Goal: Task Accomplishment & Management: Manage account settings

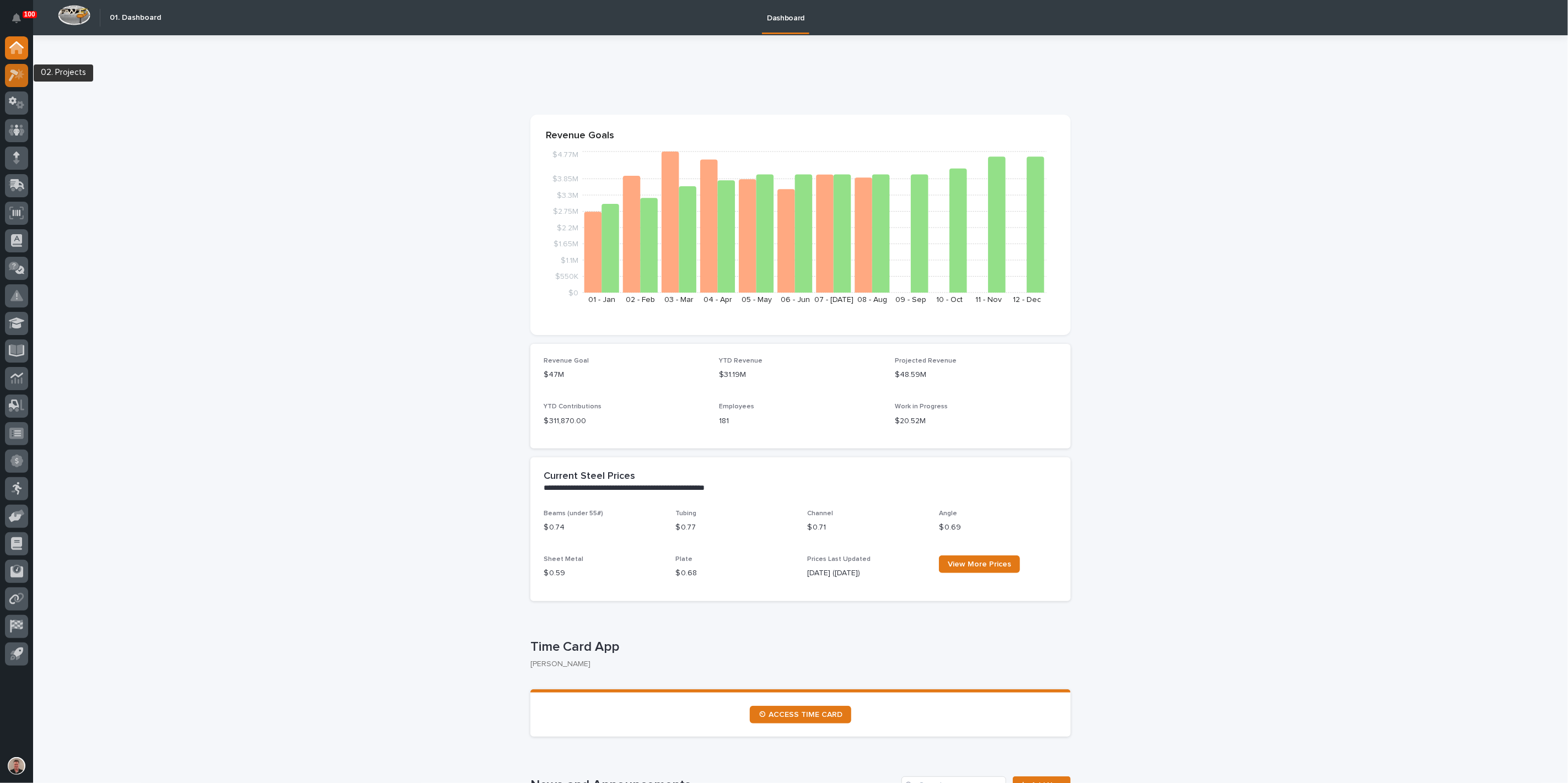
click at [15, 77] on icon at bounding box center [19, 74] width 9 height 11
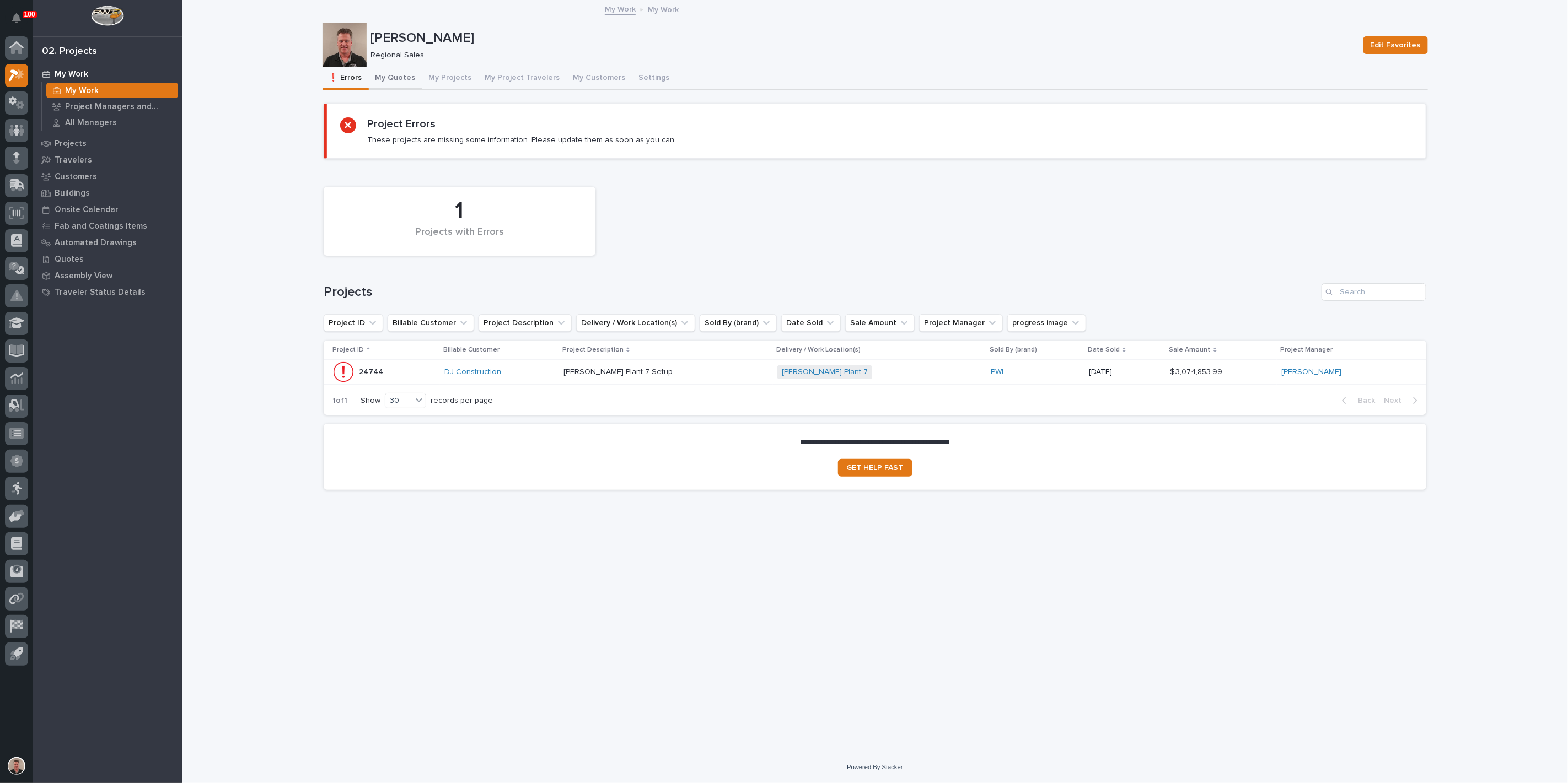
click at [410, 88] on button "My Quotes" at bounding box center [396, 79] width 54 height 23
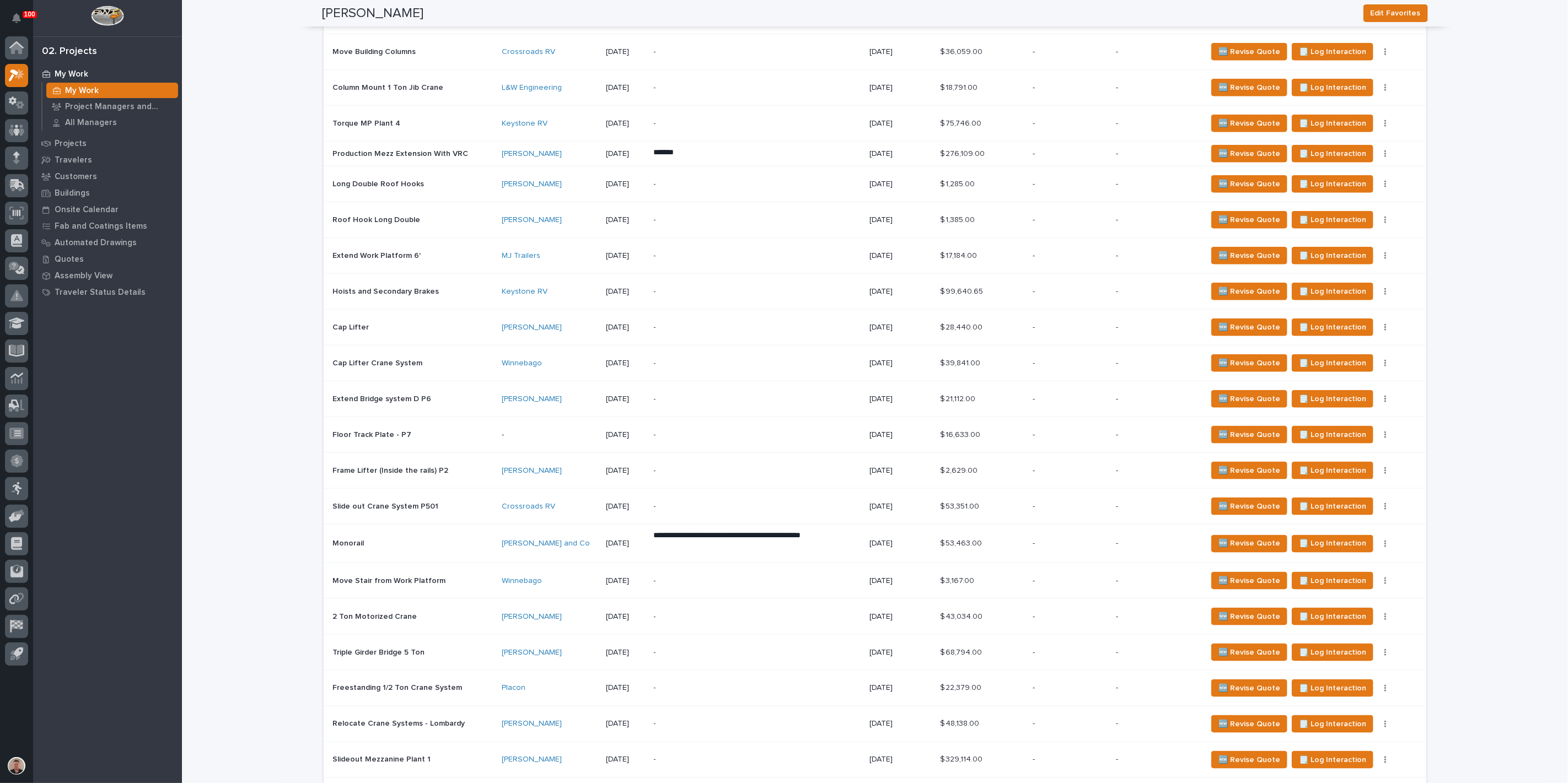
scroll to position [918, 0]
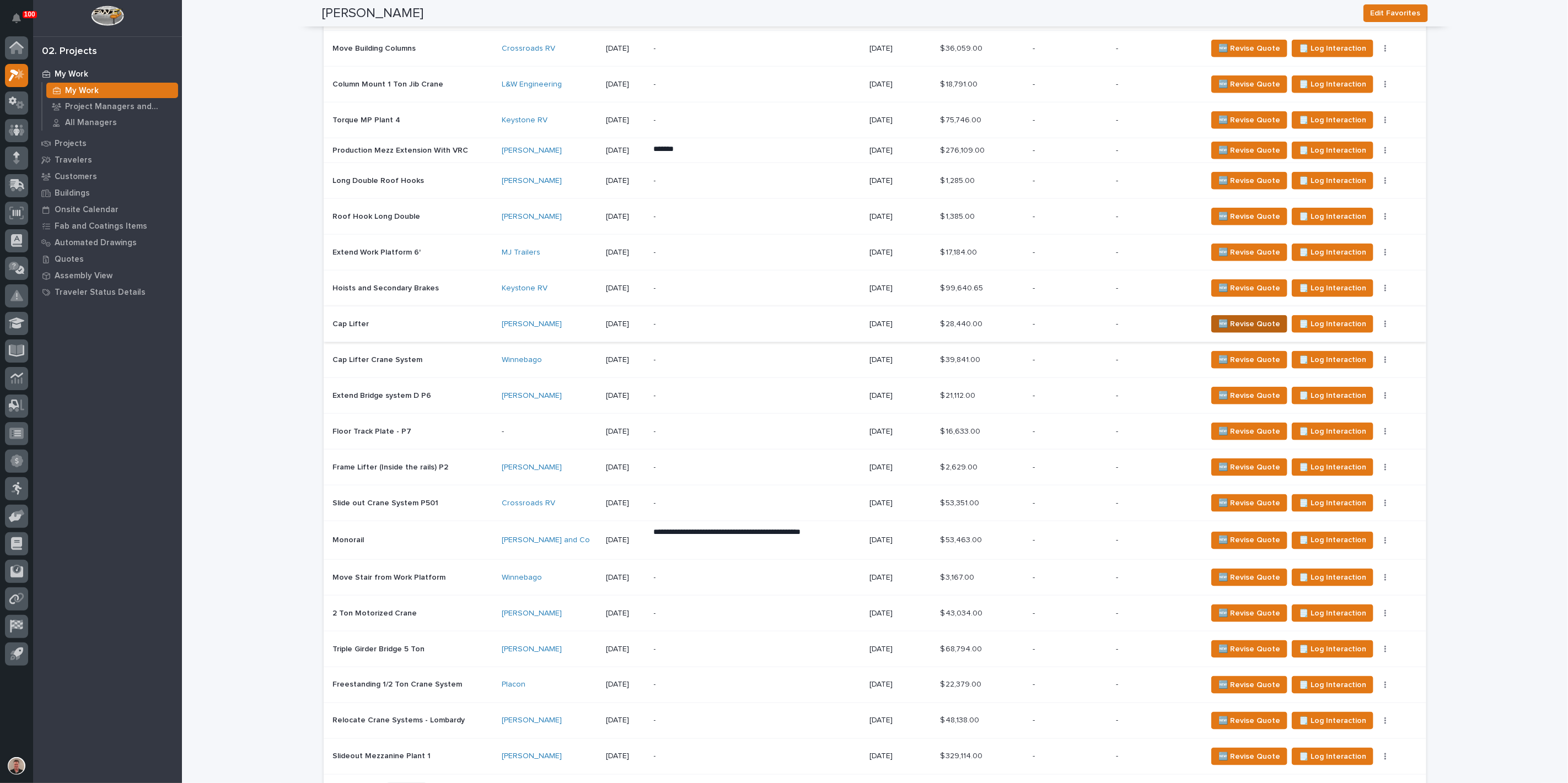
click at [1244, 330] on span "🆕 Revise Quote" at bounding box center [1249, 324] width 61 height 13
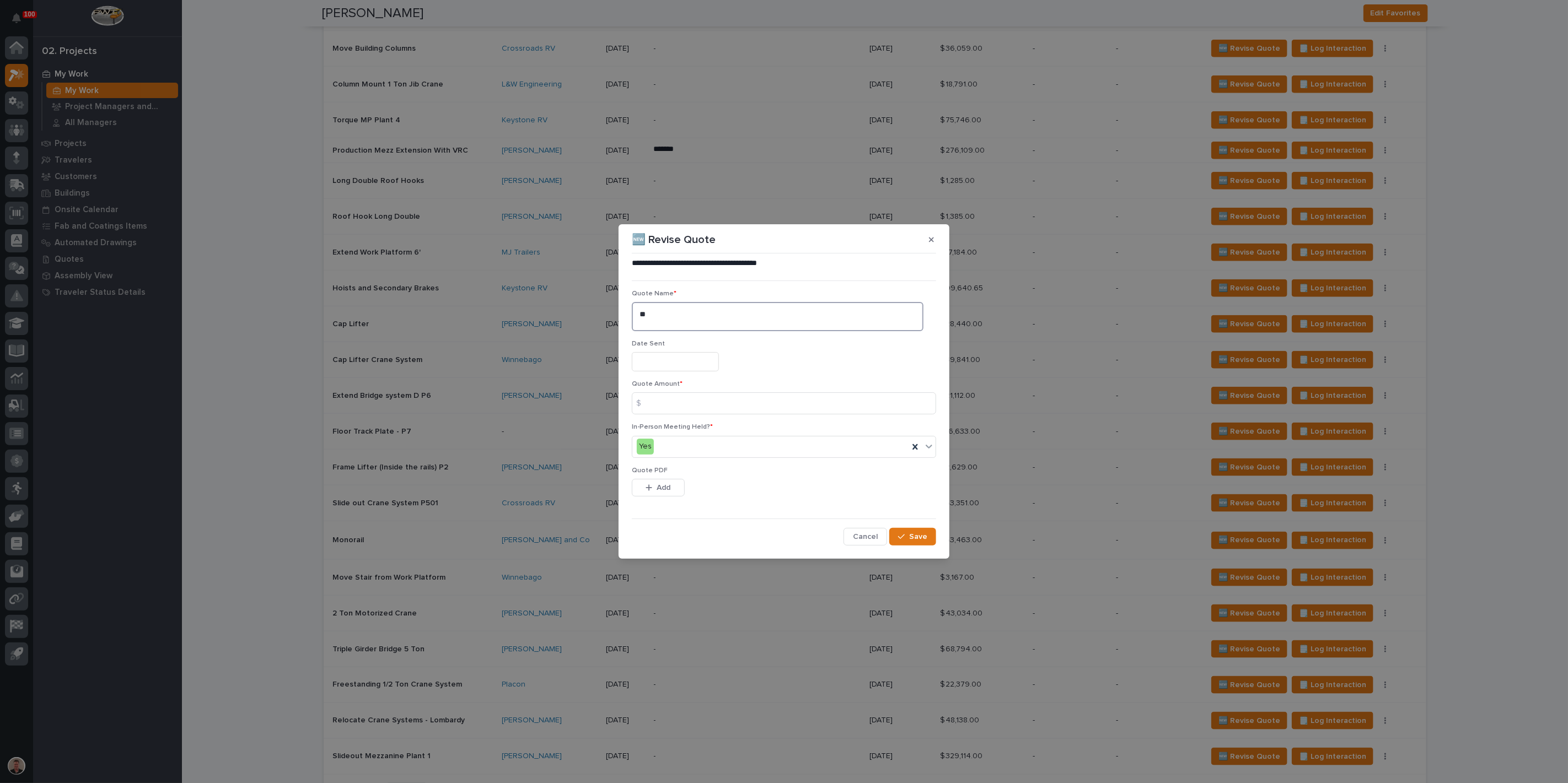
click at [688, 308] on textarea "**" at bounding box center [777, 316] width 292 height 29
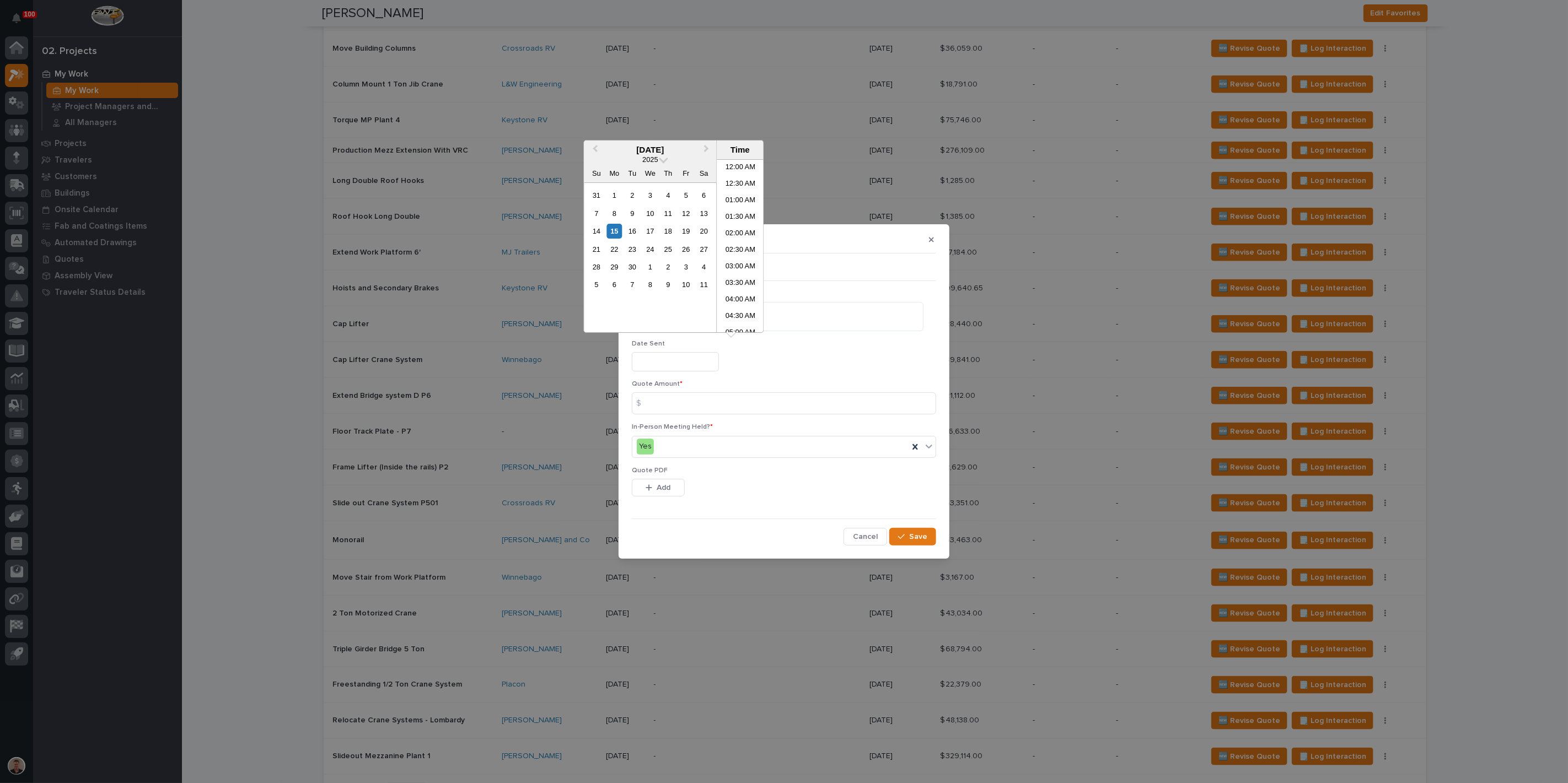
click at [673, 358] on input "text" at bounding box center [675, 362] width 87 height 19
click at [704, 150] on button "Next Month" at bounding box center [707, 150] width 18 height 18
click at [585, 151] on button "Previous Month" at bounding box center [593, 150] width 18 height 18
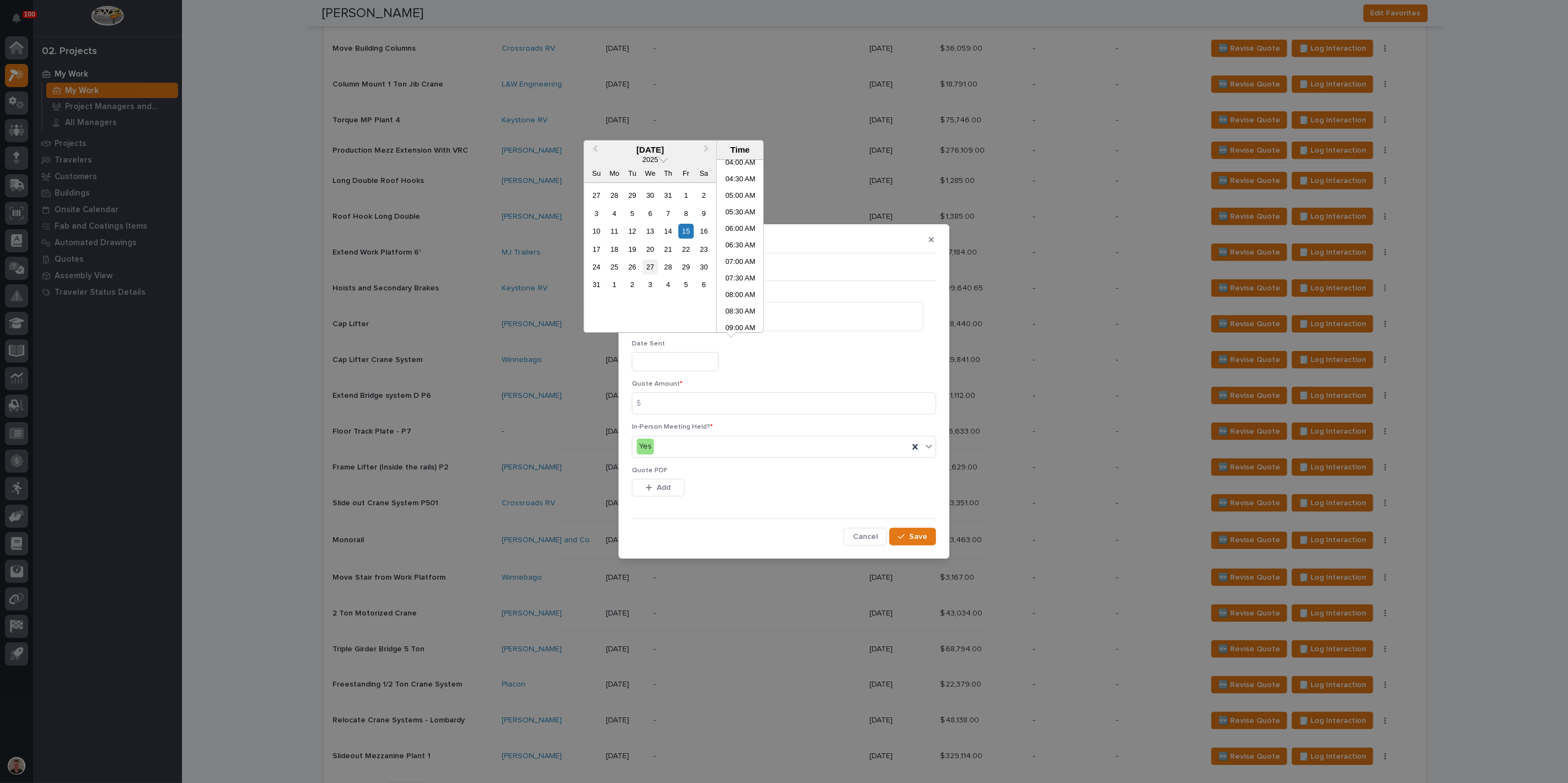
click at [643, 274] on div "27" at bounding box center [650, 267] width 15 height 15
click at [733, 295] on li "10:00 AM" at bounding box center [740, 301] width 47 height 16
type input "**********"
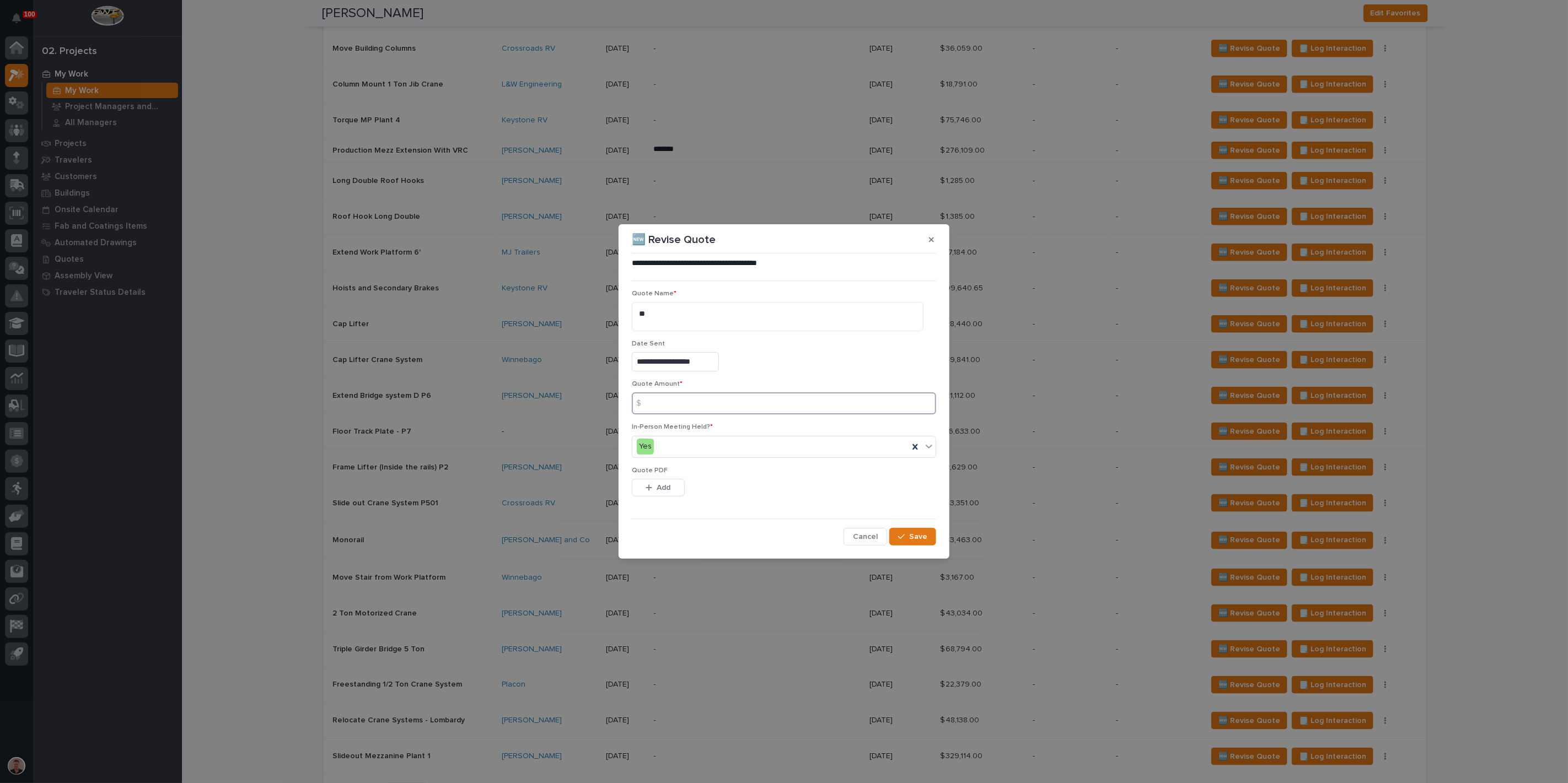
click at [683, 405] on input at bounding box center [784, 403] width 304 height 22
click at [682, 308] on textarea "**" at bounding box center [777, 316] width 292 height 29
type textarea "*"
click at [734, 310] on textarea "**********" at bounding box center [777, 316] width 292 height 29
type textarea "**********"
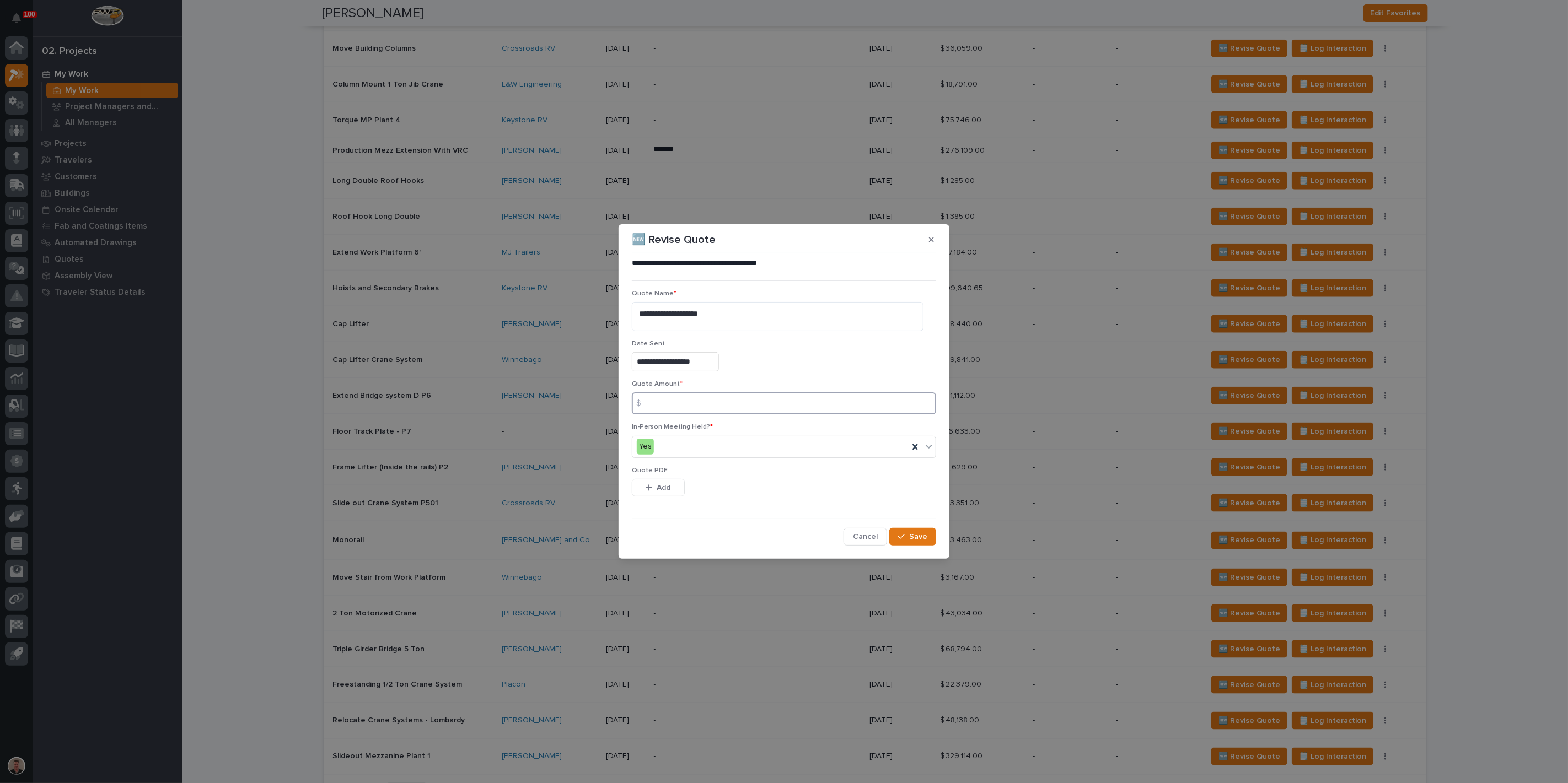
click at [674, 414] on input at bounding box center [784, 403] width 304 height 22
click at [671, 496] on button "Add" at bounding box center [658, 487] width 53 height 18
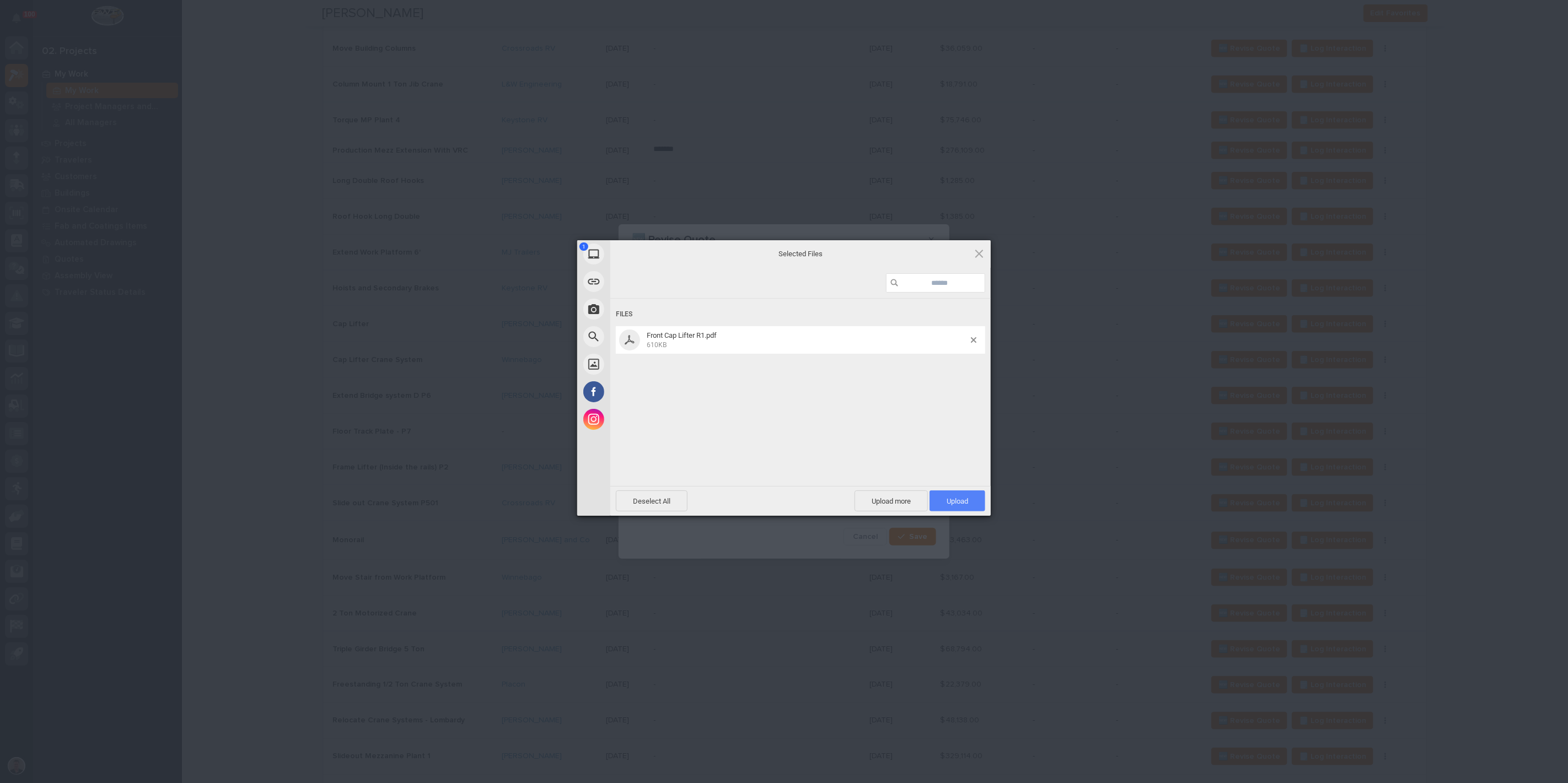
drag, startPoint x: 950, startPoint y: 497, endPoint x: 967, endPoint y: 497, distance: 17.0
click at [951, 497] on span "Upload 1" at bounding box center [957, 501] width 21 height 9
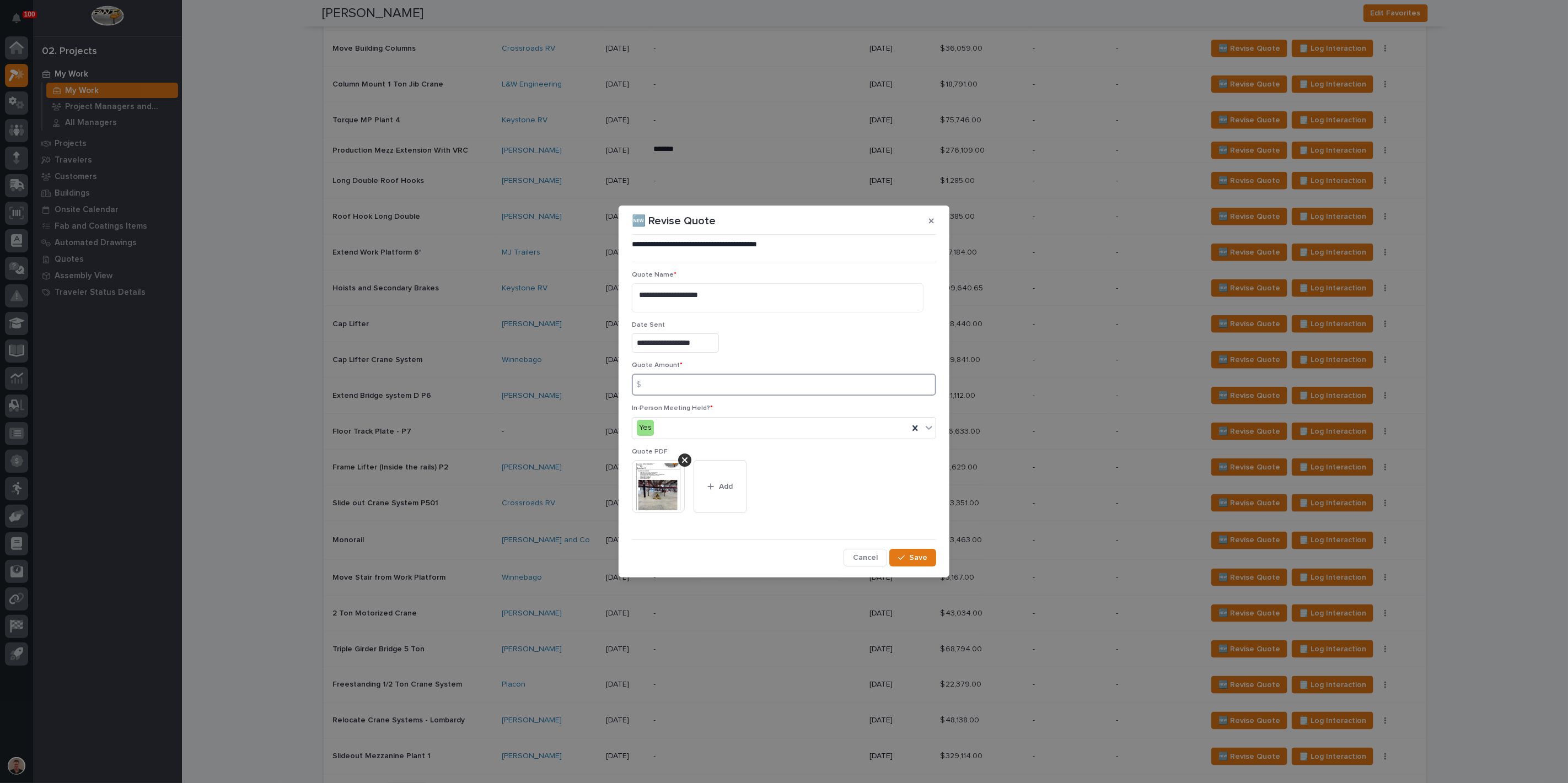
click at [717, 395] on input at bounding box center [784, 385] width 304 height 22
type input "28440"
click at [909, 552] on span "Save" at bounding box center [919, 555] width 18 height 10
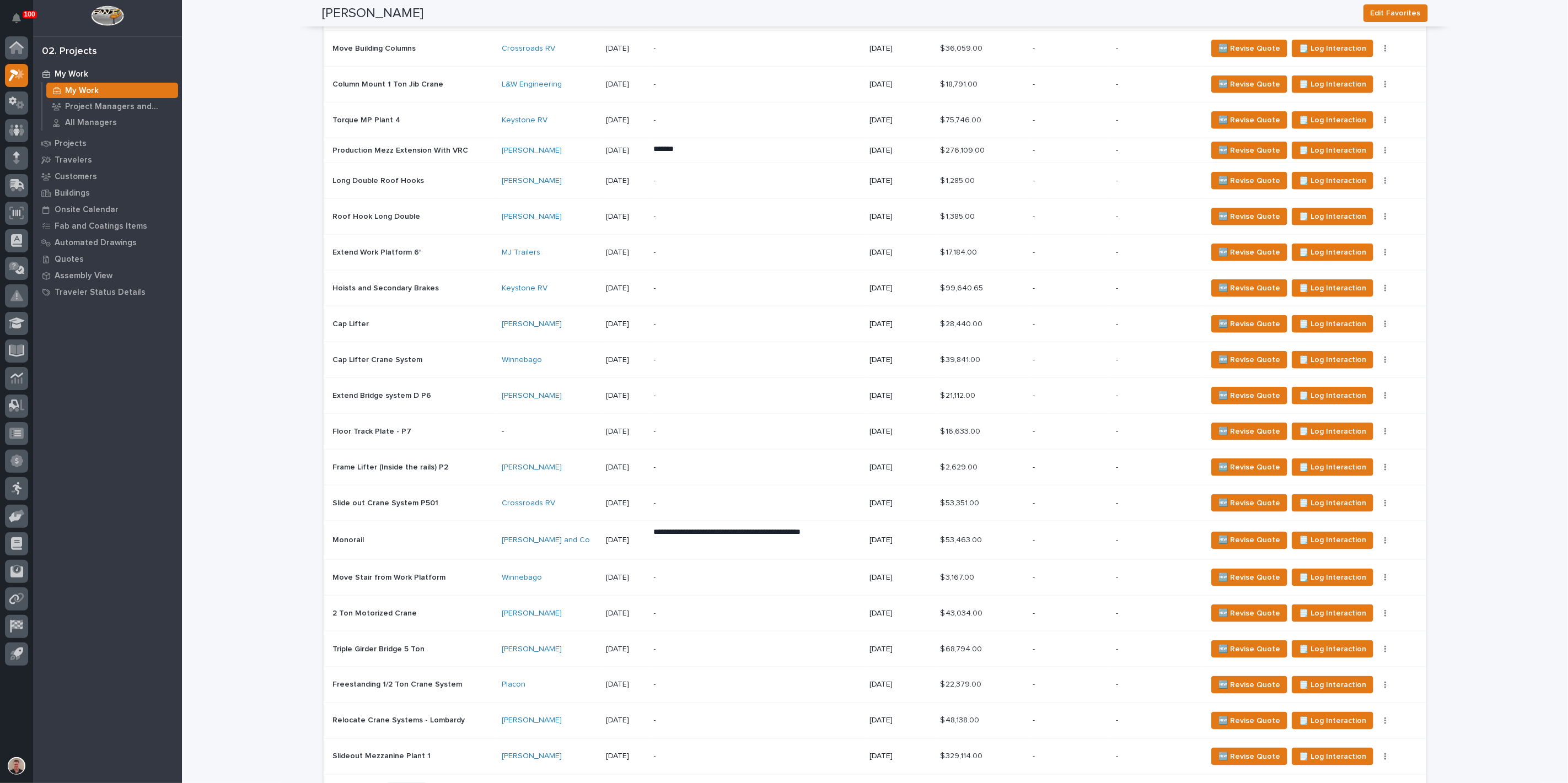
click at [713, 329] on p "-" at bounding box center [750, 324] width 193 height 9
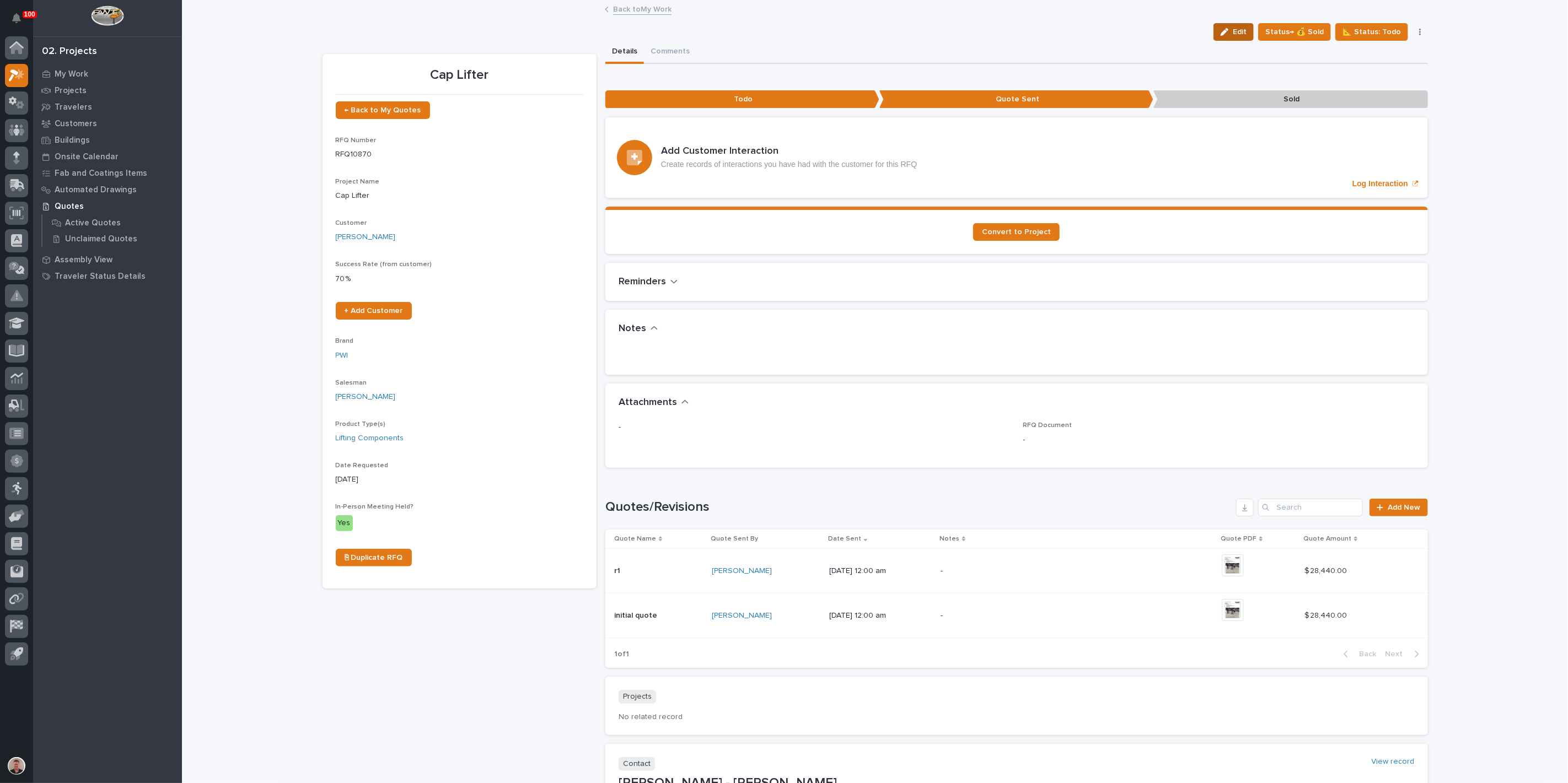
click at [1233, 37] on span "Edit" at bounding box center [1239, 32] width 14 height 10
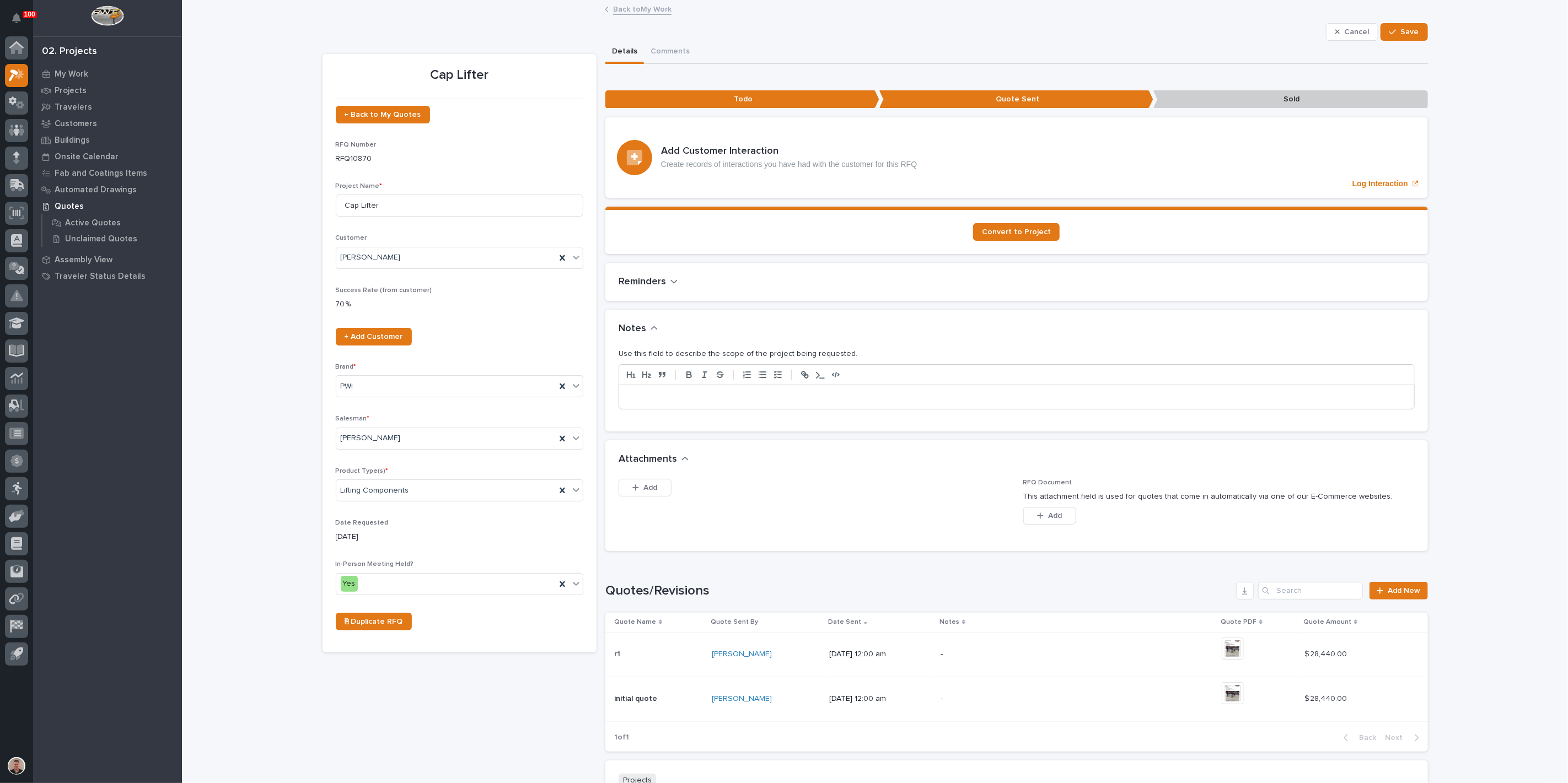
click at [681, 403] on p at bounding box center [1017, 397] width 779 height 11
click at [1401, 37] on span "Save" at bounding box center [1410, 32] width 18 height 10
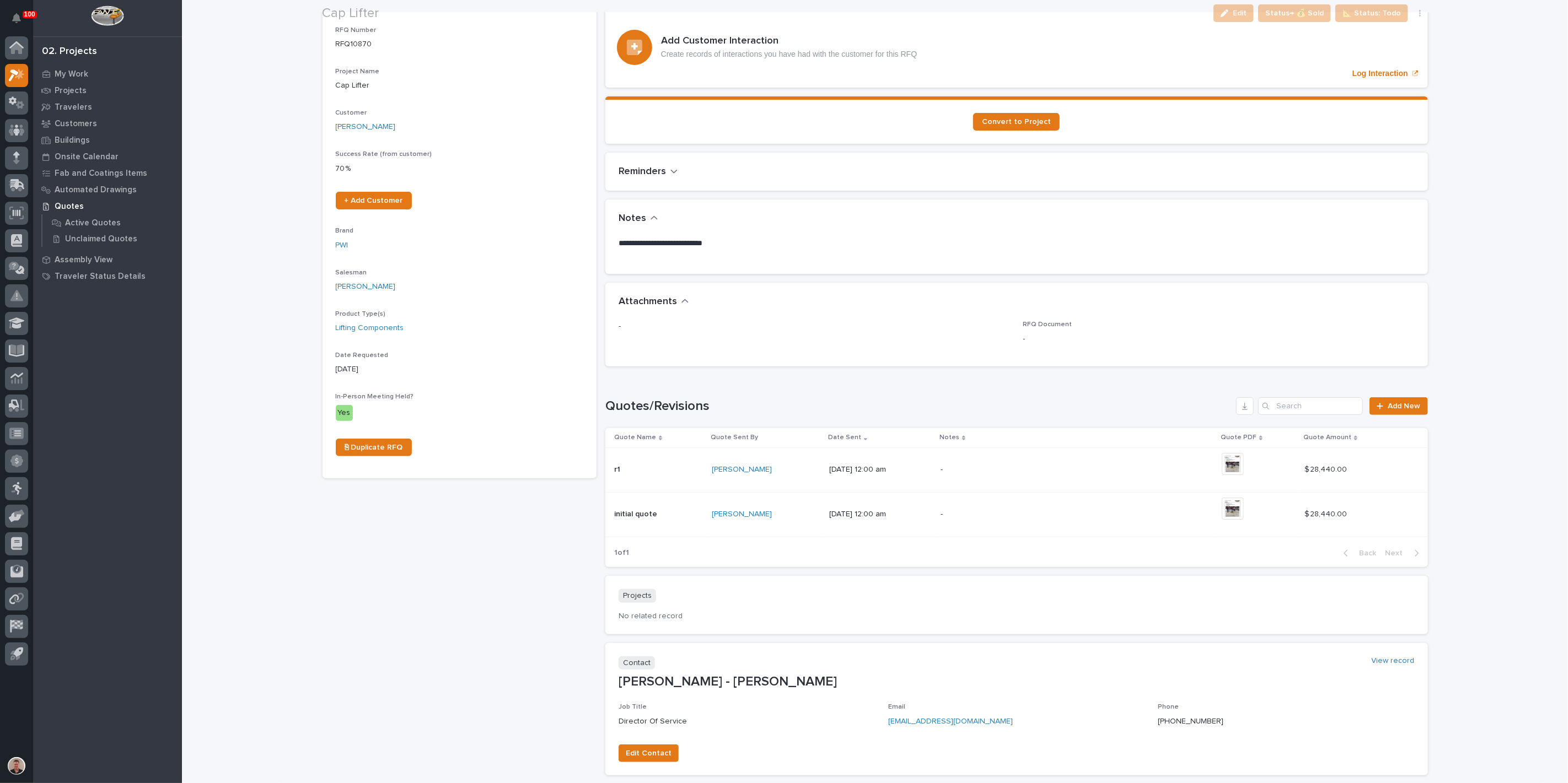
scroll to position [122, 0]
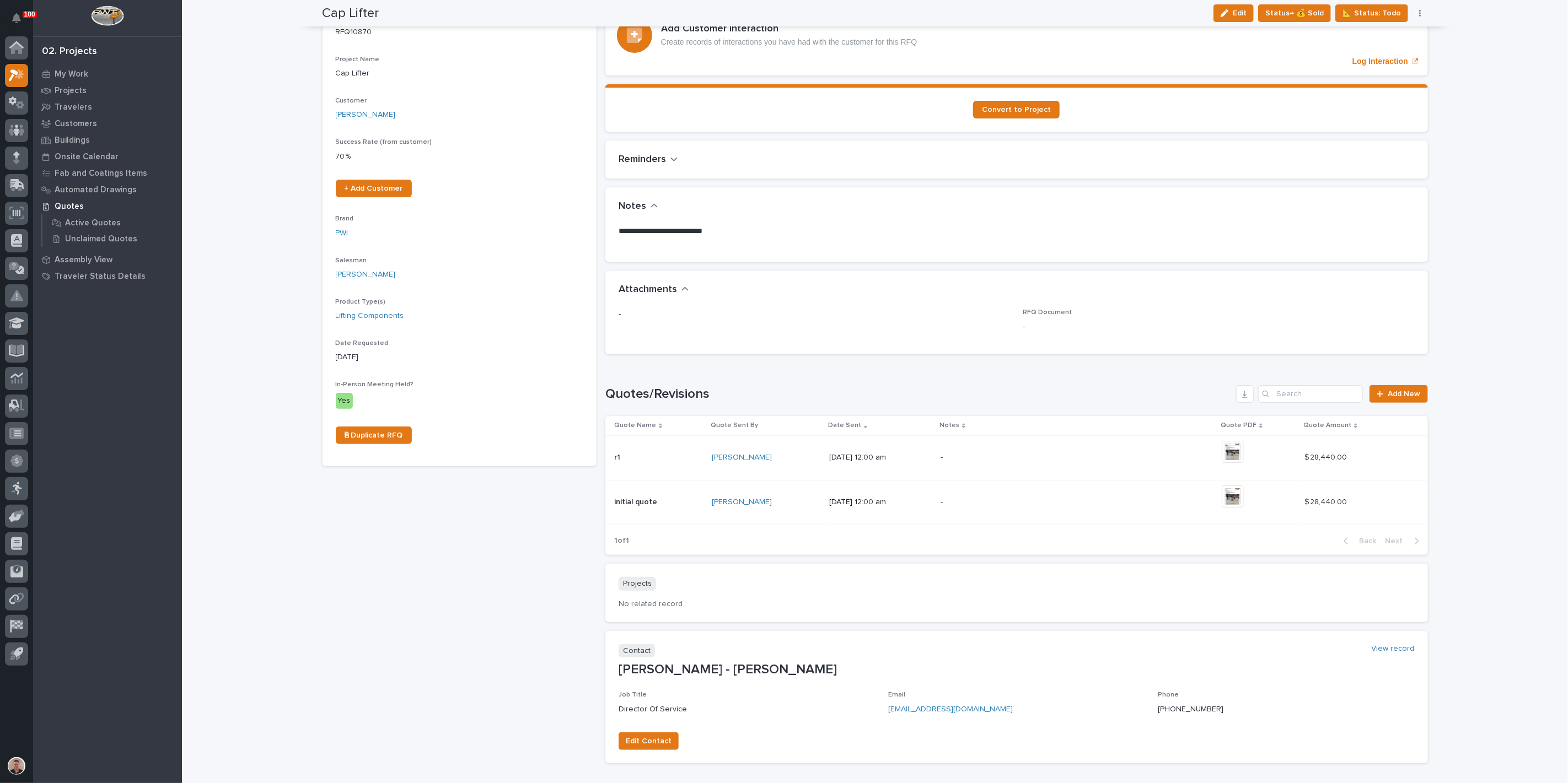
click at [1093, 462] on p "-" at bounding box center [1037, 458] width 193 height 9
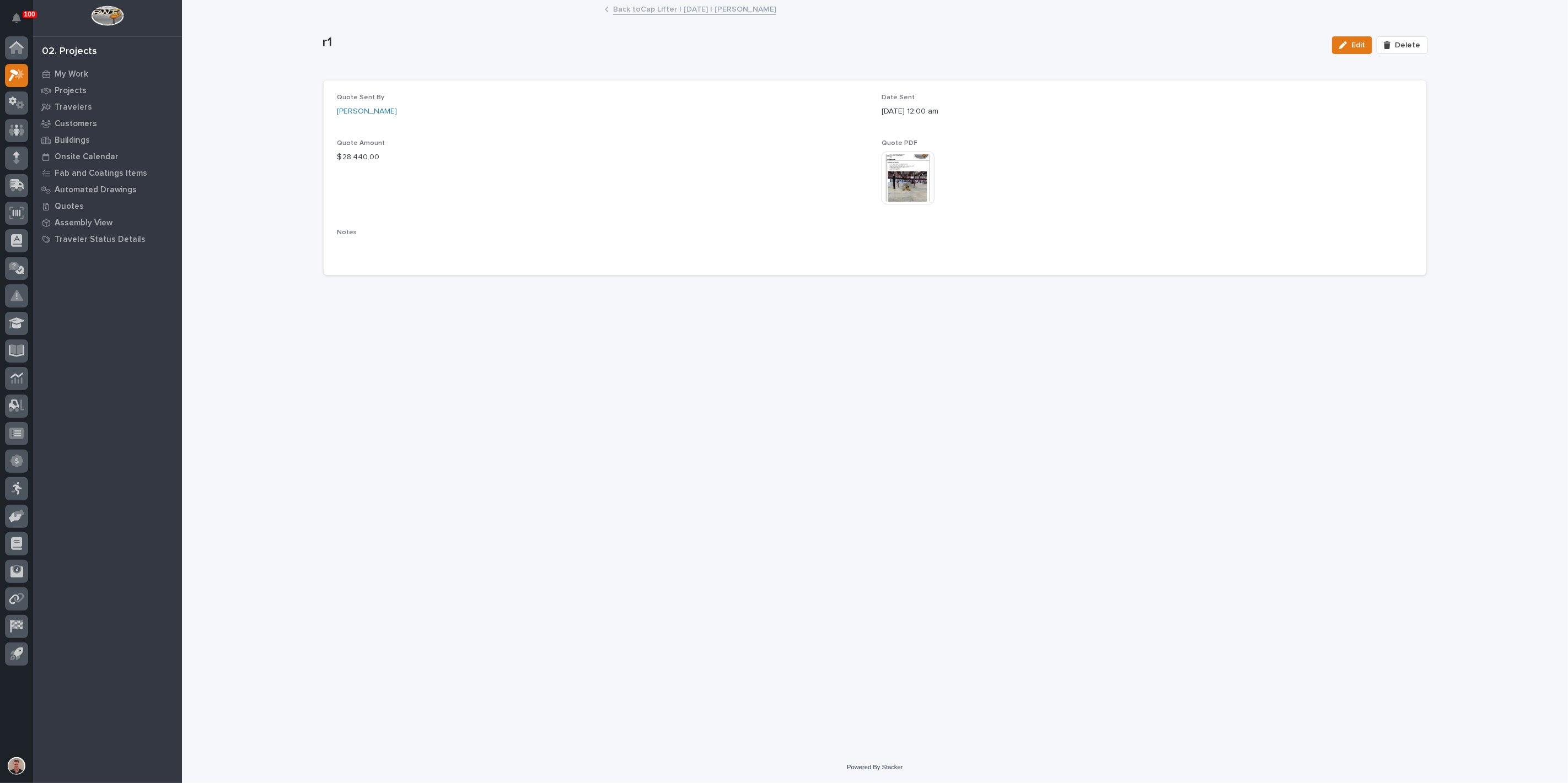
click at [648, 12] on link "Back to Cap Lifter | 05/30/2025 | Brinkley RV" at bounding box center [695, 9] width 163 height 13
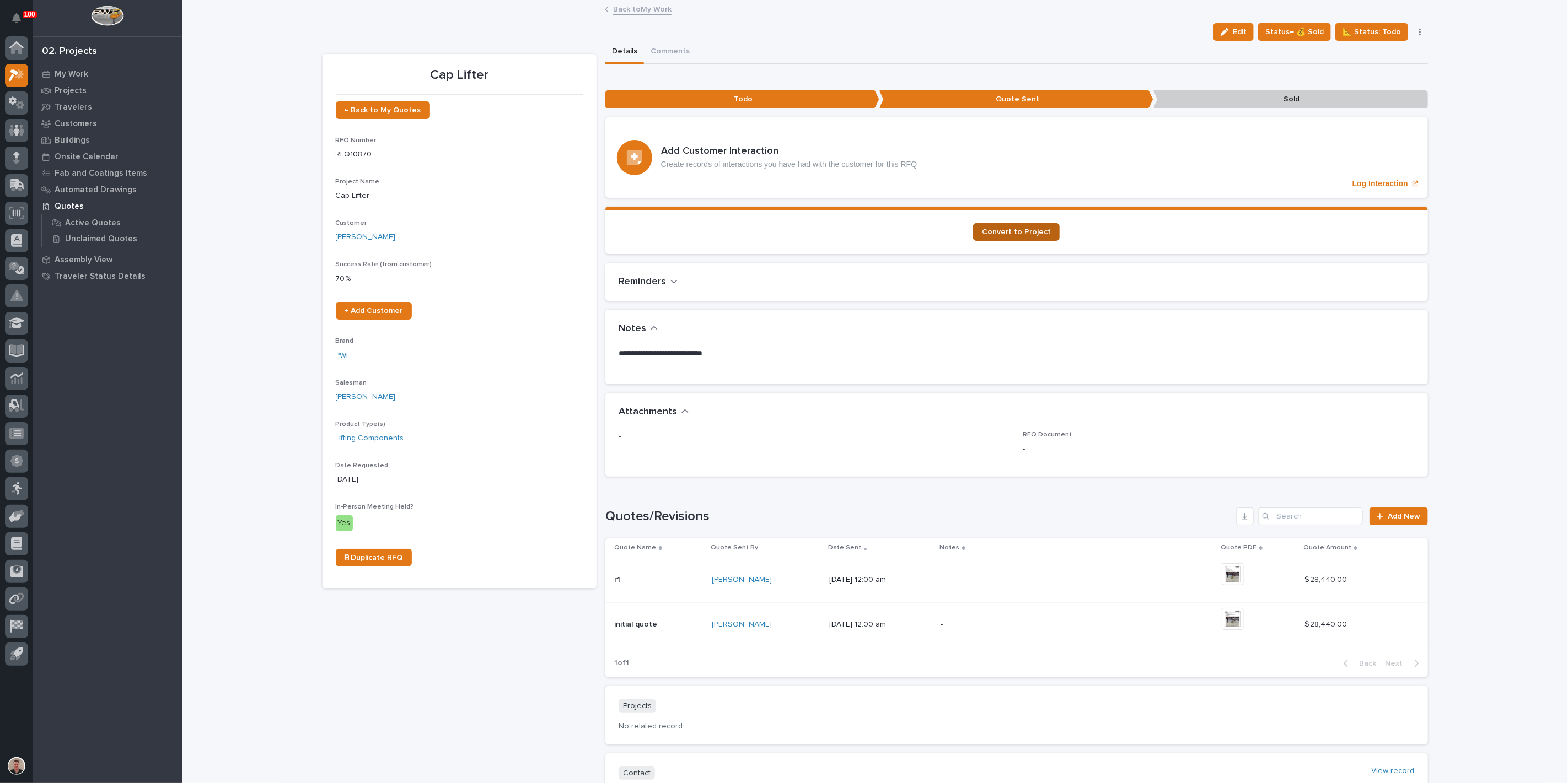
click at [1016, 236] on span "Convert to Project" at bounding box center [1016, 232] width 69 height 8
click at [640, 9] on link "Back to My Work" at bounding box center [642, 9] width 58 height 13
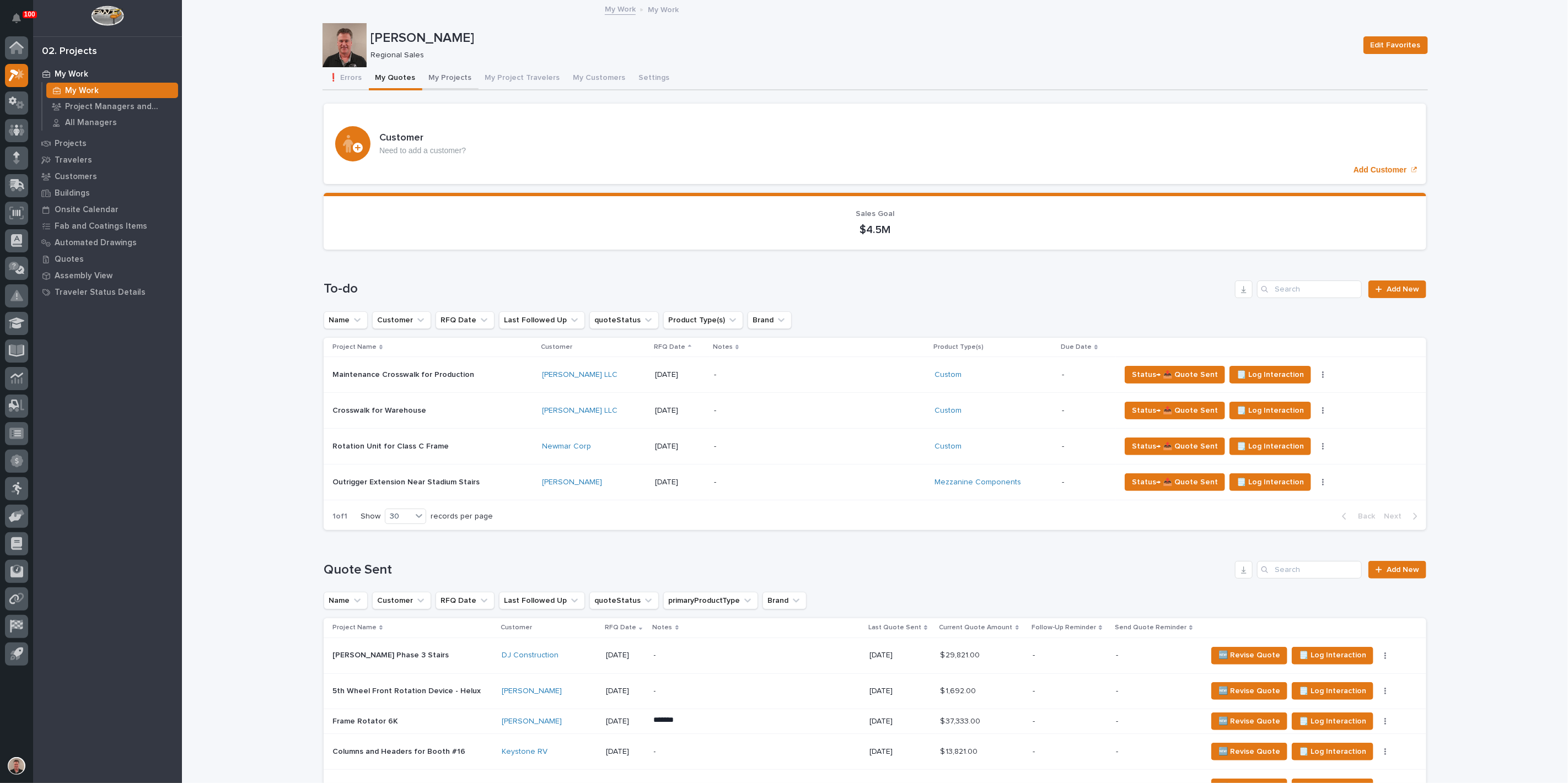
click at [469, 89] on button "My Projects" at bounding box center [450, 79] width 56 height 23
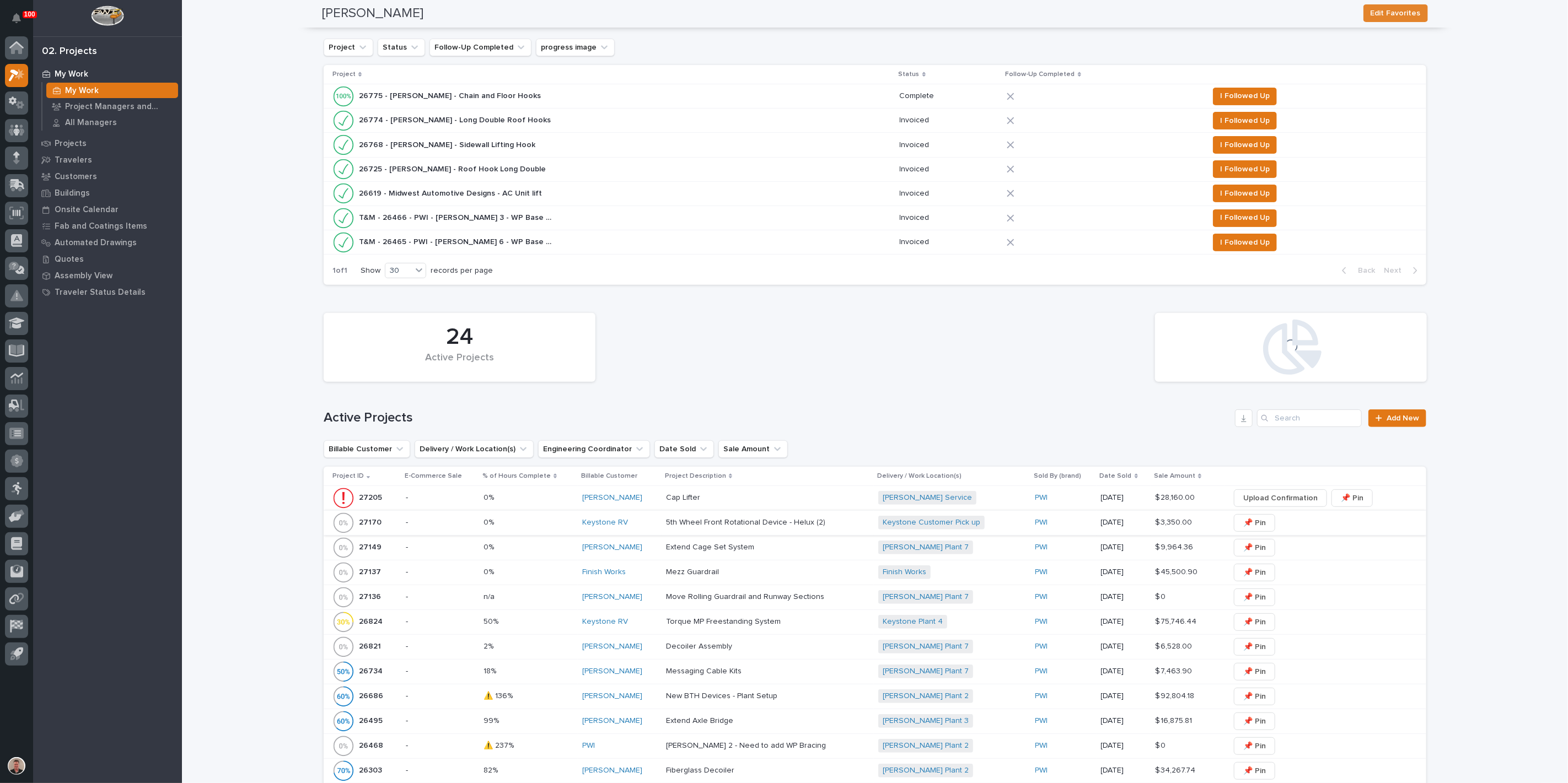
scroll to position [306, 0]
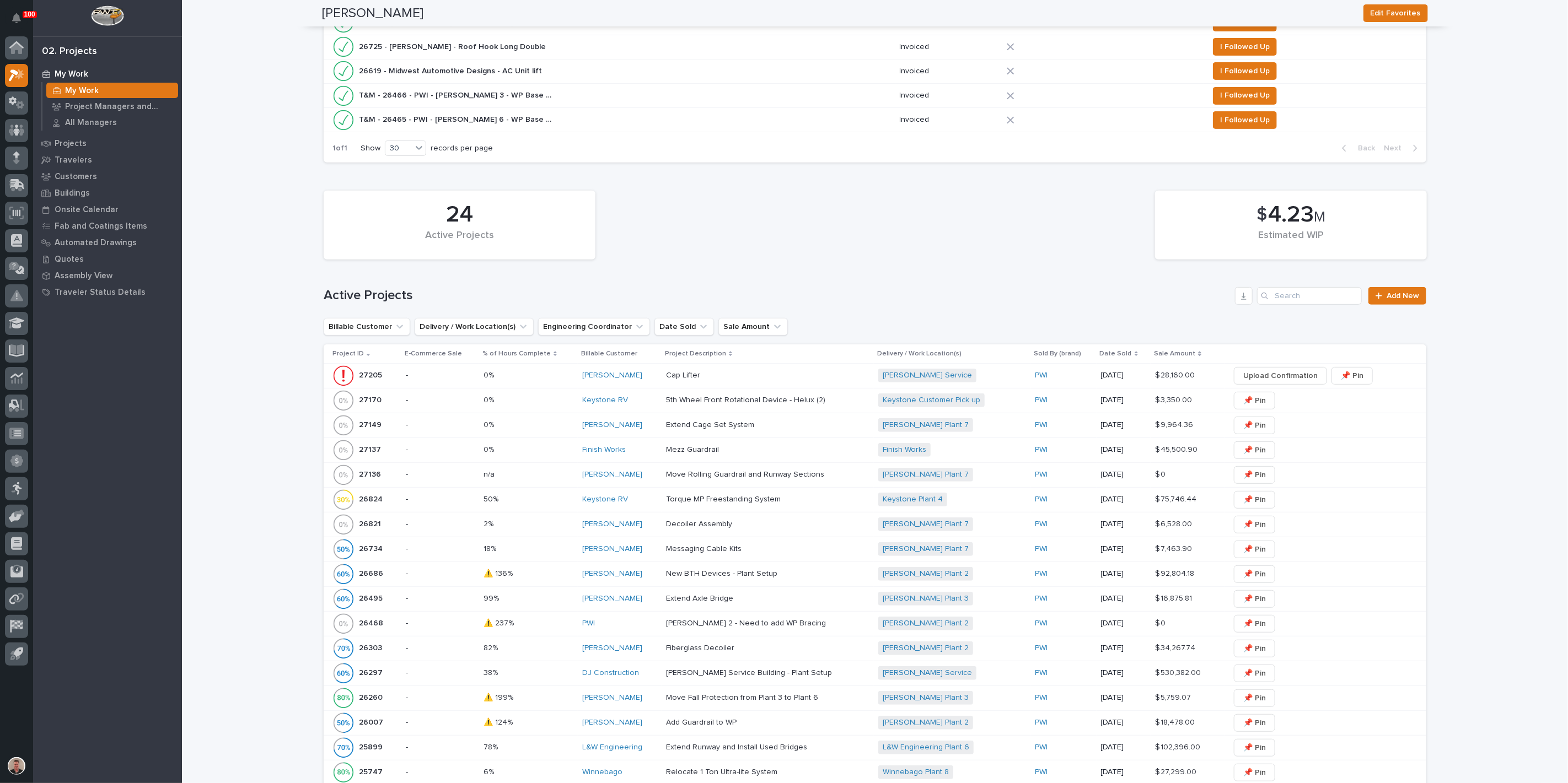
click at [745, 380] on p at bounding box center [762, 375] width 193 height 9
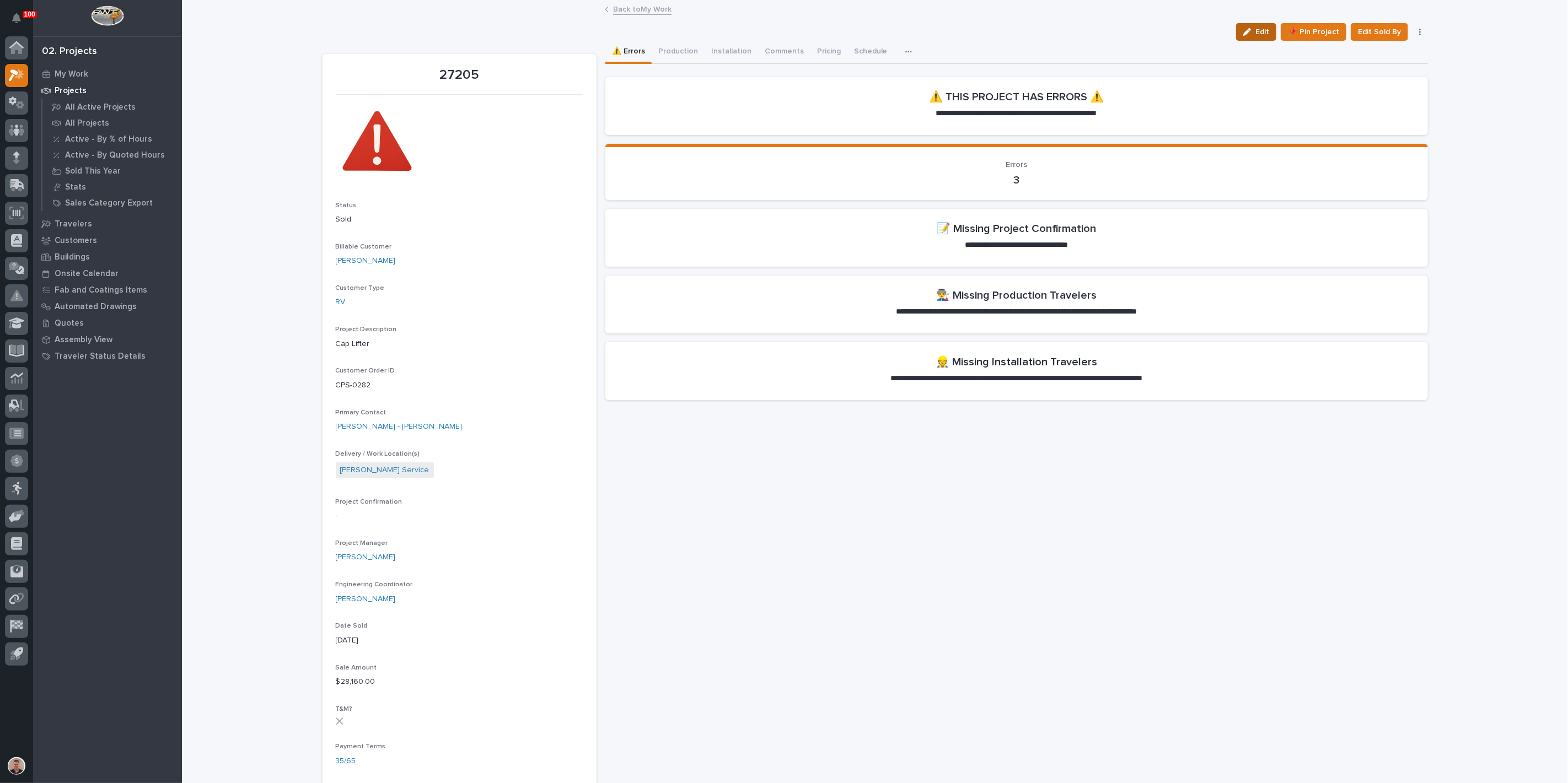
click at [1255, 37] on span "Edit" at bounding box center [1262, 32] width 14 height 10
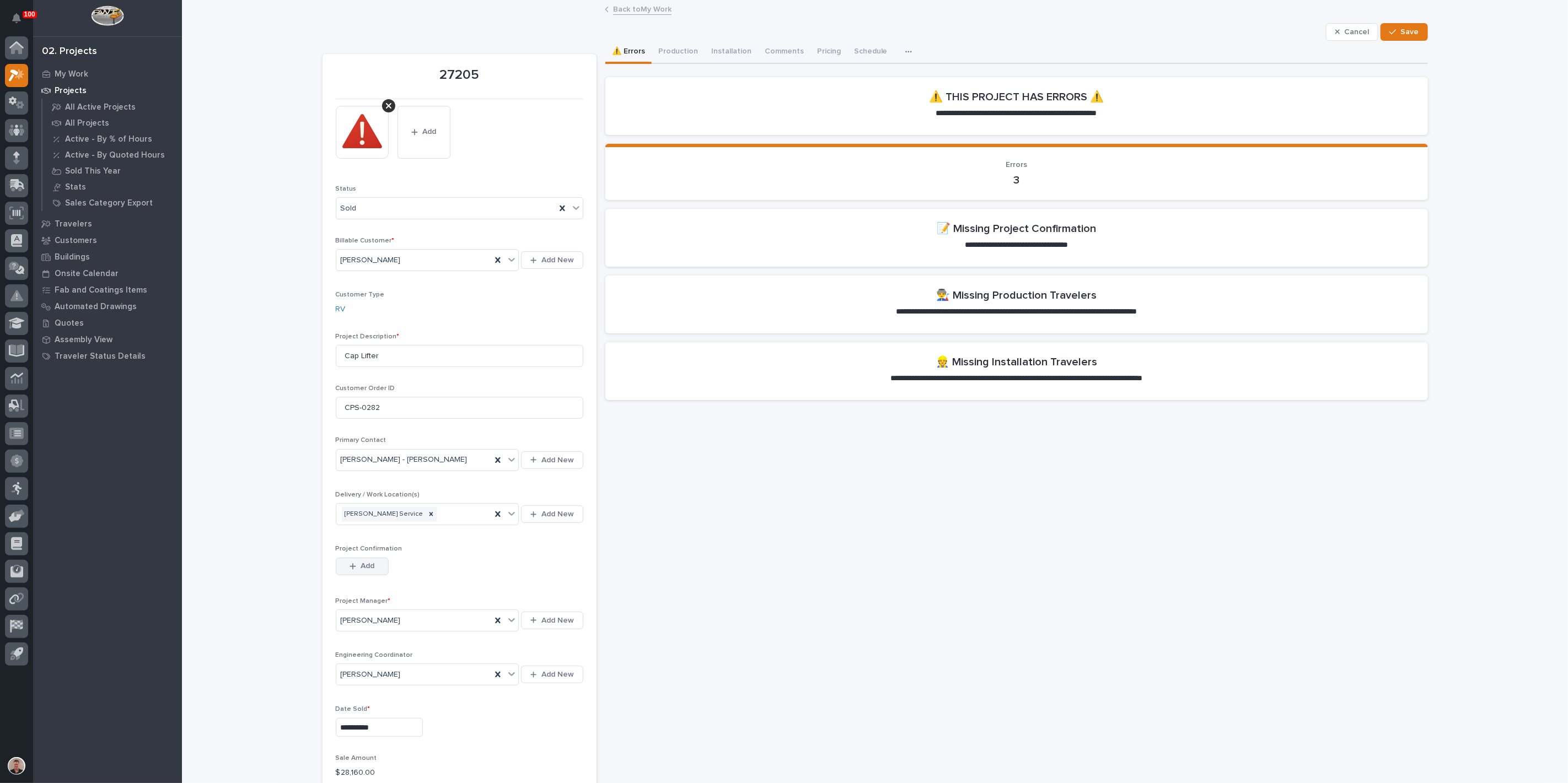
click at [369, 571] on span "Add" at bounding box center [367, 566] width 14 height 10
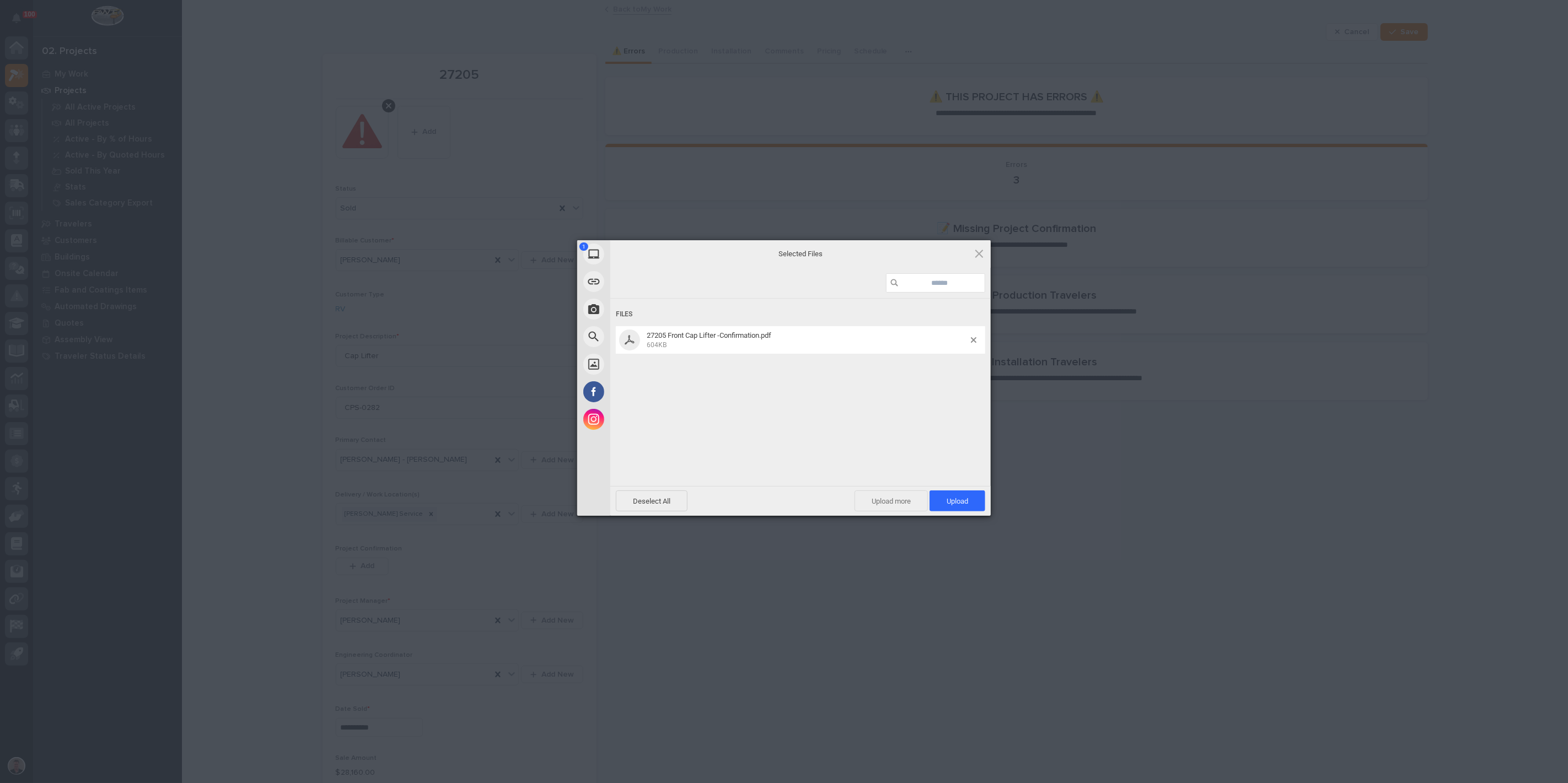
click at [902, 506] on span "Upload more" at bounding box center [891, 501] width 73 height 21
click at [953, 499] on span "Upload 2" at bounding box center [951, 501] width 33 height 9
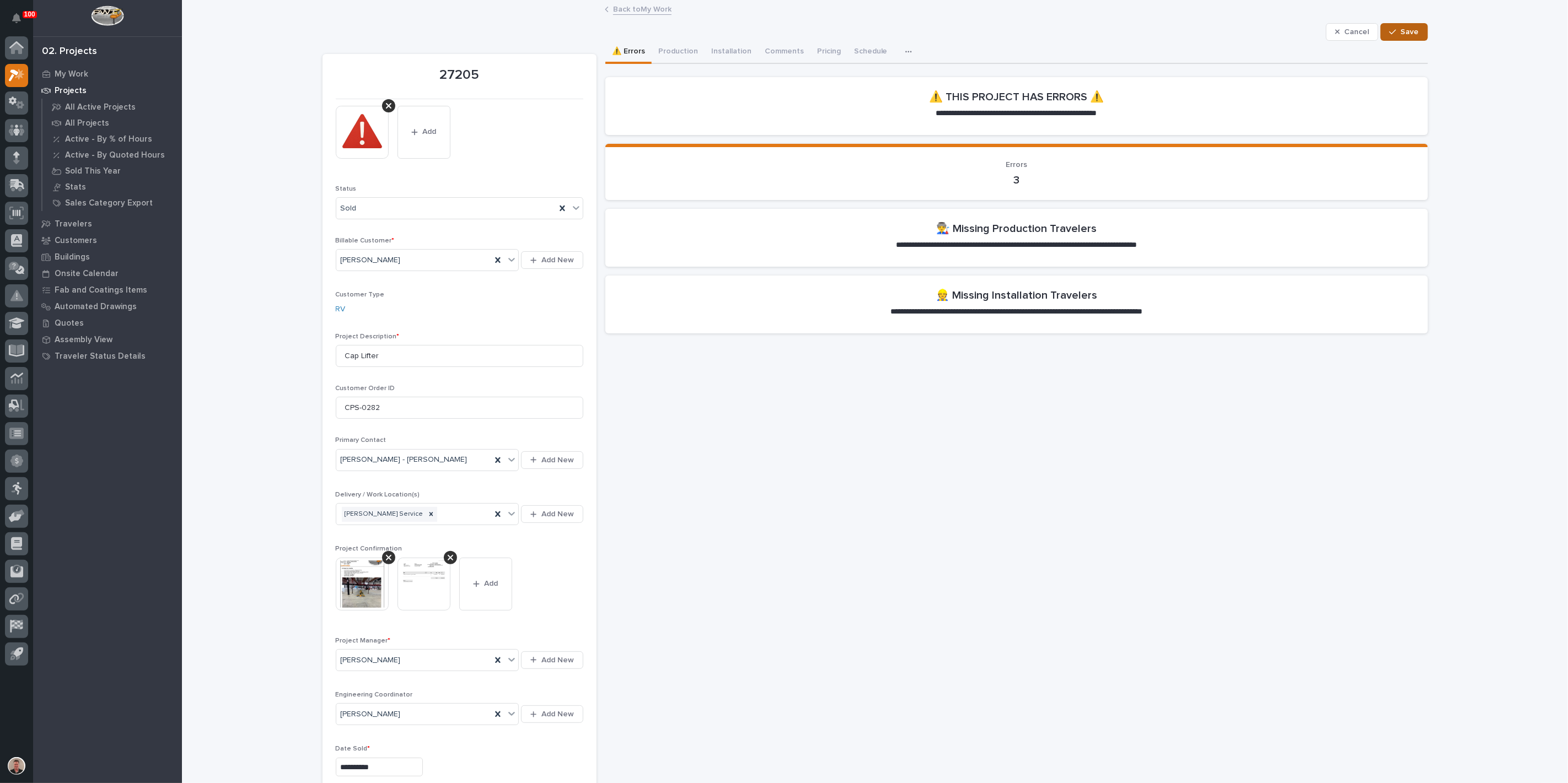
drag, startPoint x: 1400, startPoint y: 40, endPoint x: 1395, endPoint y: 44, distance: 6.4
click at [1401, 37] on span "Save" at bounding box center [1410, 32] width 18 height 10
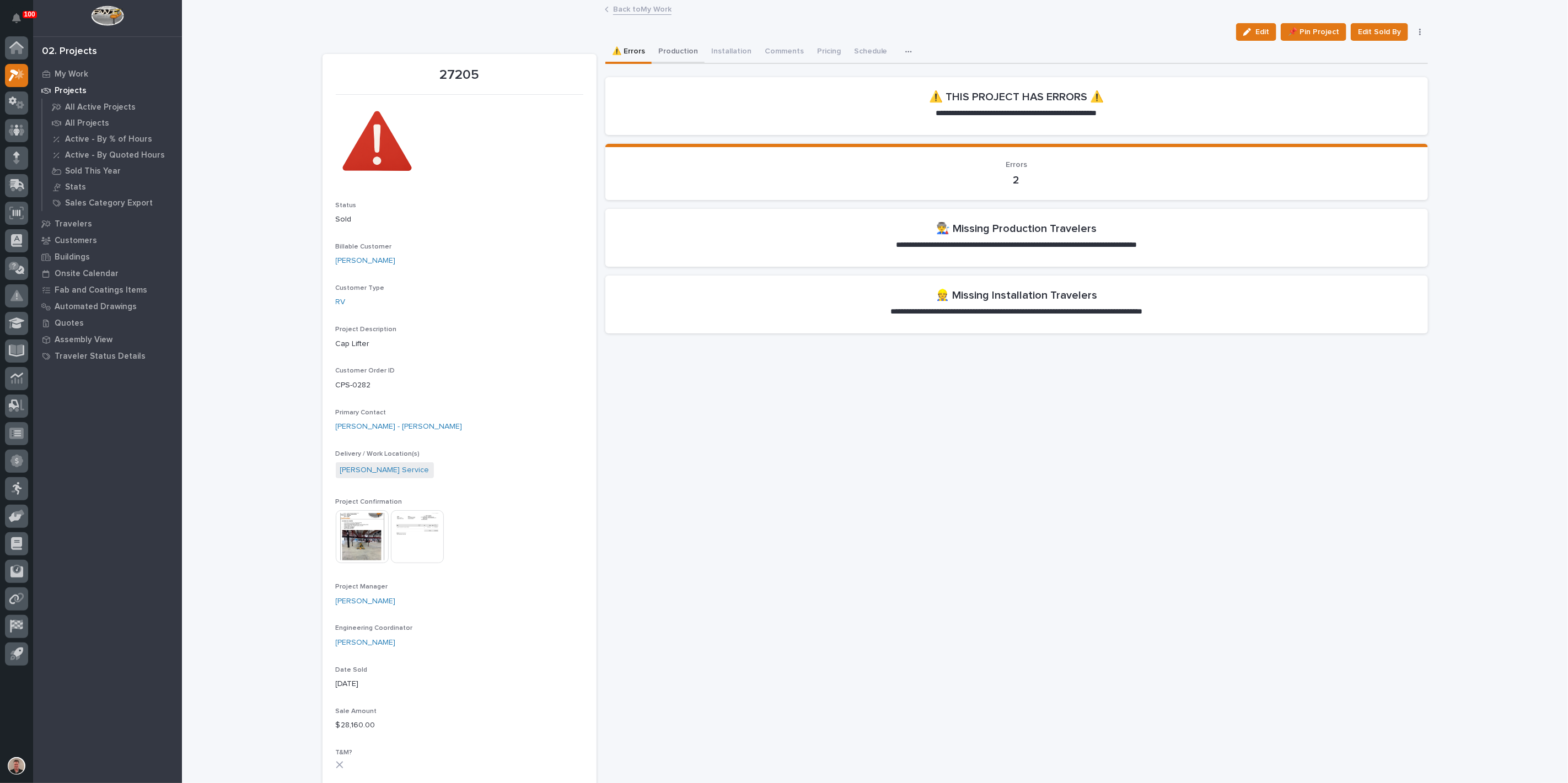
click at [687, 59] on button "Production" at bounding box center [678, 52] width 53 height 23
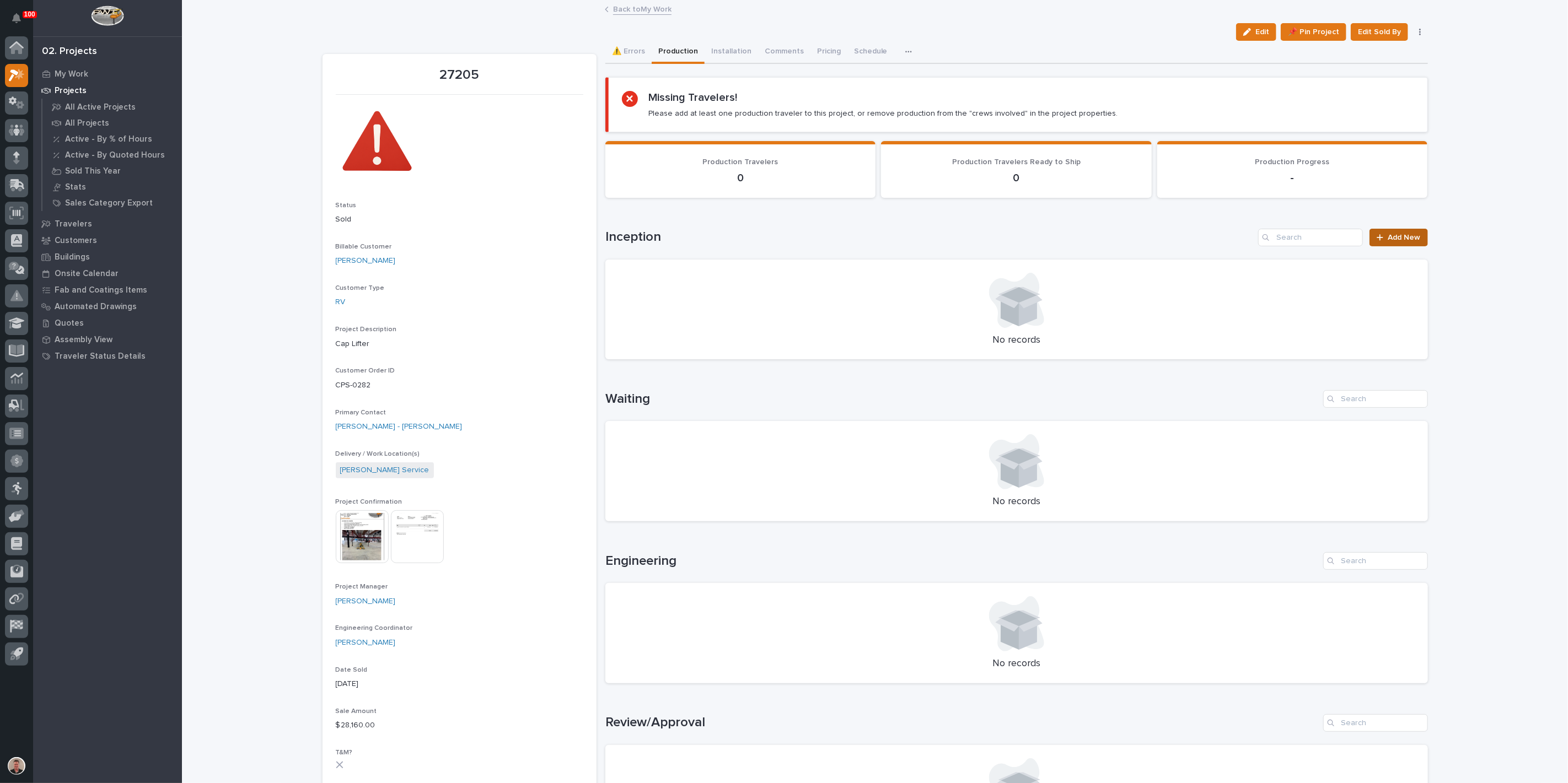
click at [1399, 242] on span "Add New" at bounding box center [1404, 237] width 32 height 8
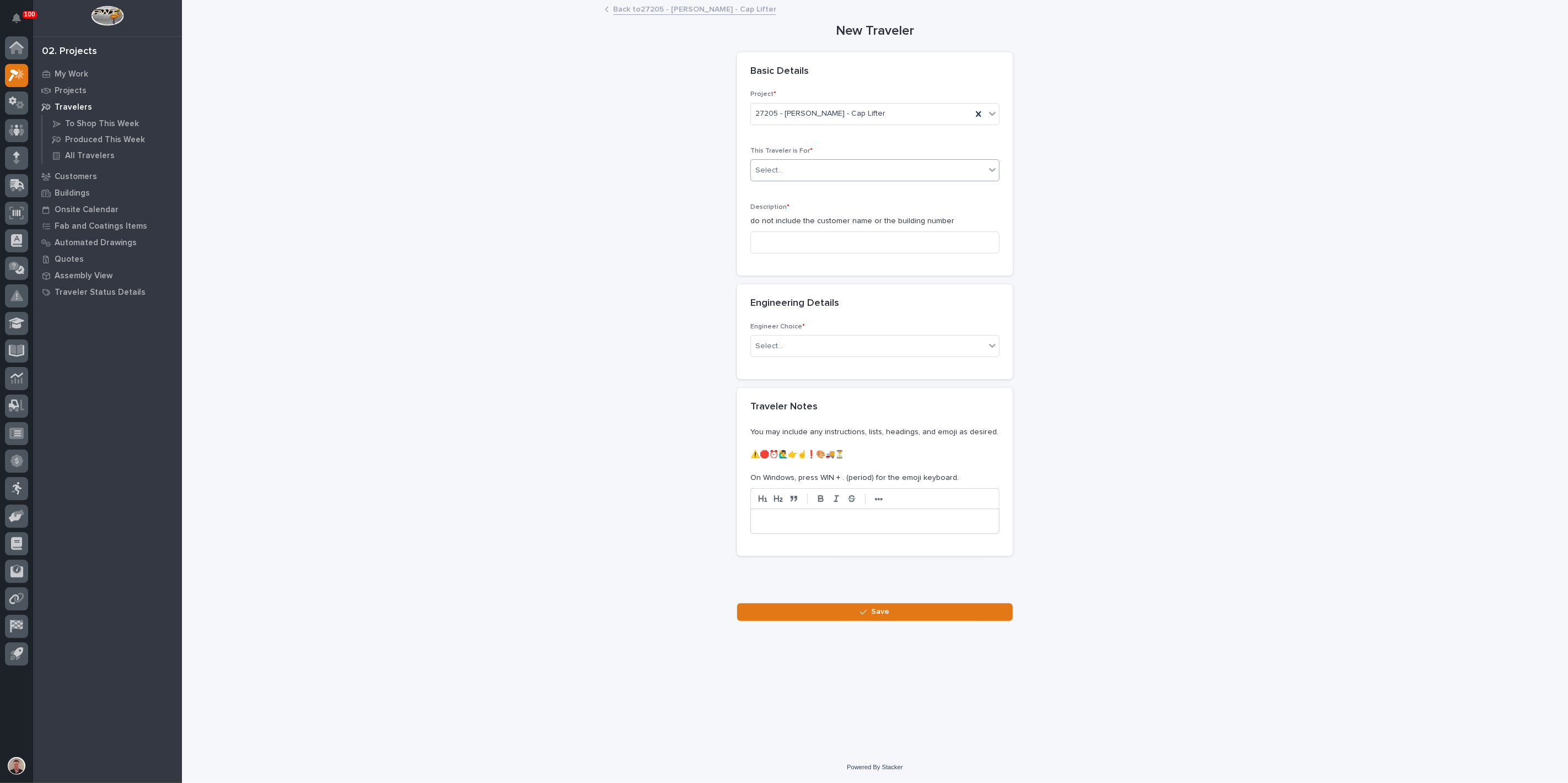
click at [810, 179] on div "Select..." at bounding box center [868, 170] width 234 height 18
click at [805, 228] on div "Production" at bounding box center [870, 228] width 242 height 19
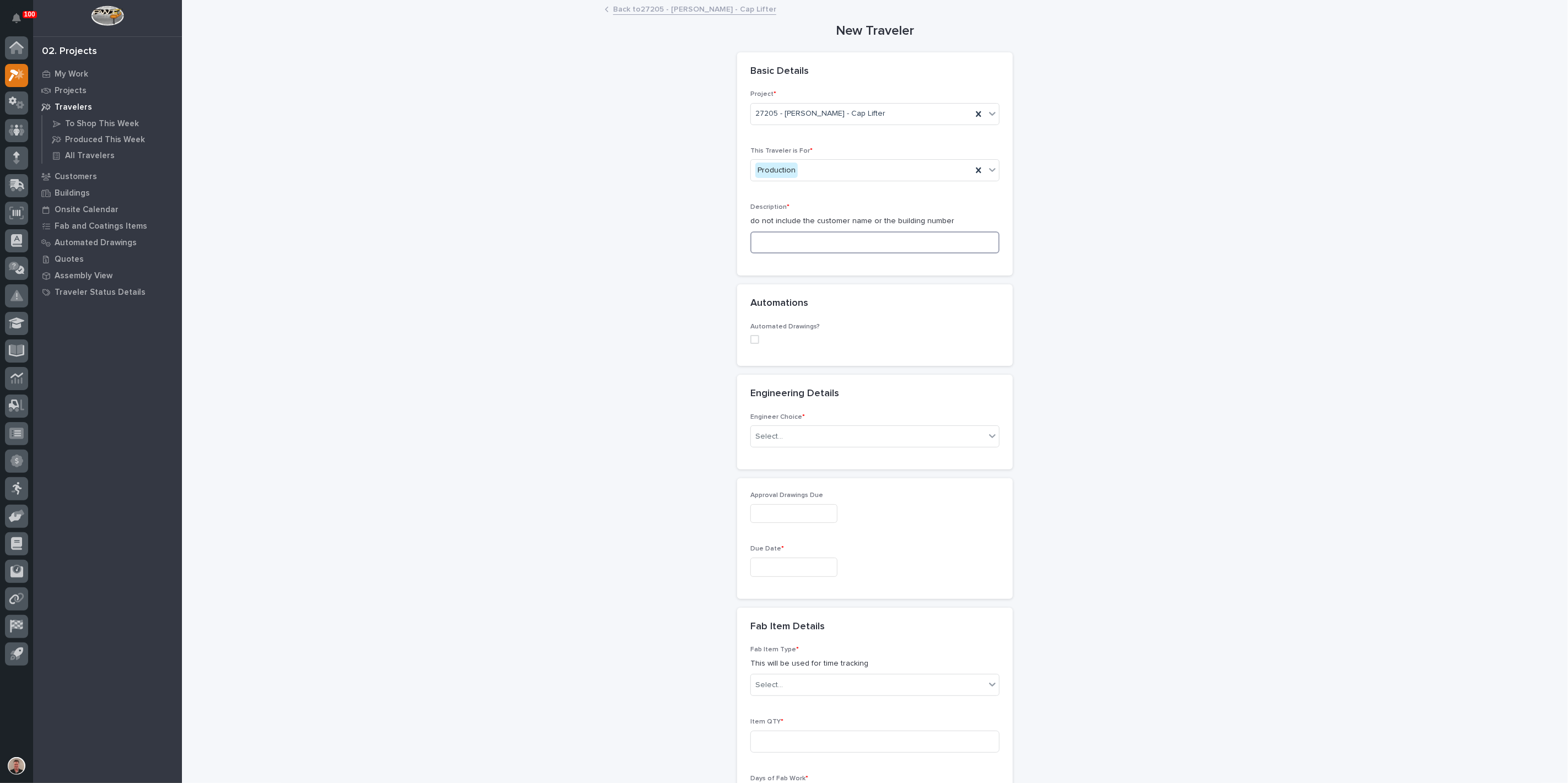
click at [797, 254] on input at bounding box center [875, 242] width 249 height 22
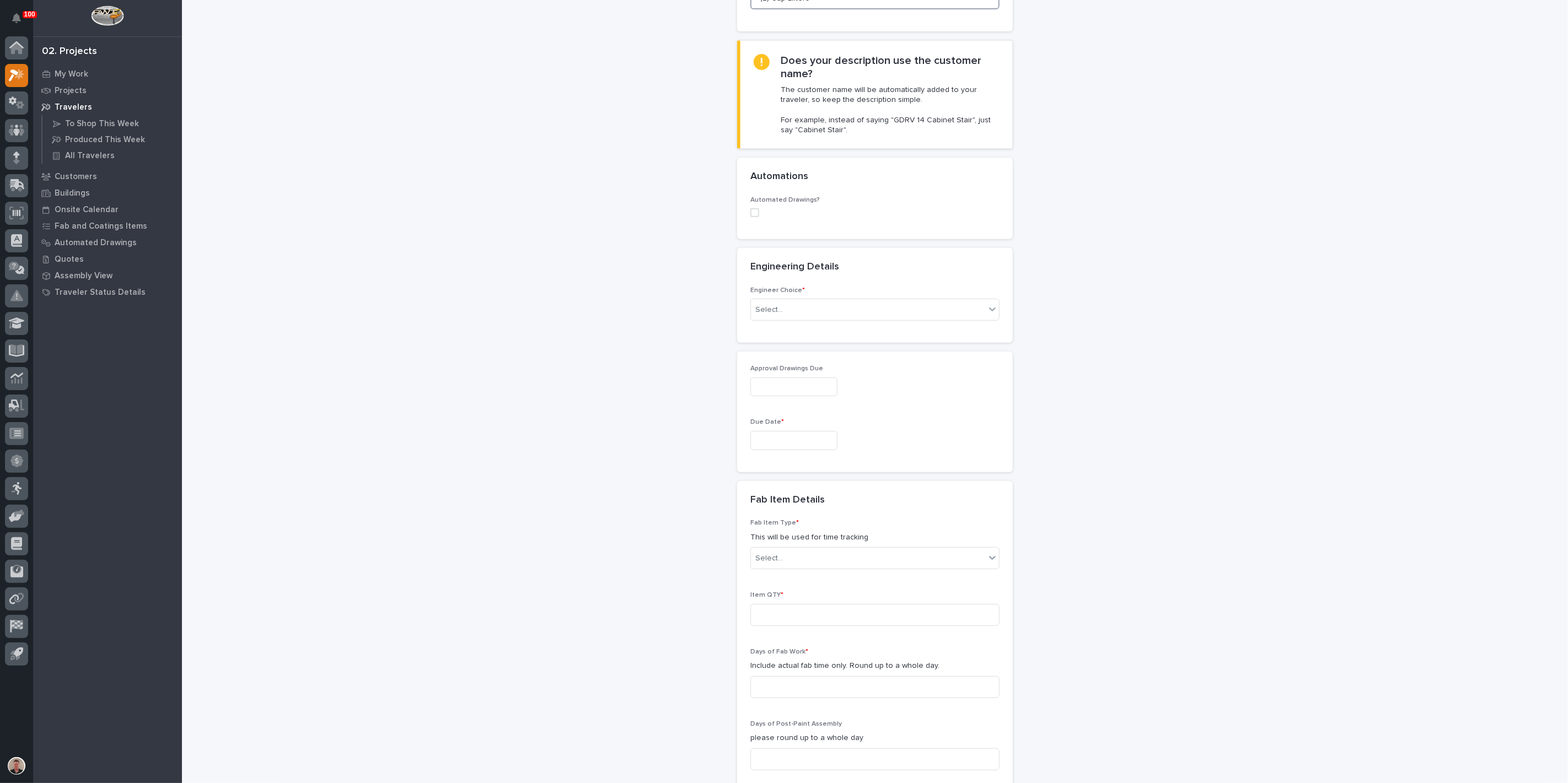
scroll to position [245, 0]
type input "(2) Cap Lifters"
click at [847, 319] on div "Select..." at bounding box center [868, 310] width 234 height 18
click at [837, 490] on div "I want my coordinator to choose an engineer" at bounding box center [870, 490] width 242 height 19
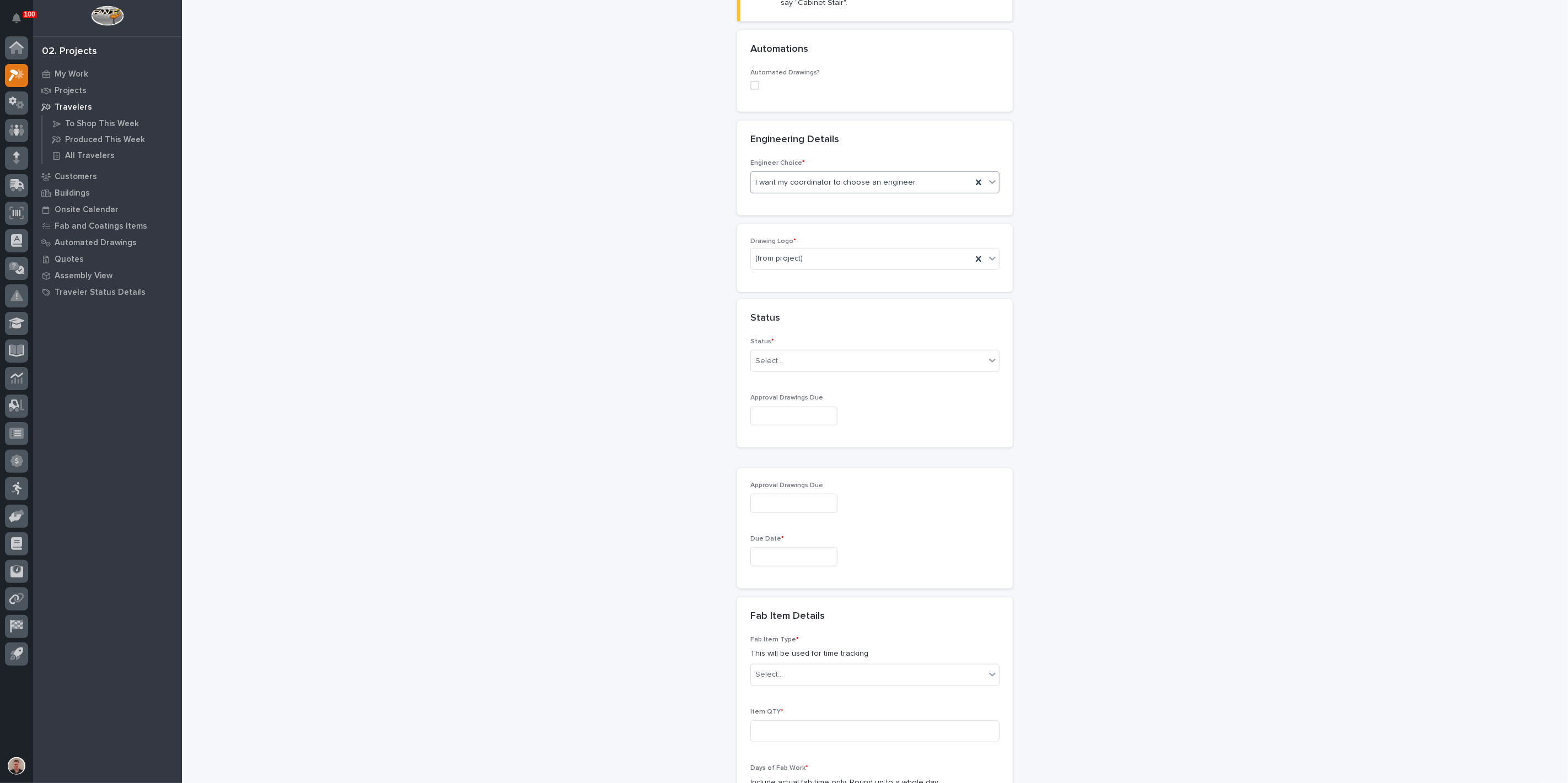
scroll to position [383, 0]
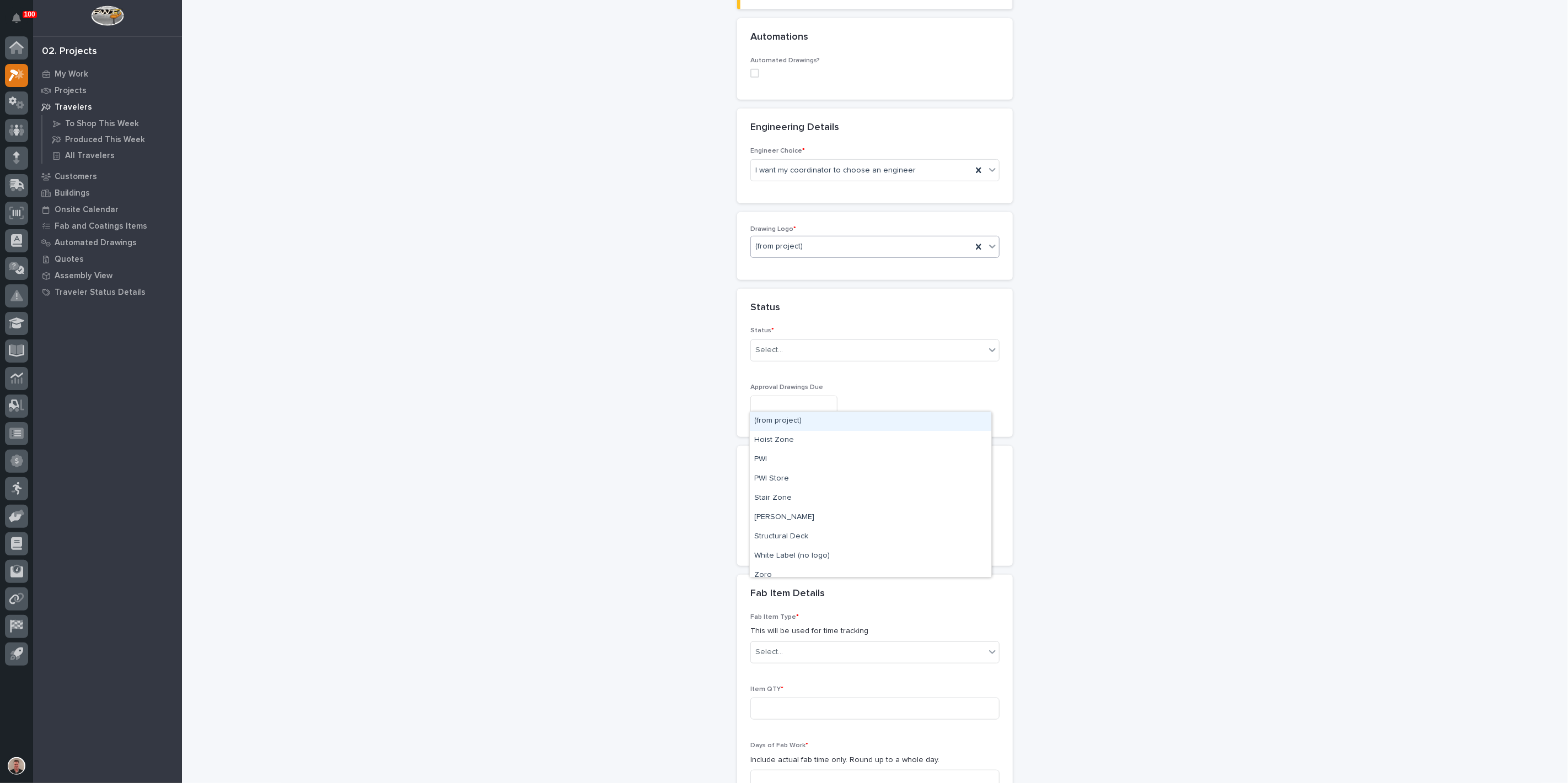
click at [838, 256] on div "(from project)" at bounding box center [861, 246] width 221 height 18
click at [836, 460] on div "PWI" at bounding box center [870, 460] width 242 height 19
click at [813, 360] on div "Select..." at bounding box center [868, 350] width 234 height 18
drag, startPoint x: 811, startPoint y: 548, endPoint x: 811, endPoint y: 557, distance: 9.0
click at [811, 548] on div "Sold (no traveler printed)" at bounding box center [870, 545] width 242 height 19
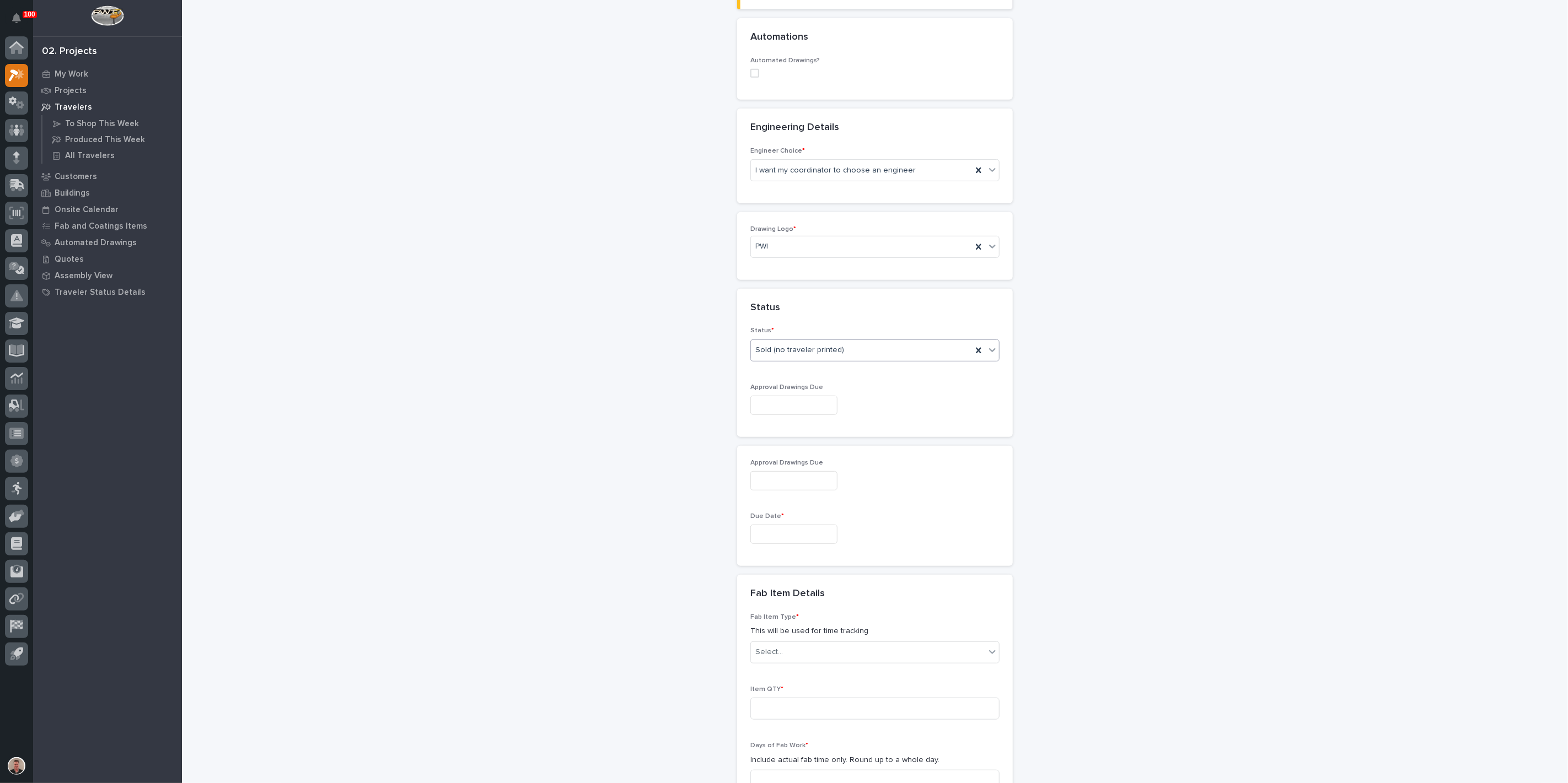
click at [805, 415] on input "text" at bounding box center [794, 405] width 87 height 19
click at [768, 526] on div "29" at bounding box center [775, 533] width 15 height 15
type input "**********"
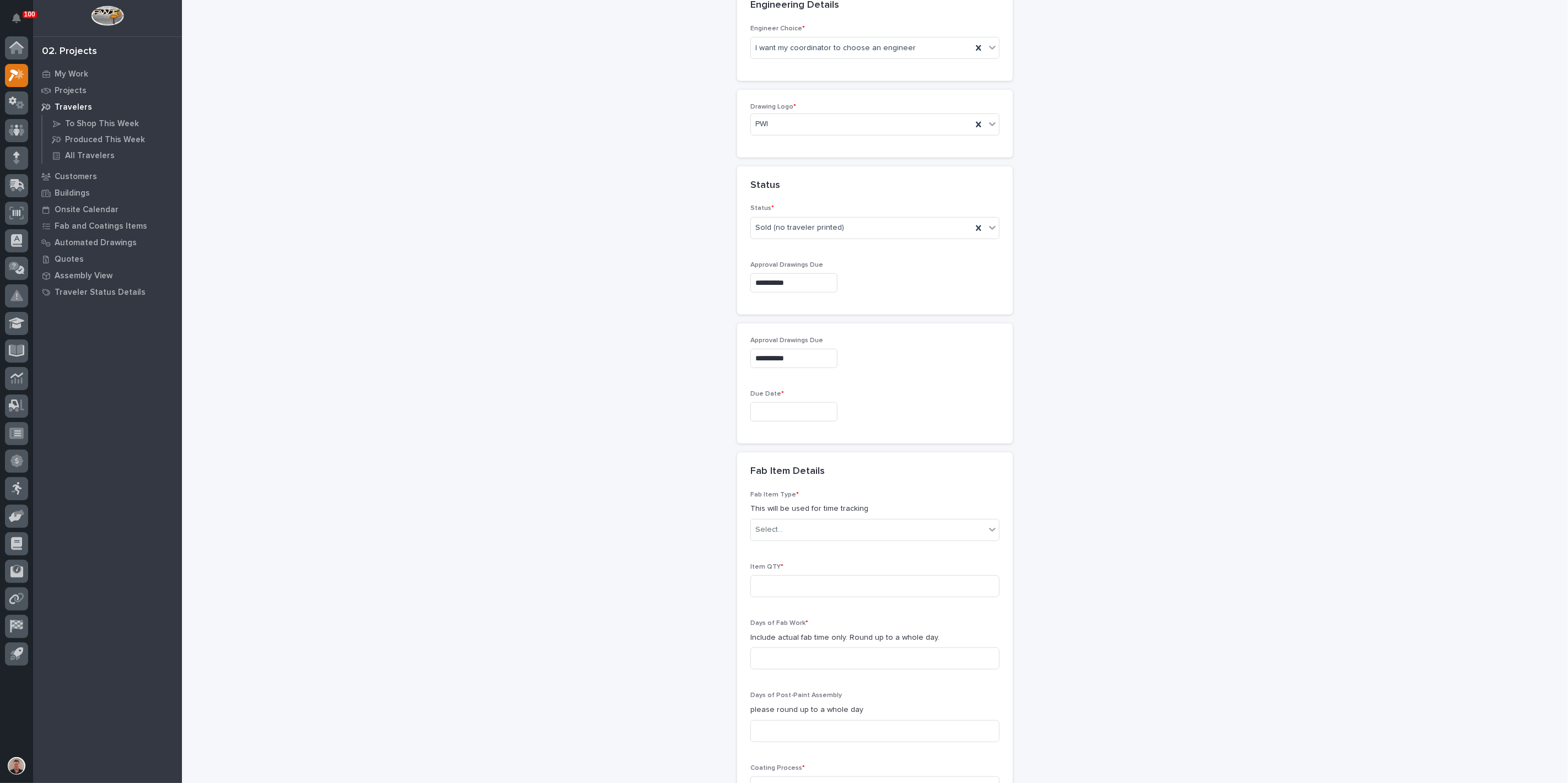
click at [787, 422] on input "text" at bounding box center [794, 412] width 87 height 19
click at [866, 442] on span "Next Month" at bounding box center [866, 450] width 0 height 15
click at [768, 559] on div "27" at bounding box center [775, 566] width 15 height 15
type input "**********"
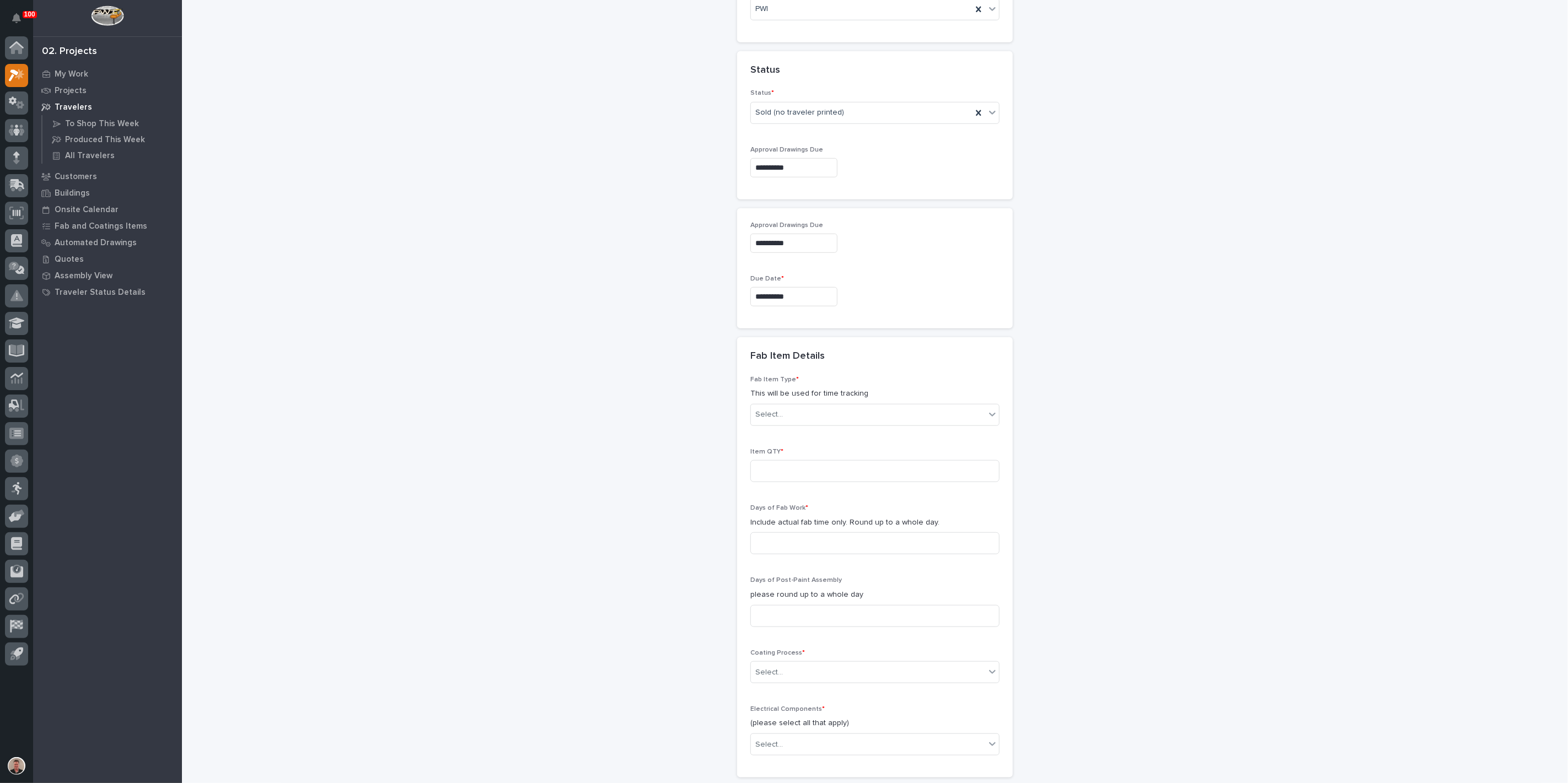
scroll to position [628, 0]
click at [765, 246] on input "**********" at bounding box center [794, 236] width 87 height 19
click at [768, 392] on div "6" at bounding box center [775, 398] width 15 height 15
type input "**********"
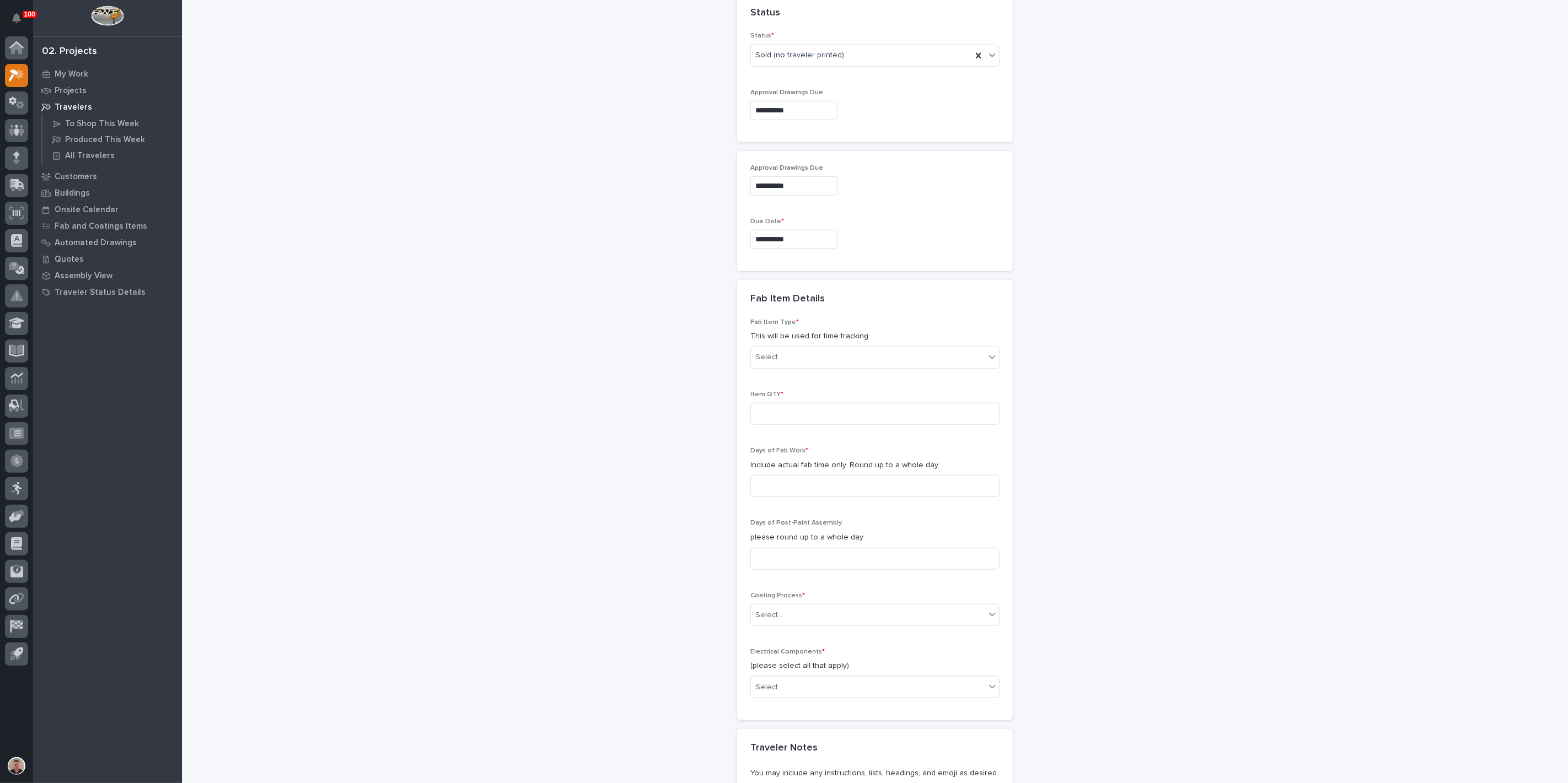
scroll to position [751, 0]
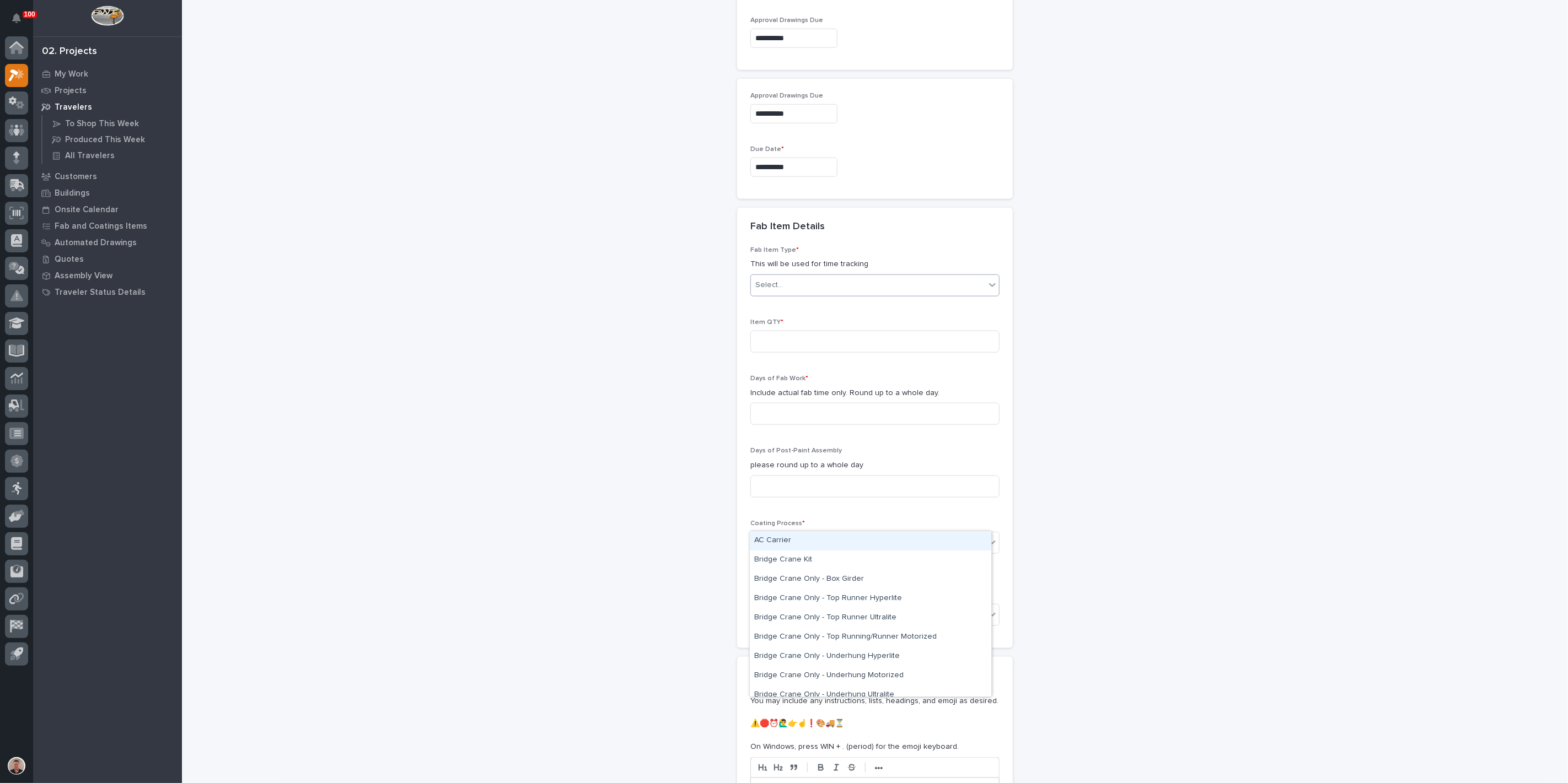
click at [886, 294] on div "Select..." at bounding box center [868, 285] width 234 height 18
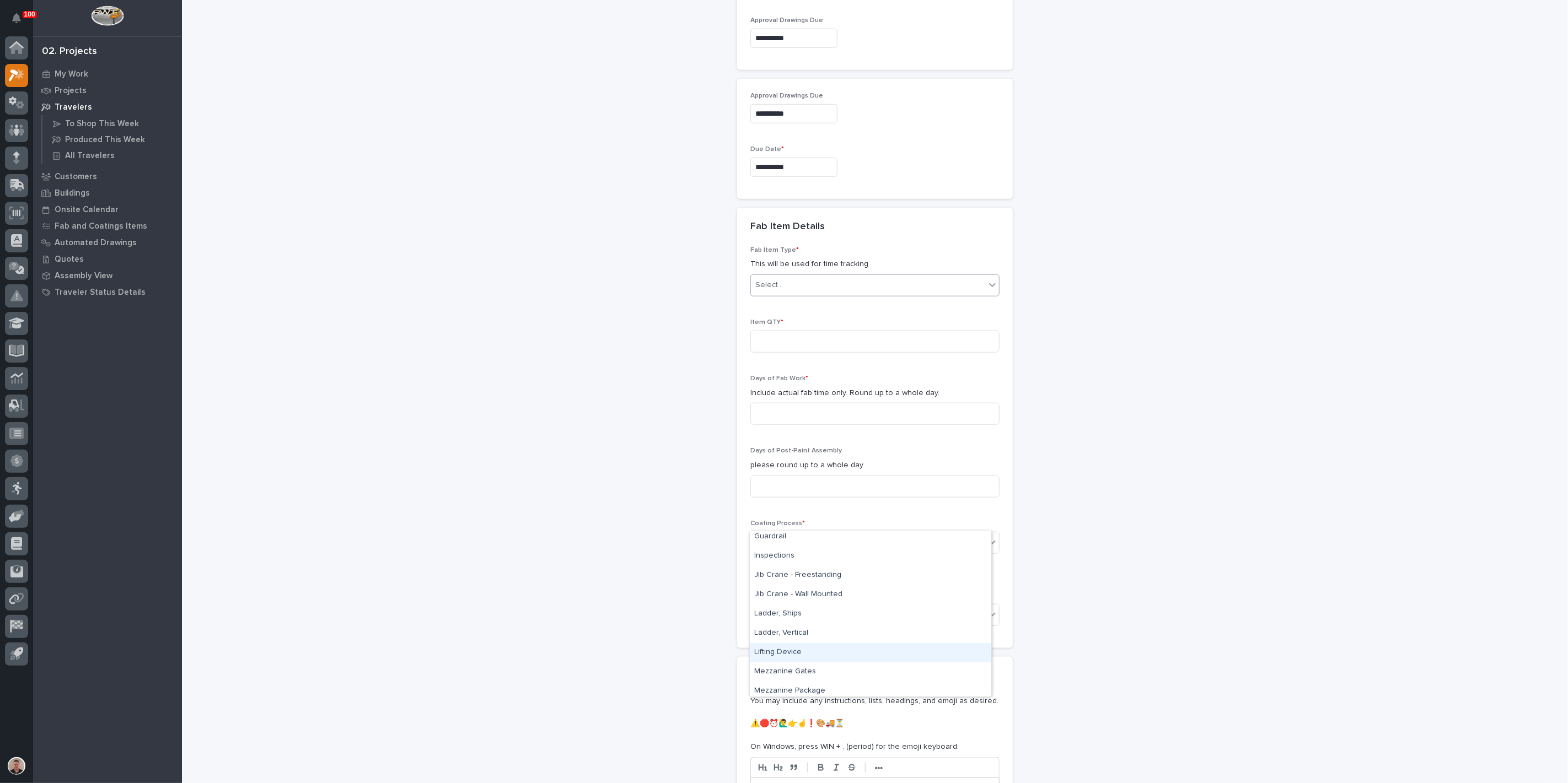
click at [867, 657] on div "Lifting Device" at bounding box center [870, 653] width 242 height 19
click at [816, 353] on input at bounding box center [875, 341] width 249 height 22
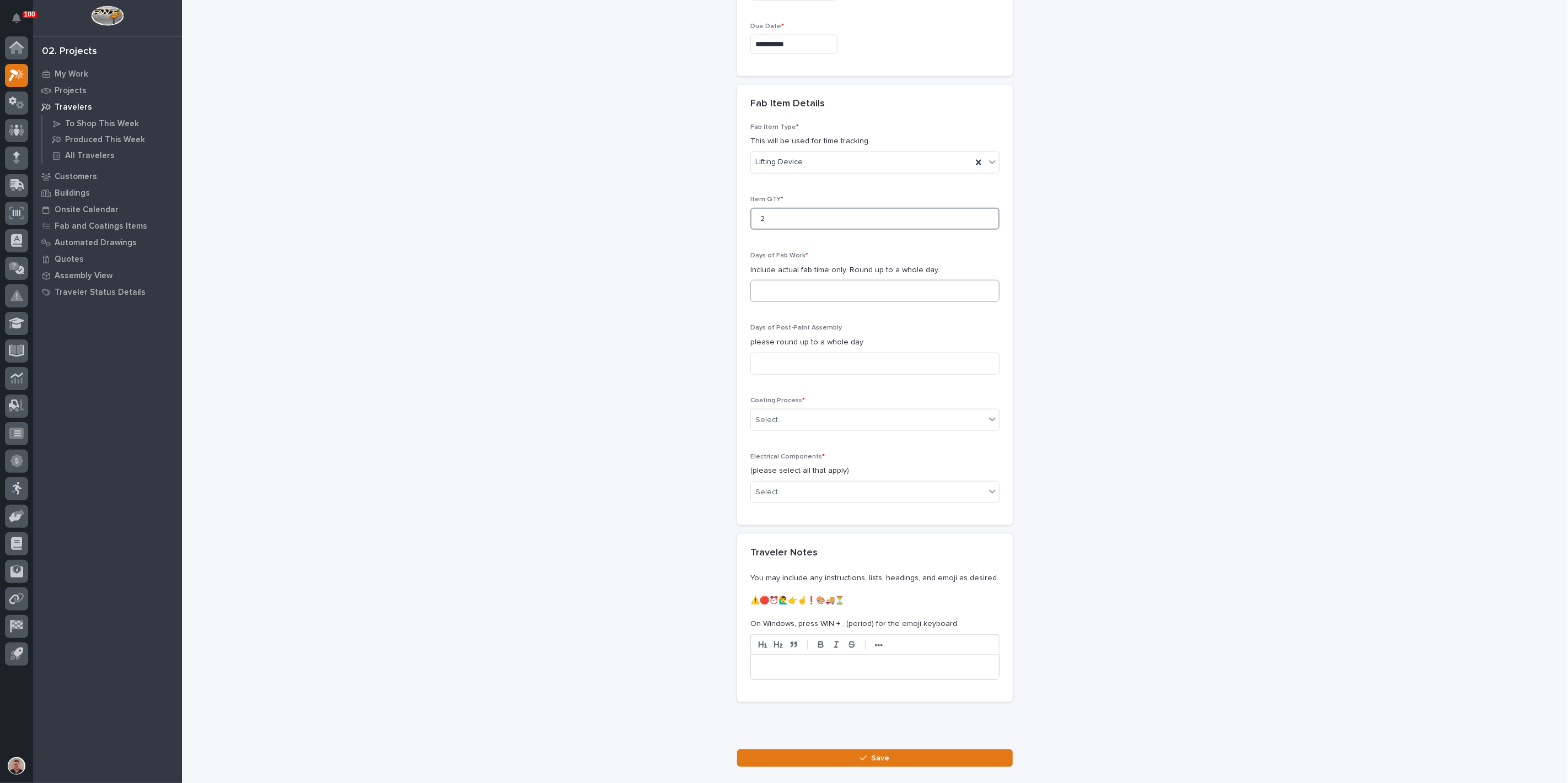
type input "2"
click at [799, 302] on input at bounding box center [875, 291] width 249 height 22
click at [838, 302] on input at bounding box center [875, 291] width 249 height 22
click at [793, 302] on input at bounding box center [875, 291] width 249 height 22
type input "1"
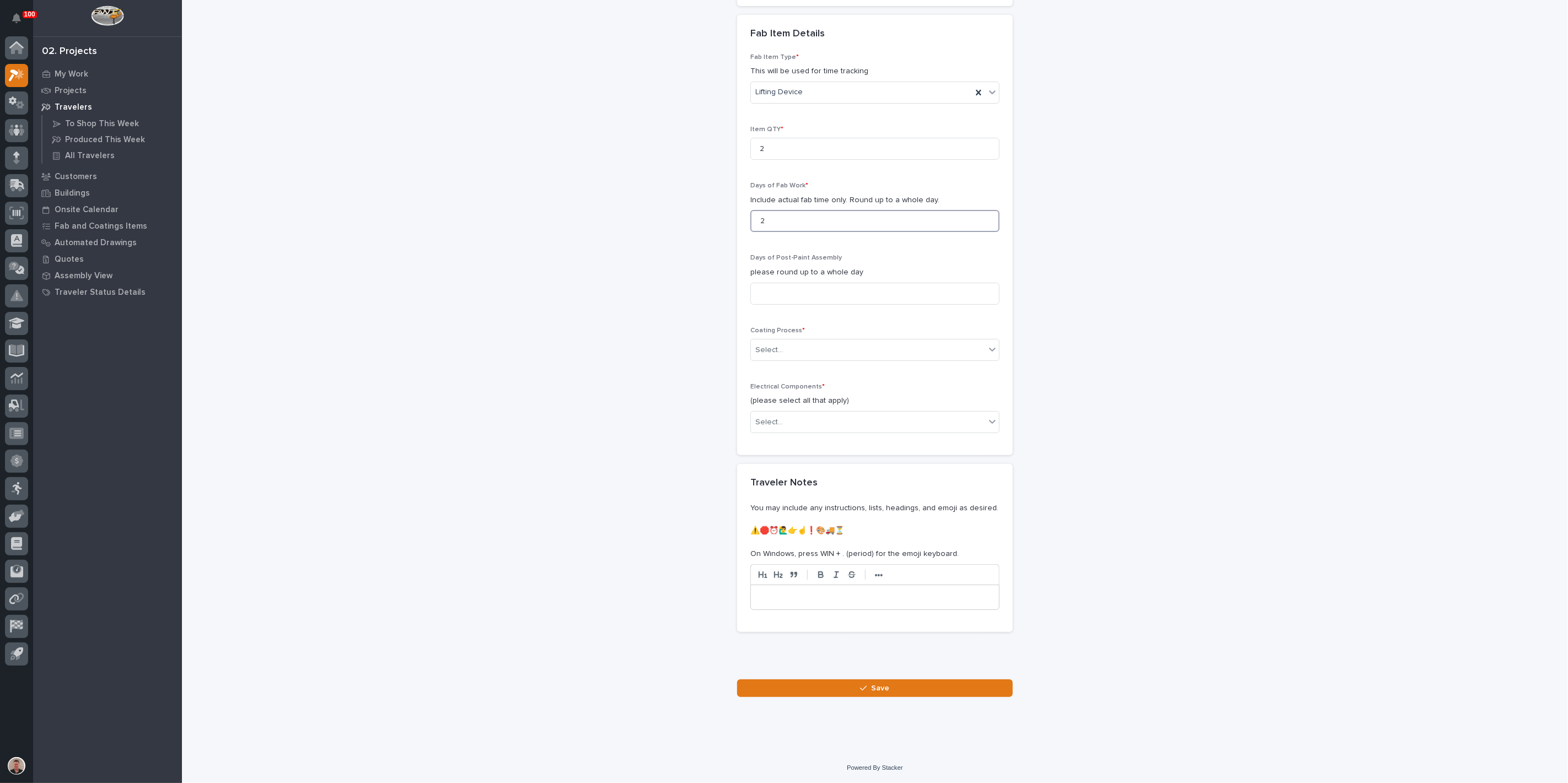
scroll to position [996, 0]
type input "2"
click at [791, 305] on input at bounding box center [875, 294] width 249 height 22
type input "1"
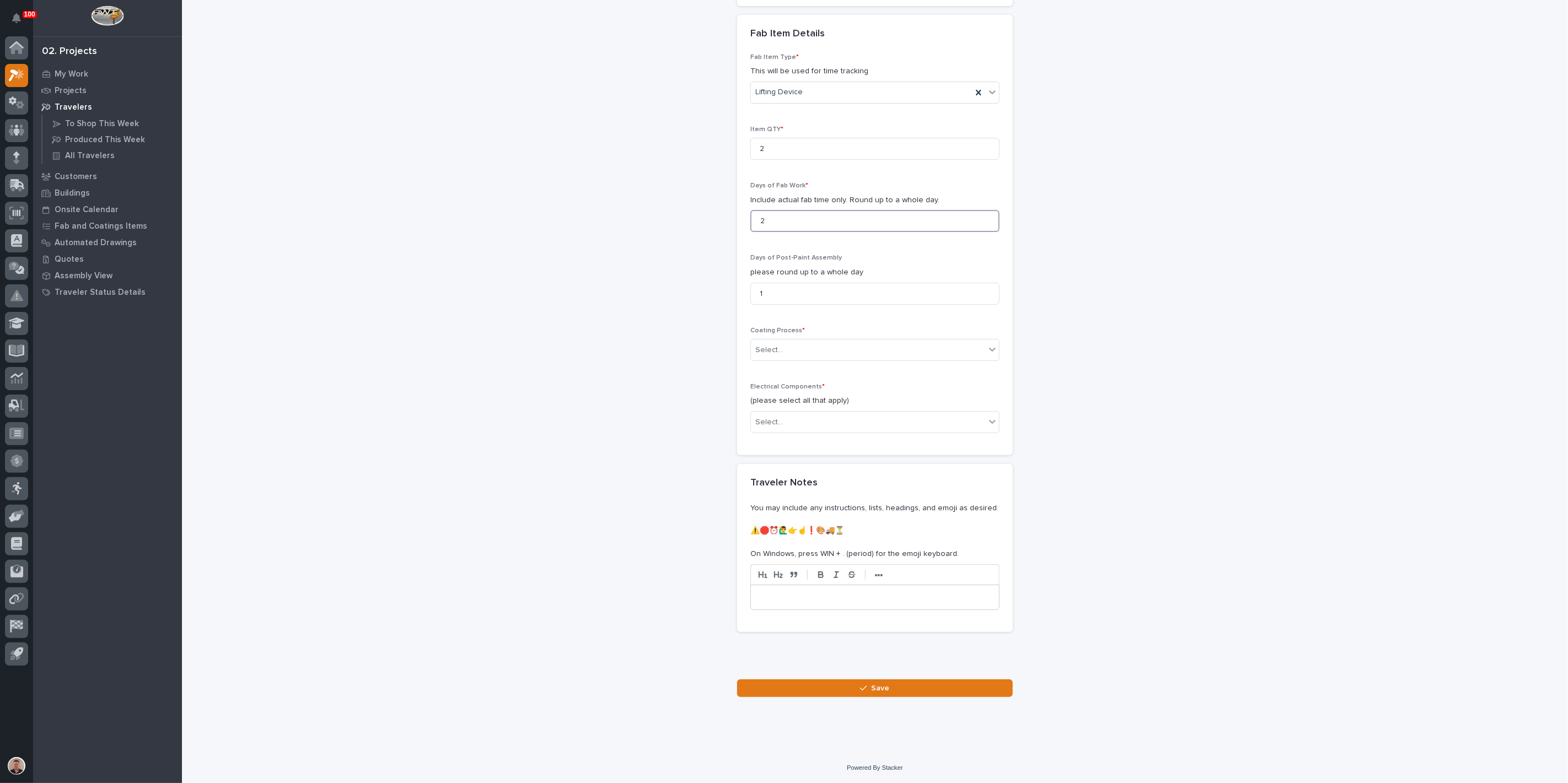
click at [776, 232] on input "2" at bounding box center [875, 221] width 249 height 22
type input "1"
click at [834, 360] on div "Select..." at bounding box center [868, 350] width 234 height 18
click at [824, 504] on div "In-House Paint/Powder" at bounding box center [870, 509] width 242 height 19
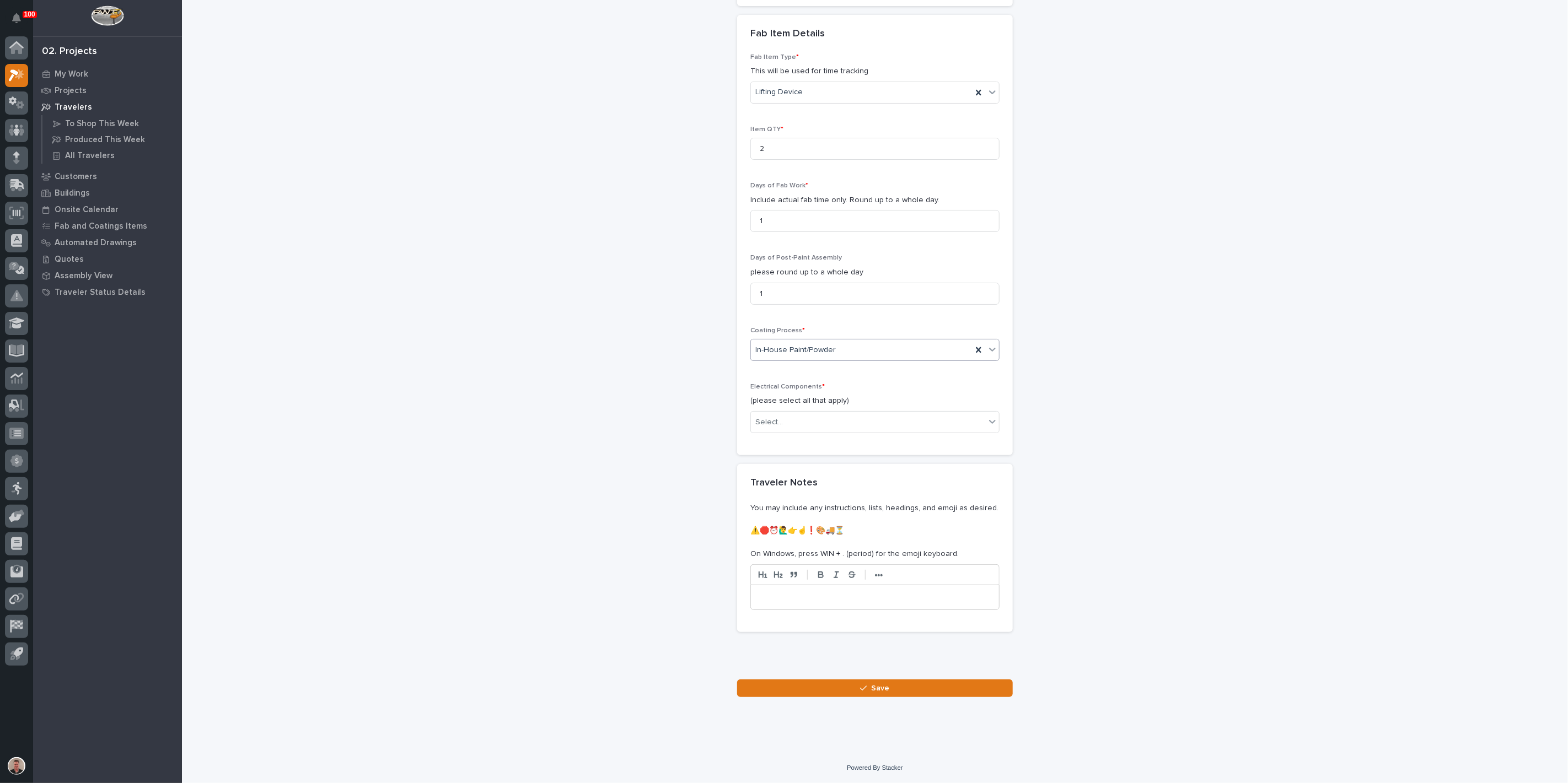
scroll to position [1241, 0]
click at [842, 431] on div "Select..." at bounding box center [868, 422] width 234 height 18
click at [838, 451] on div "None" at bounding box center [870, 451] width 242 height 19
click at [845, 687] on button "Save" at bounding box center [875, 688] width 276 height 18
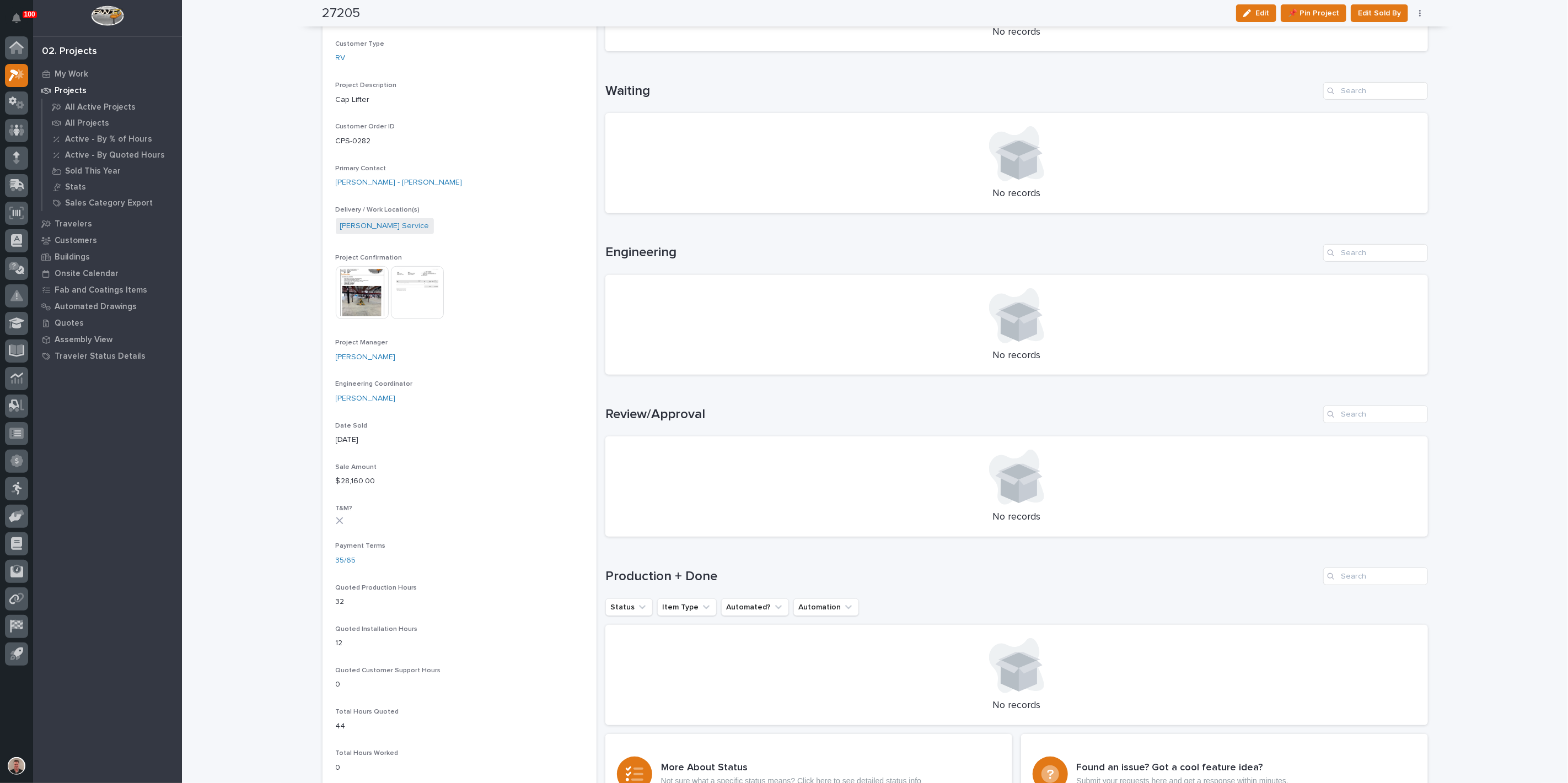
scroll to position [245, 0]
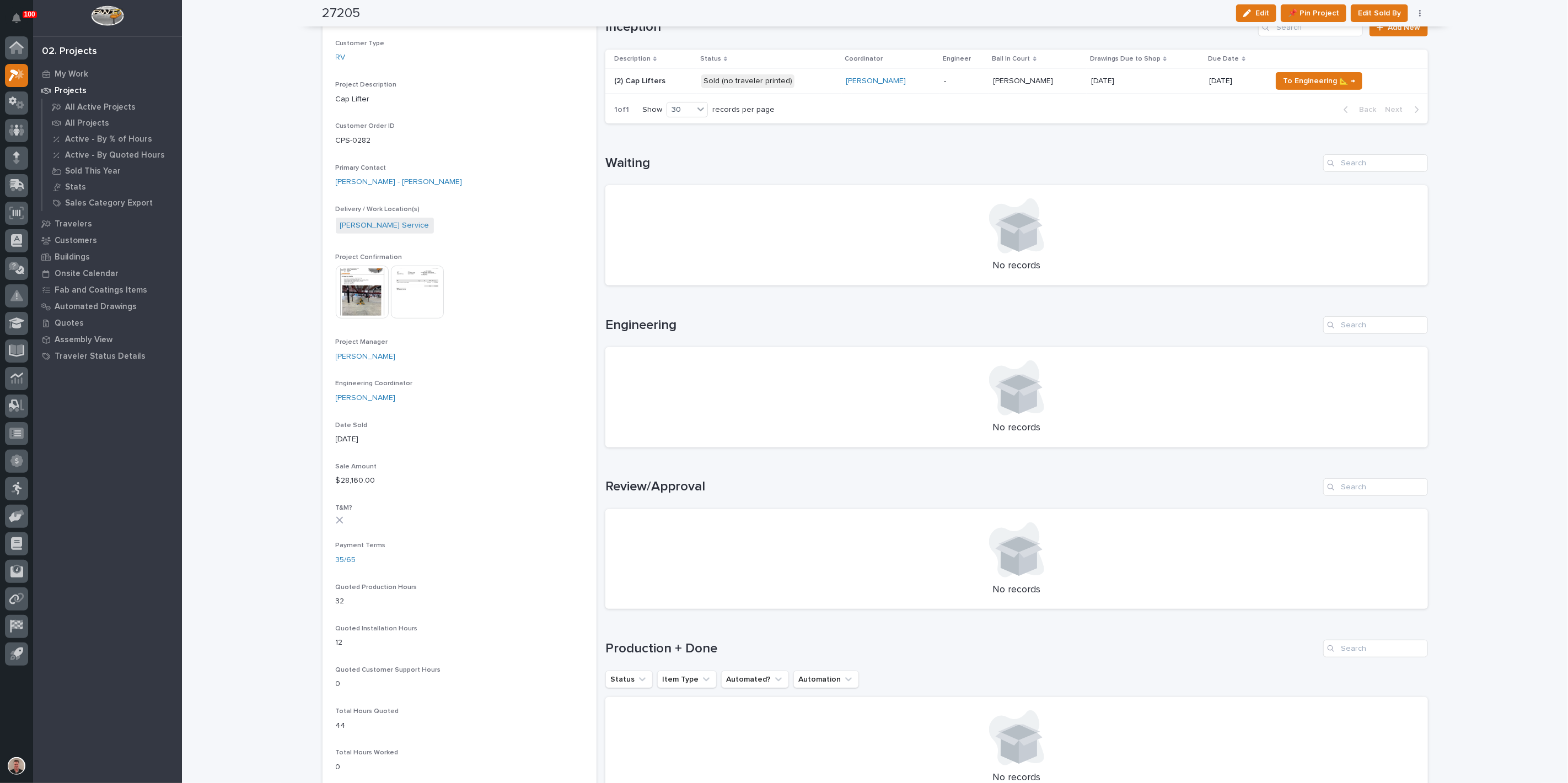
click at [829, 88] on p "Sold (no traveler printed)" at bounding box center [769, 81] width 136 height 14
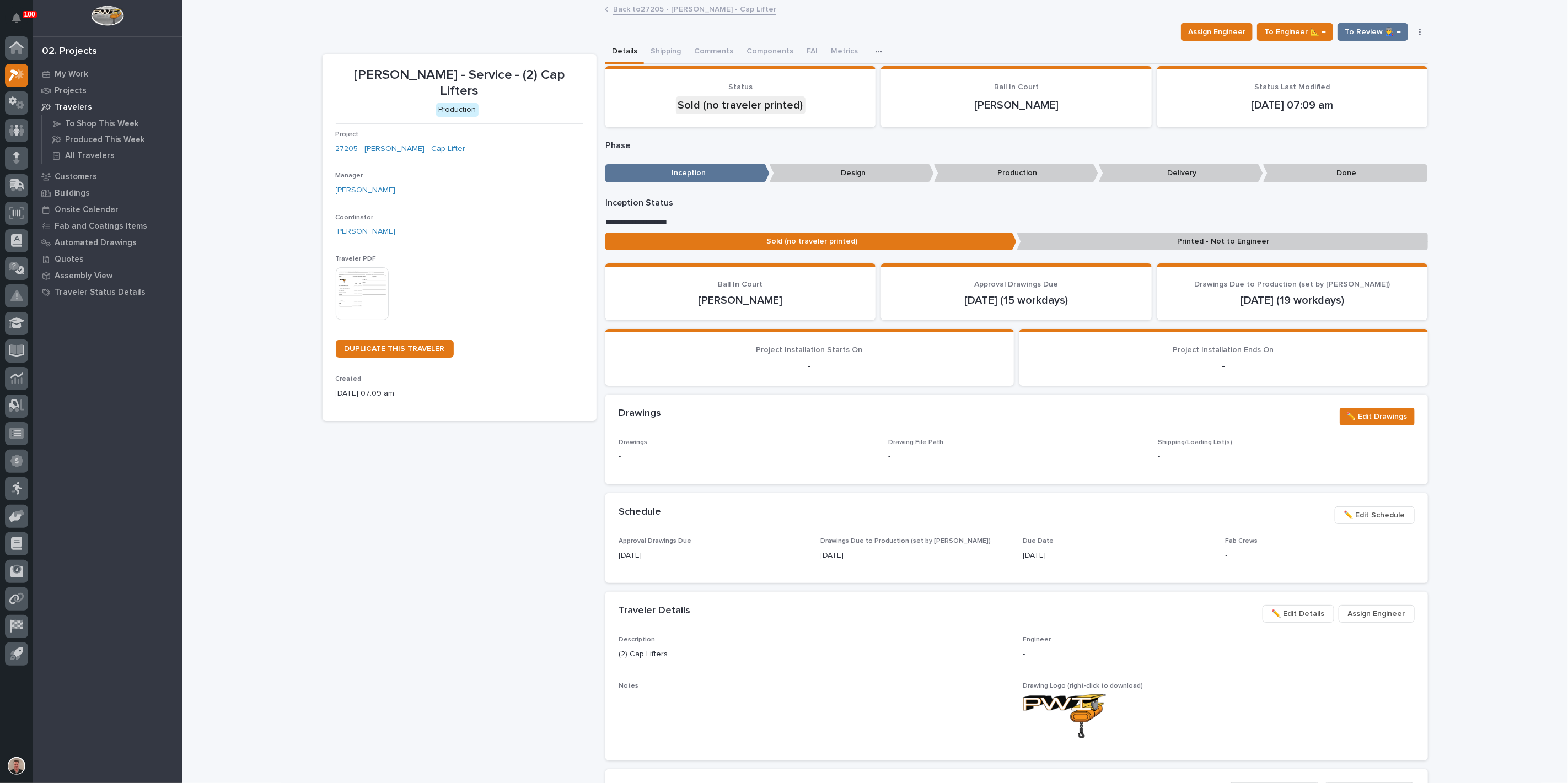
click at [359, 320] on img at bounding box center [362, 293] width 53 height 53
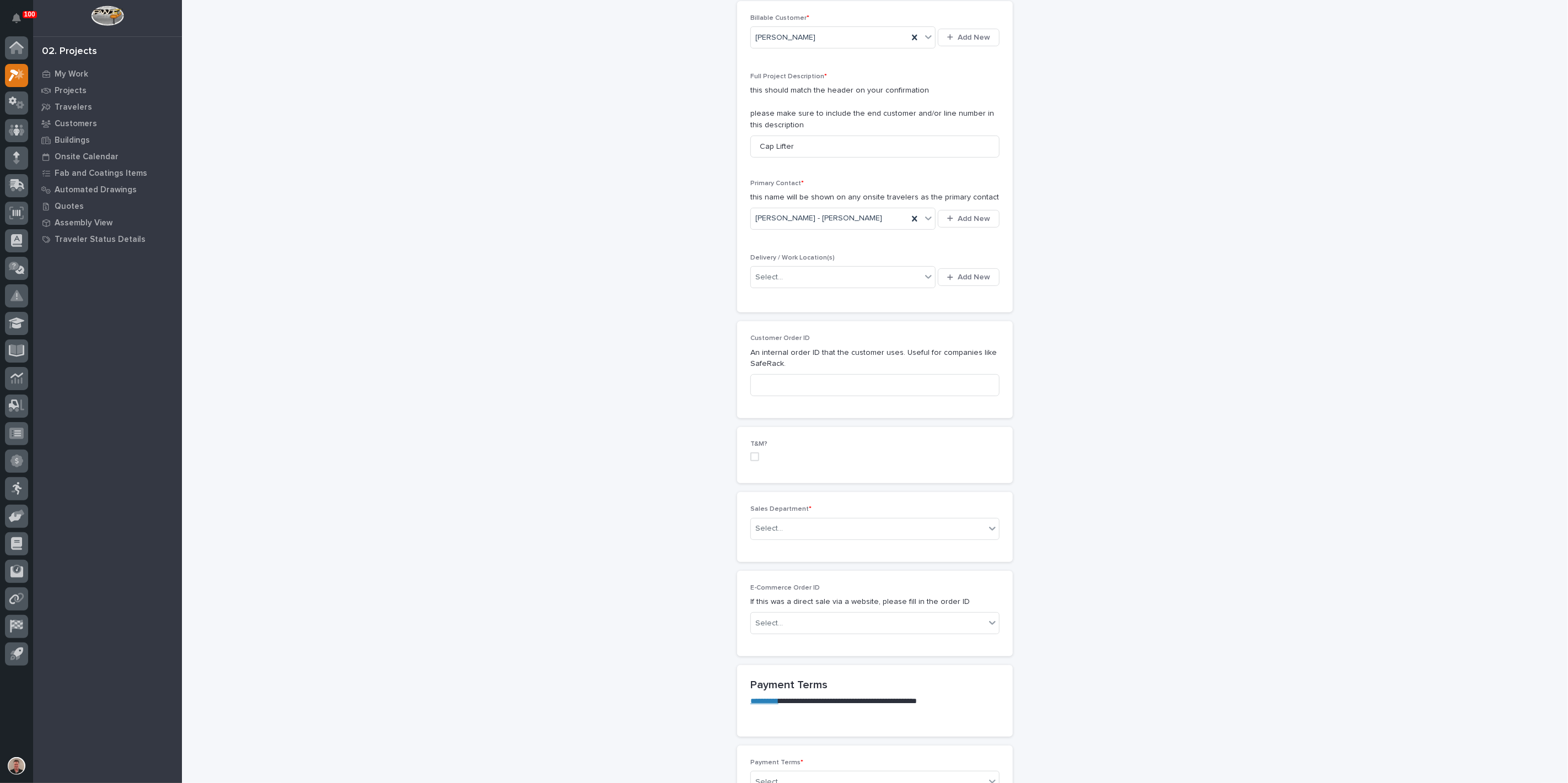
scroll to position [306, 0]
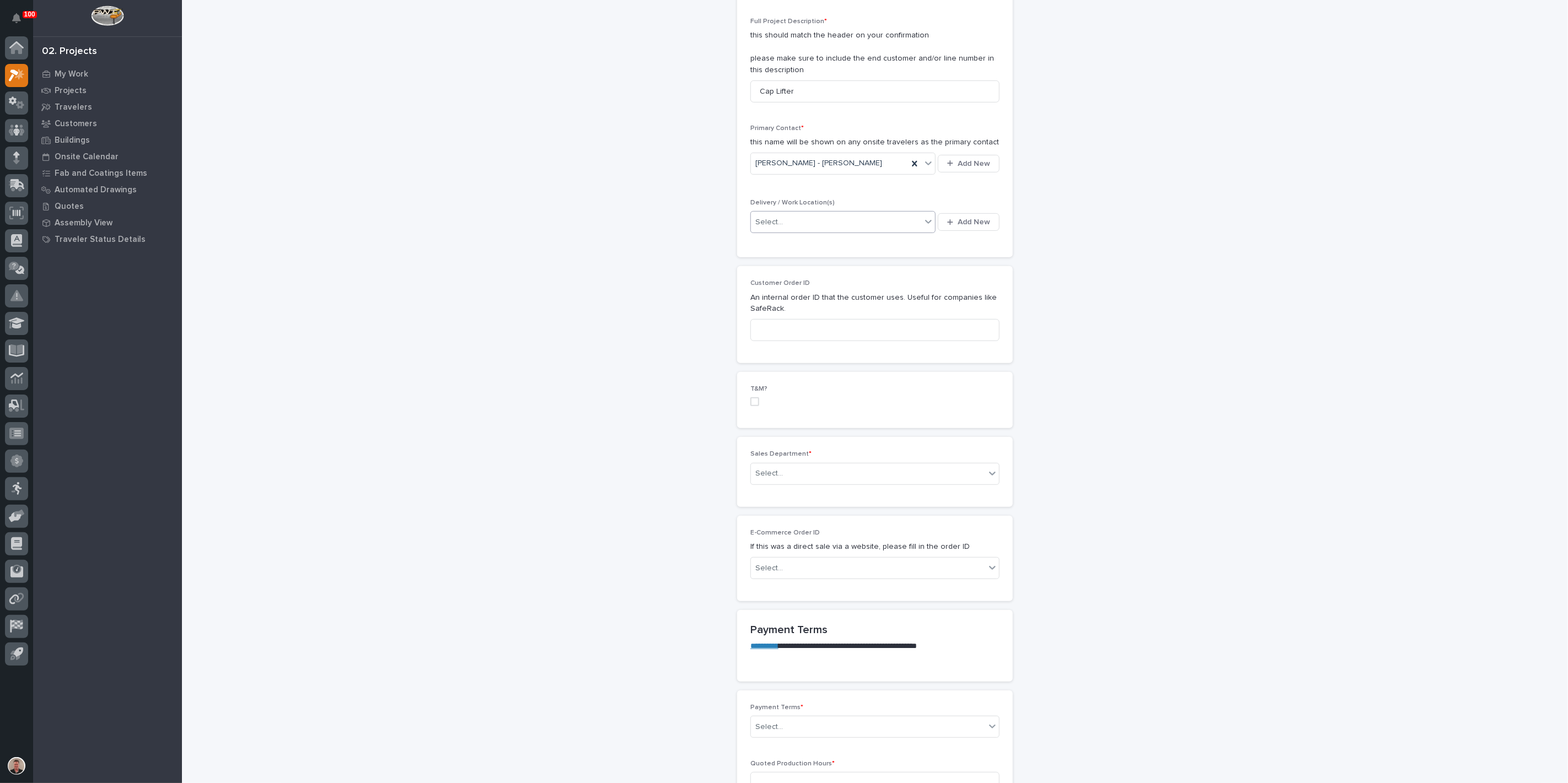
click at [821, 231] on div "Select..." at bounding box center [836, 223] width 170 height 18
type input "********"
click at [807, 482] on div "[PERSON_NAME] Service" at bounding box center [831, 486] width 162 height 19
click at [793, 341] on input at bounding box center [875, 330] width 249 height 22
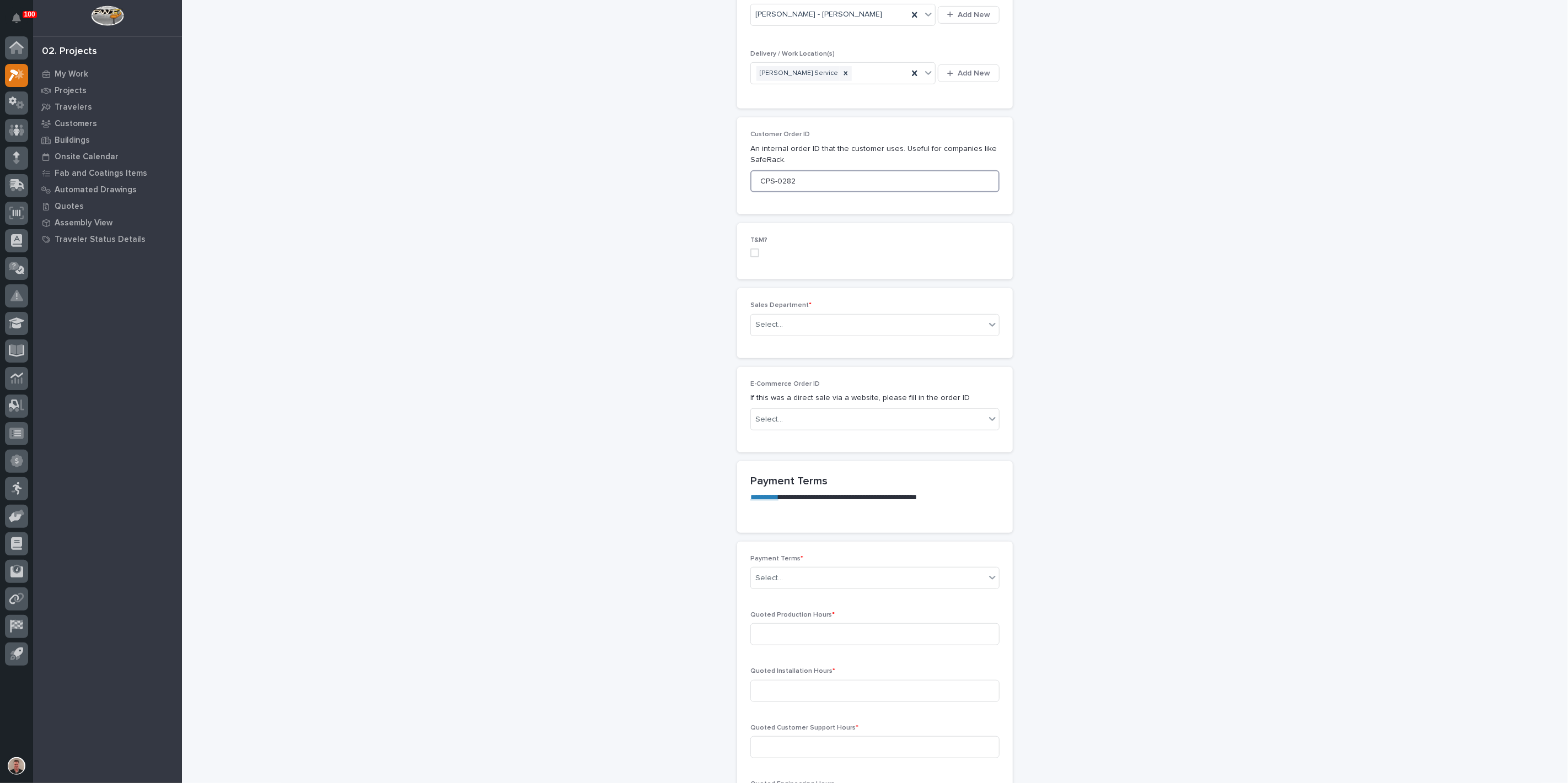
scroll to position [428, 0]
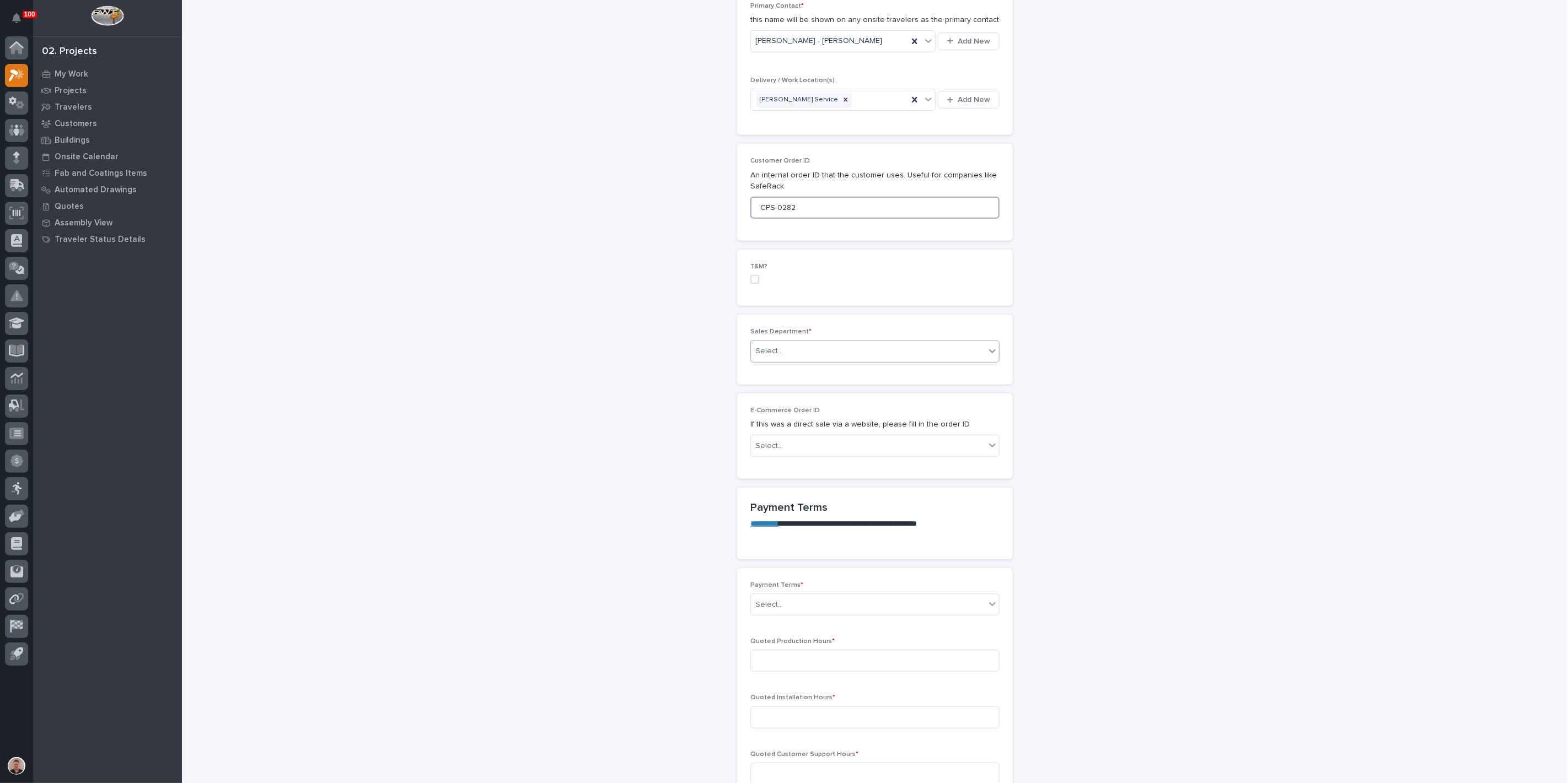
type input "CPS-0282"
click at [853, 360] on div "Select..." at bounding box center [868, 351] width 234 height 18
click at [846, 567] on div "Regional Sales" at bounding box center [870, 566] width 242 height 19
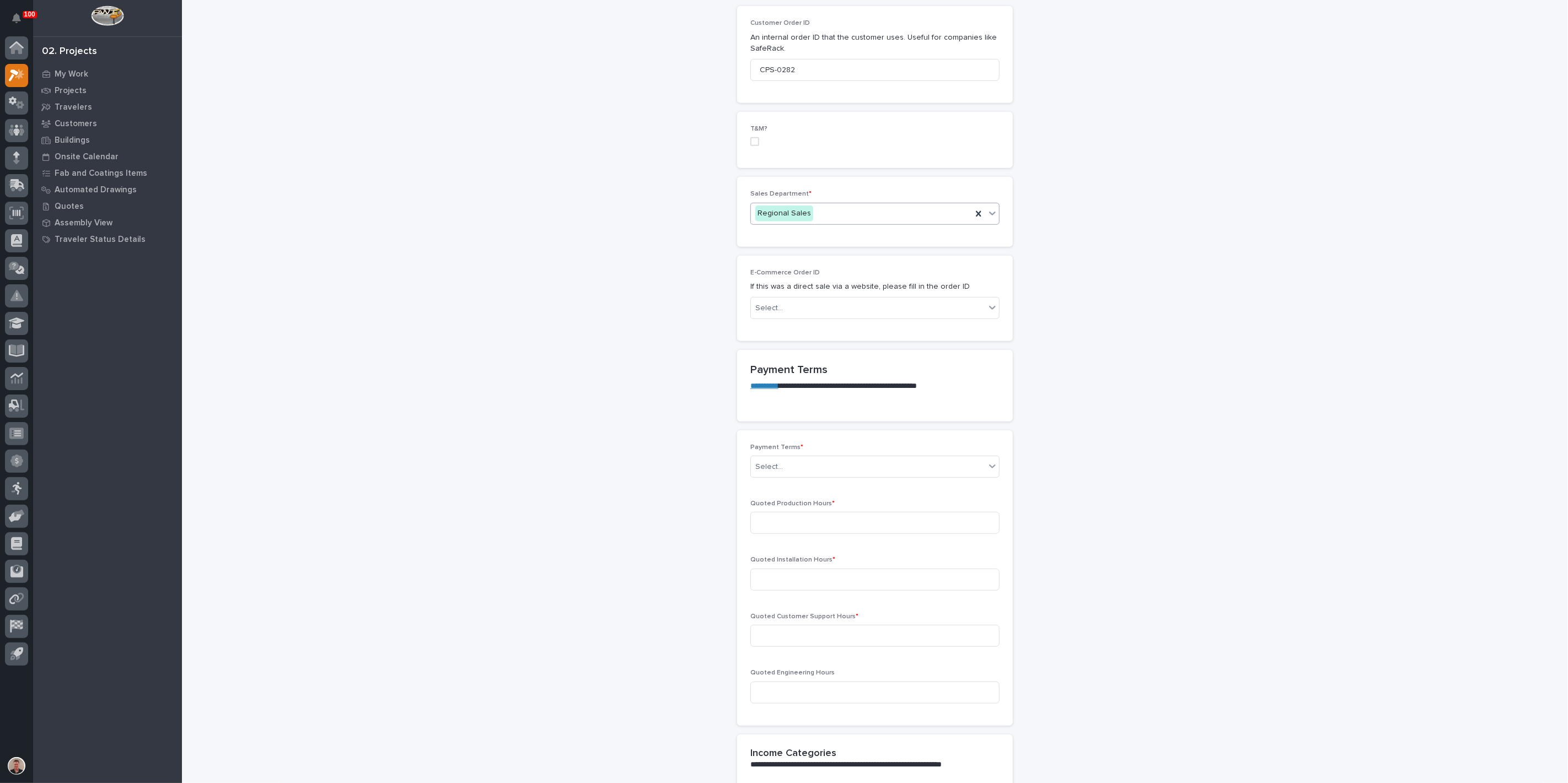
scroll to position [551, 0]
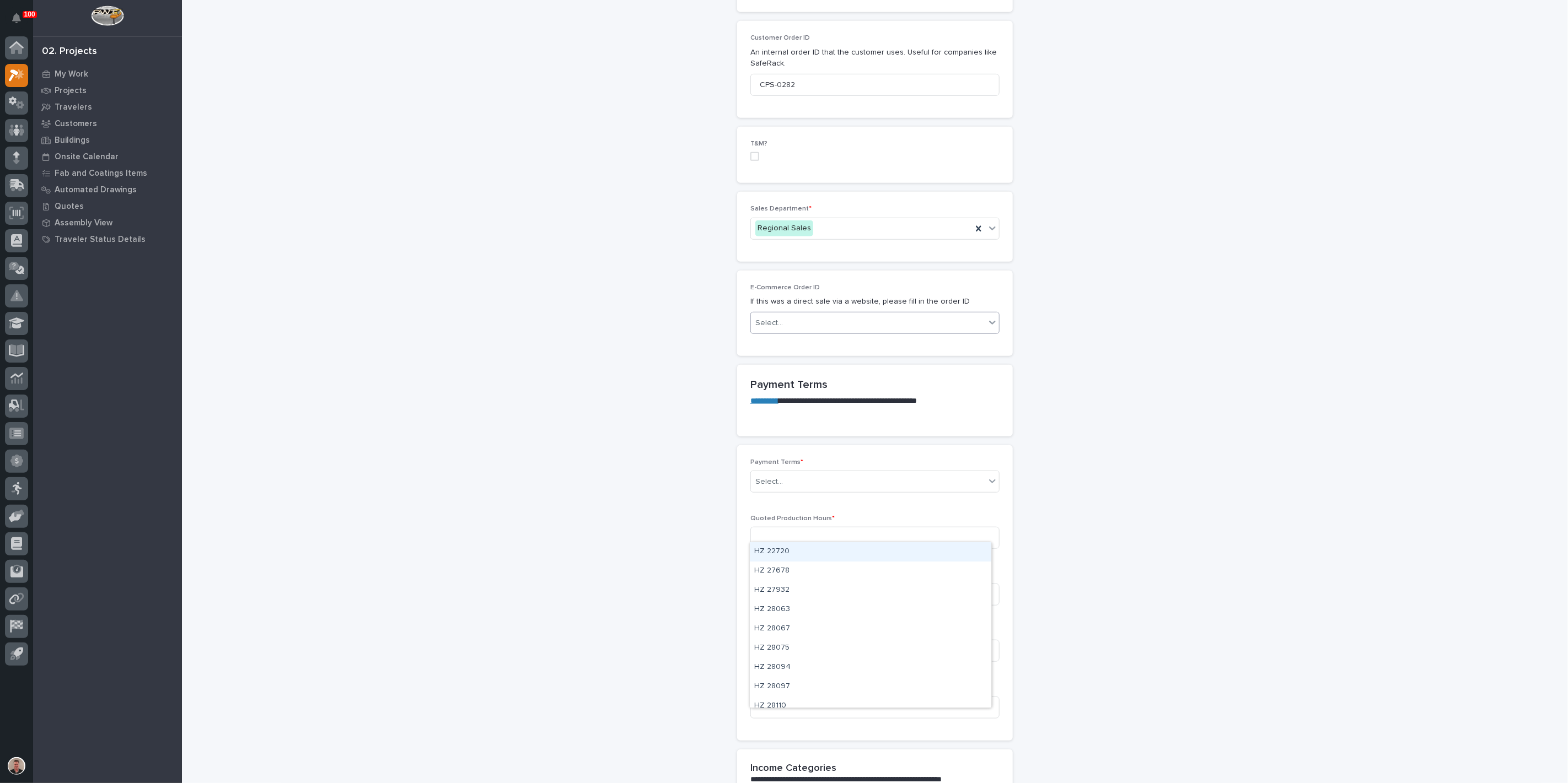
click at [850, 332] on div "Select..." at bounding box center [868, 323] width 234 height 18
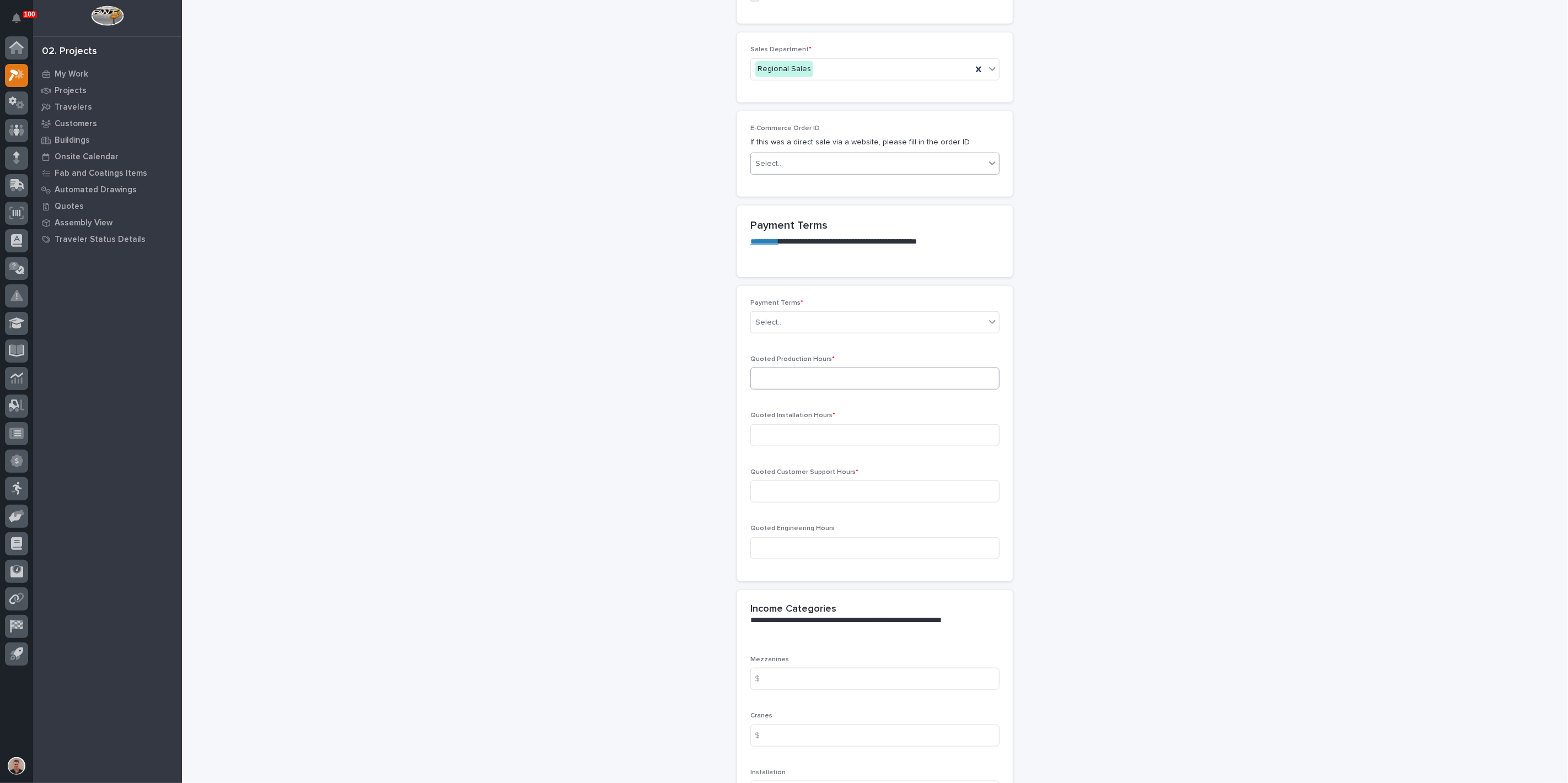
scroll to position [734, 0]
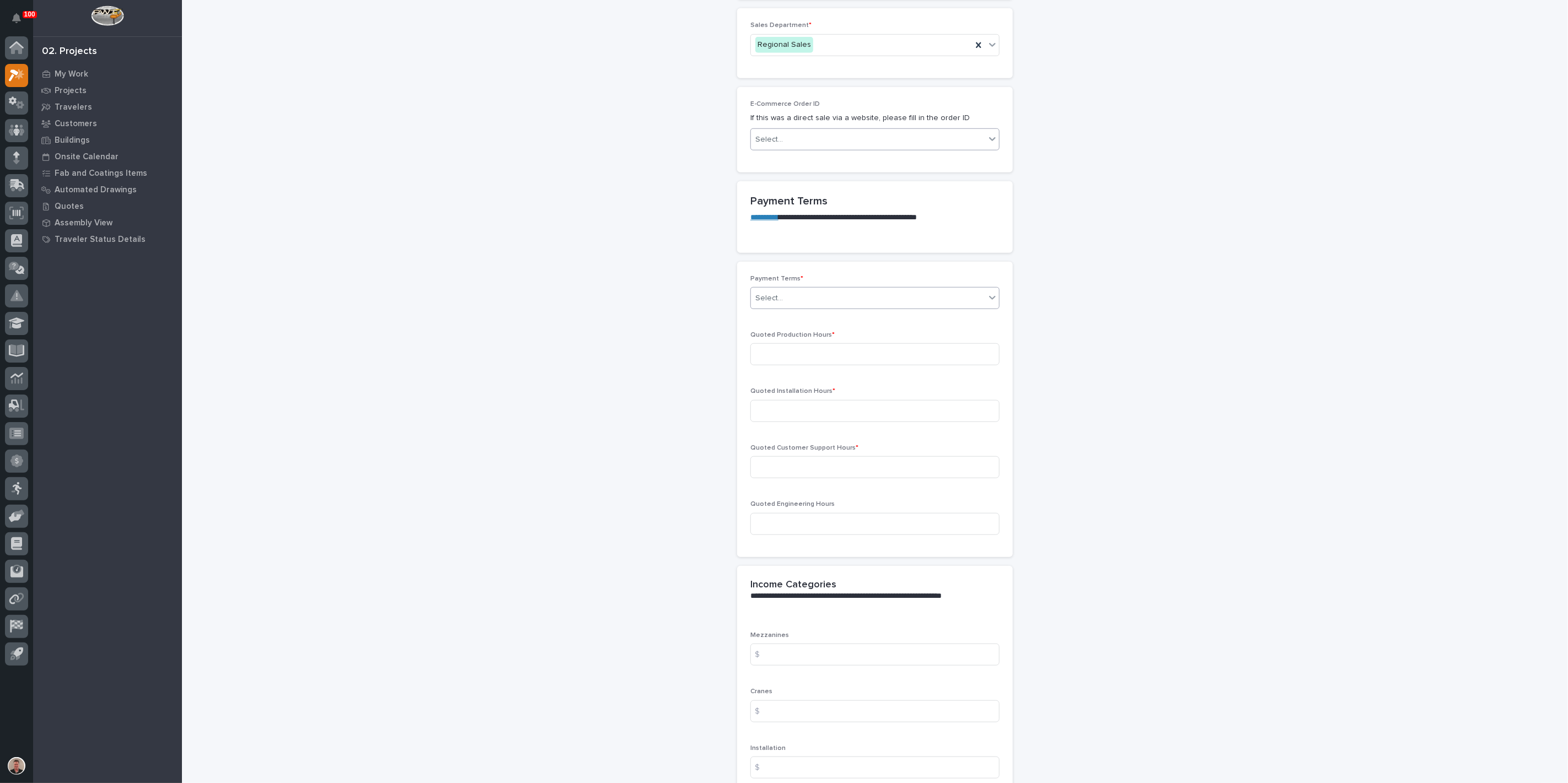
click at [850, 307] on div "Select..." at bounding box center [868, 299] width 234 height 18
click at [871, 597] on div "35/65" at bounding box center [870, 592] width 242 height 19
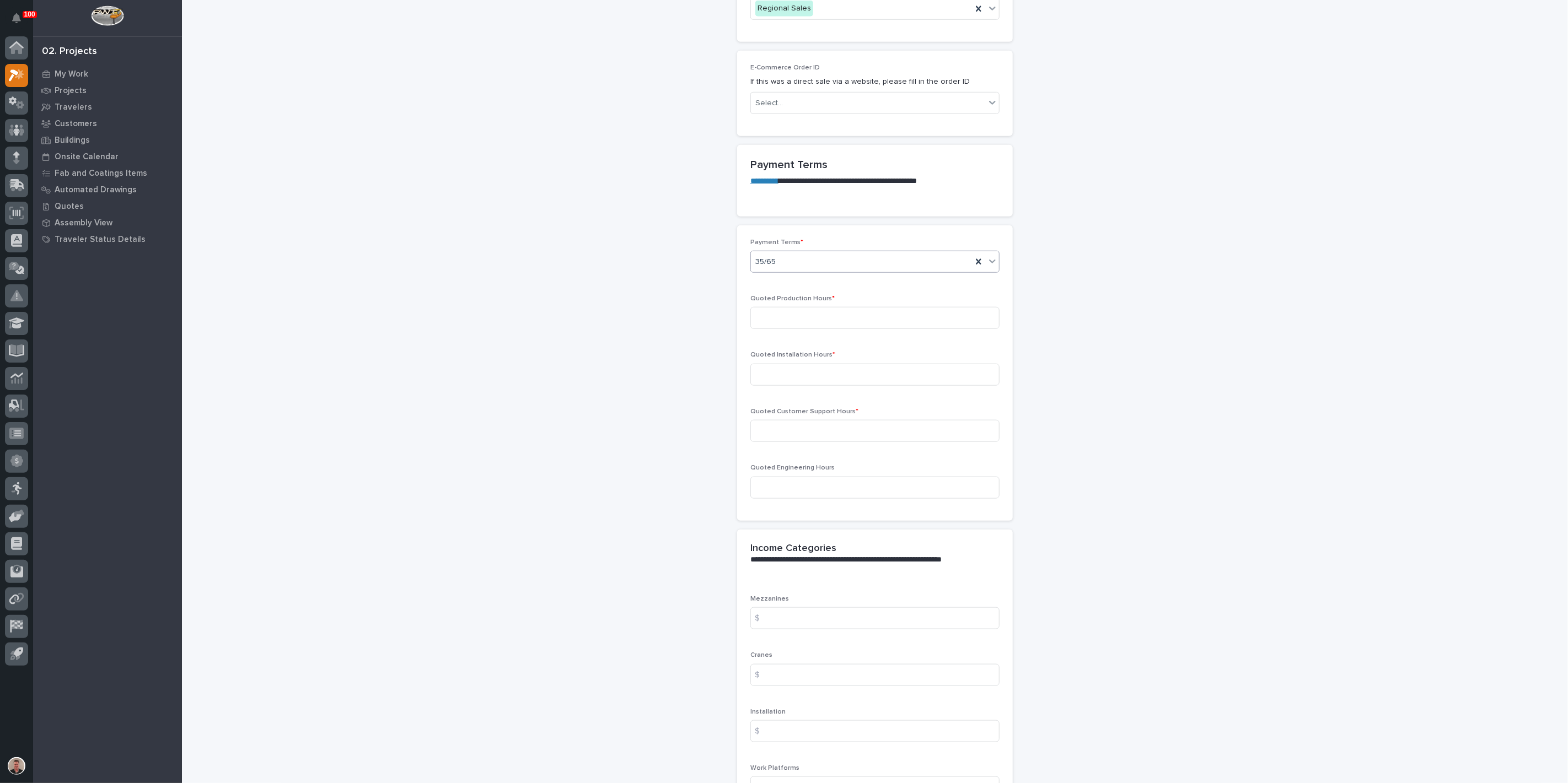
scroll to position [796, 0]
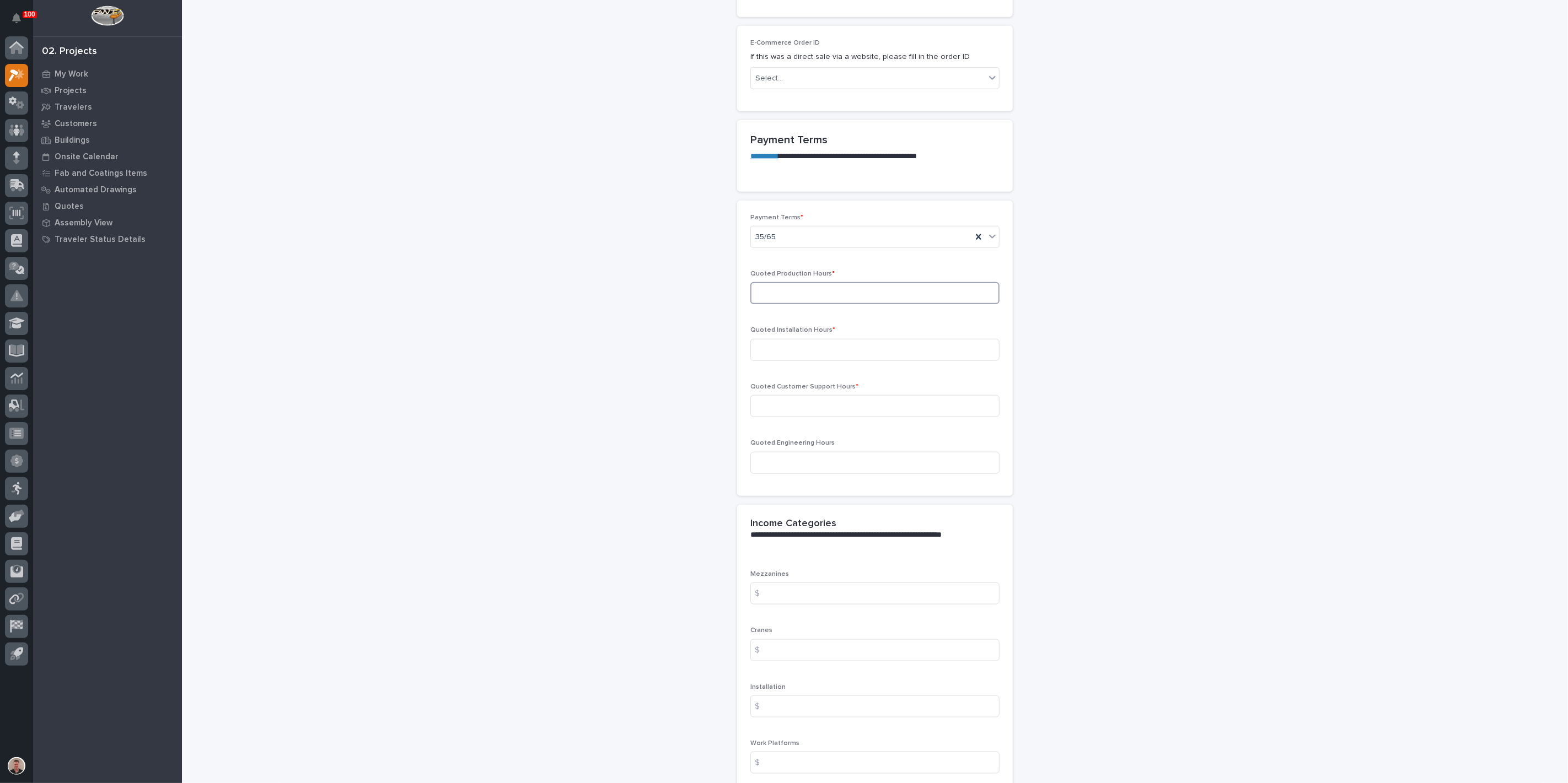
click at [828, 304] on input at bounding box center [875, 293] width 249 height 22
click at [785, 304] on input at bounding box center [875, 293] width 249 height 22
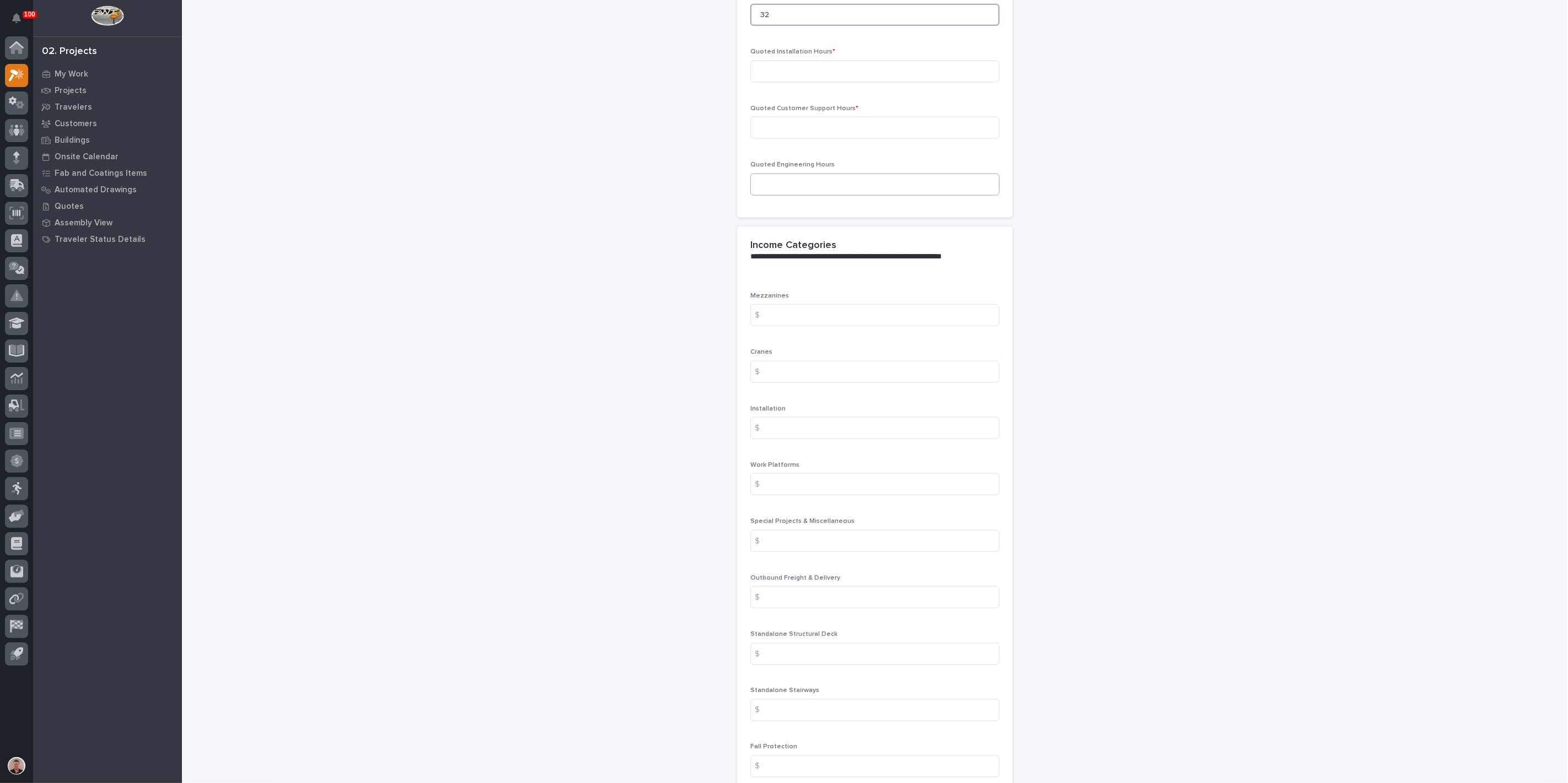
scroll to position [1102, 0]
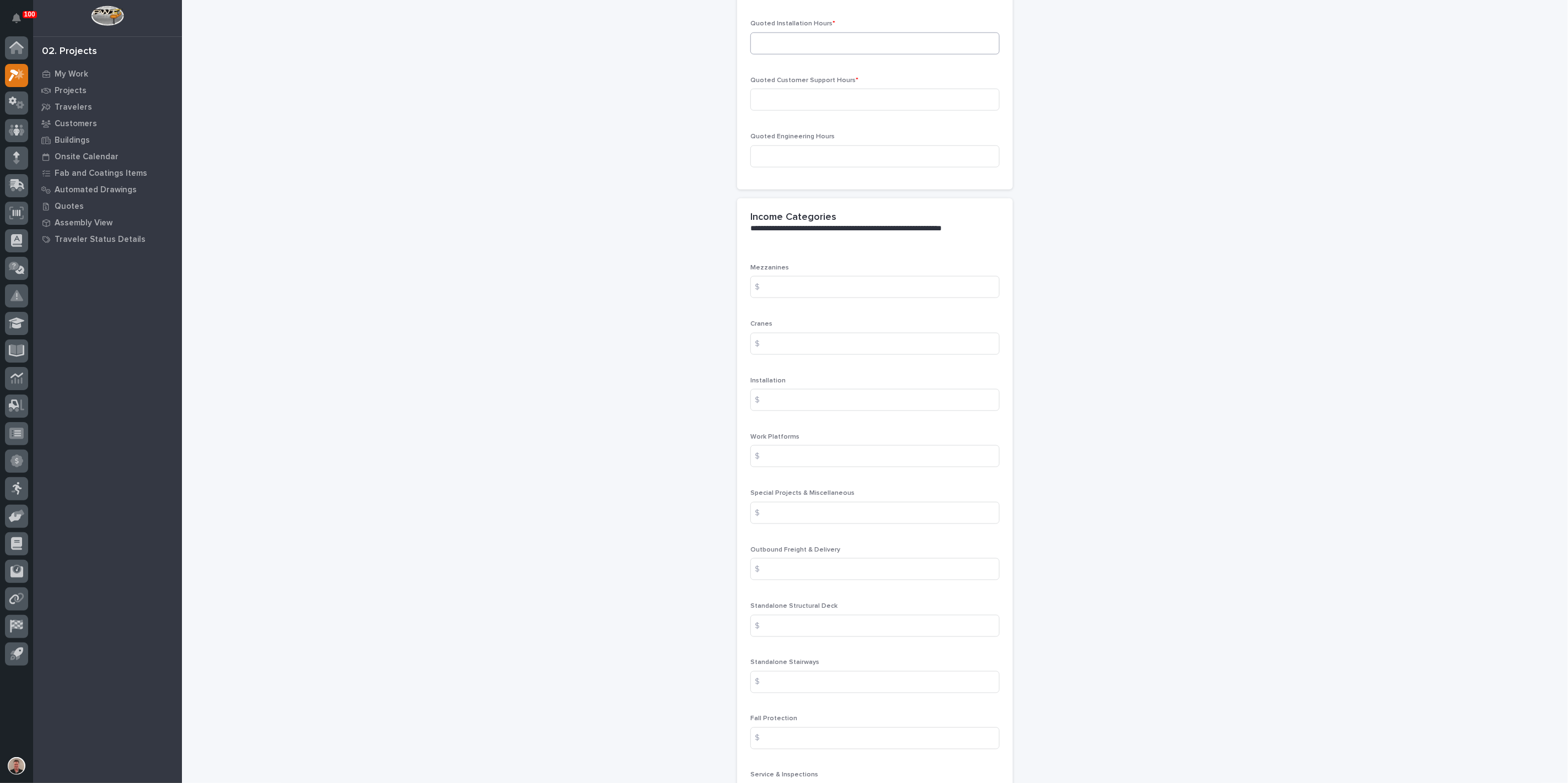
type input "32"
click at [769, 55] on input at bounding box center [875, 43] width 249 height 22
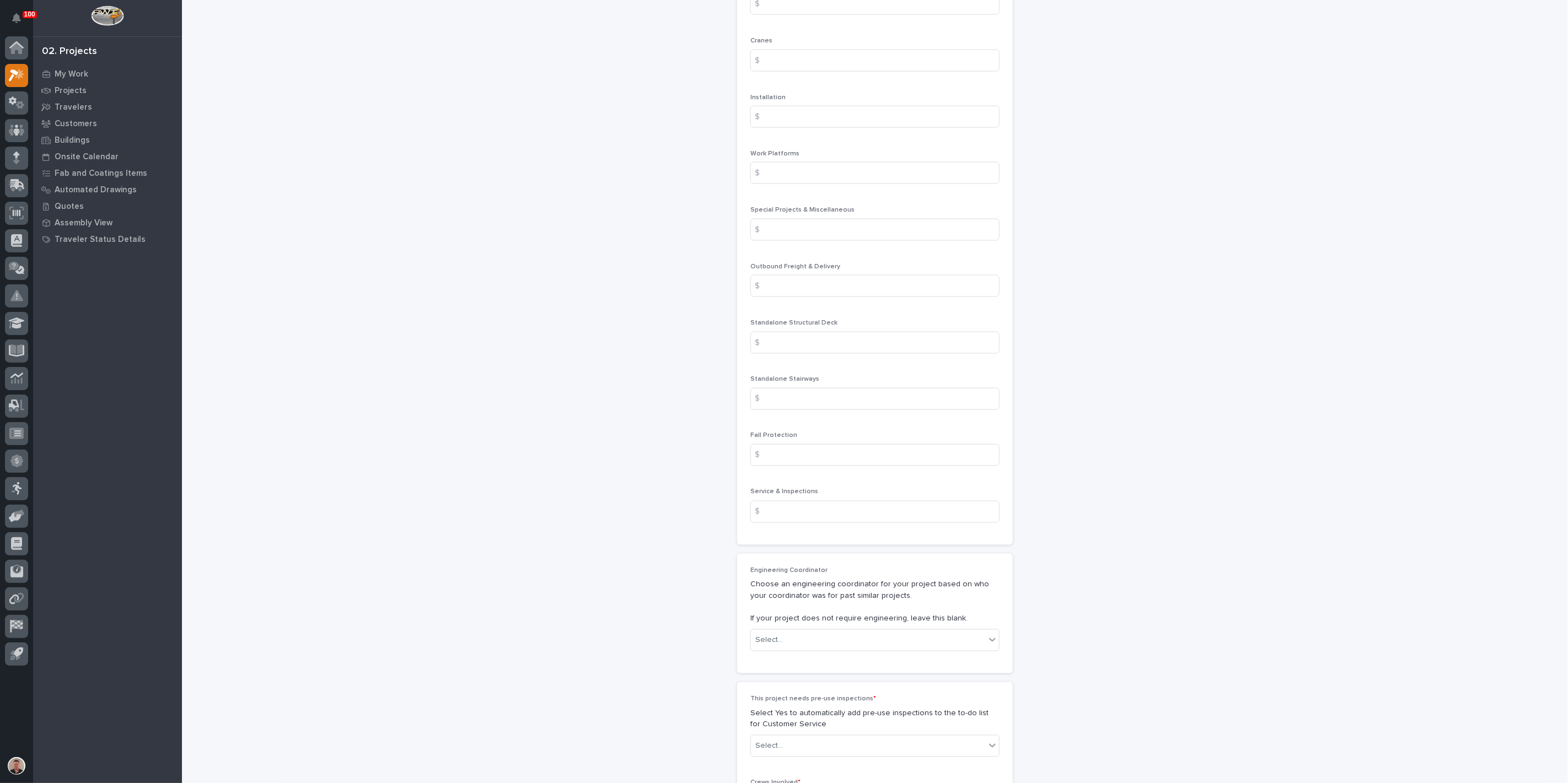
scroll to position [1408, 0]
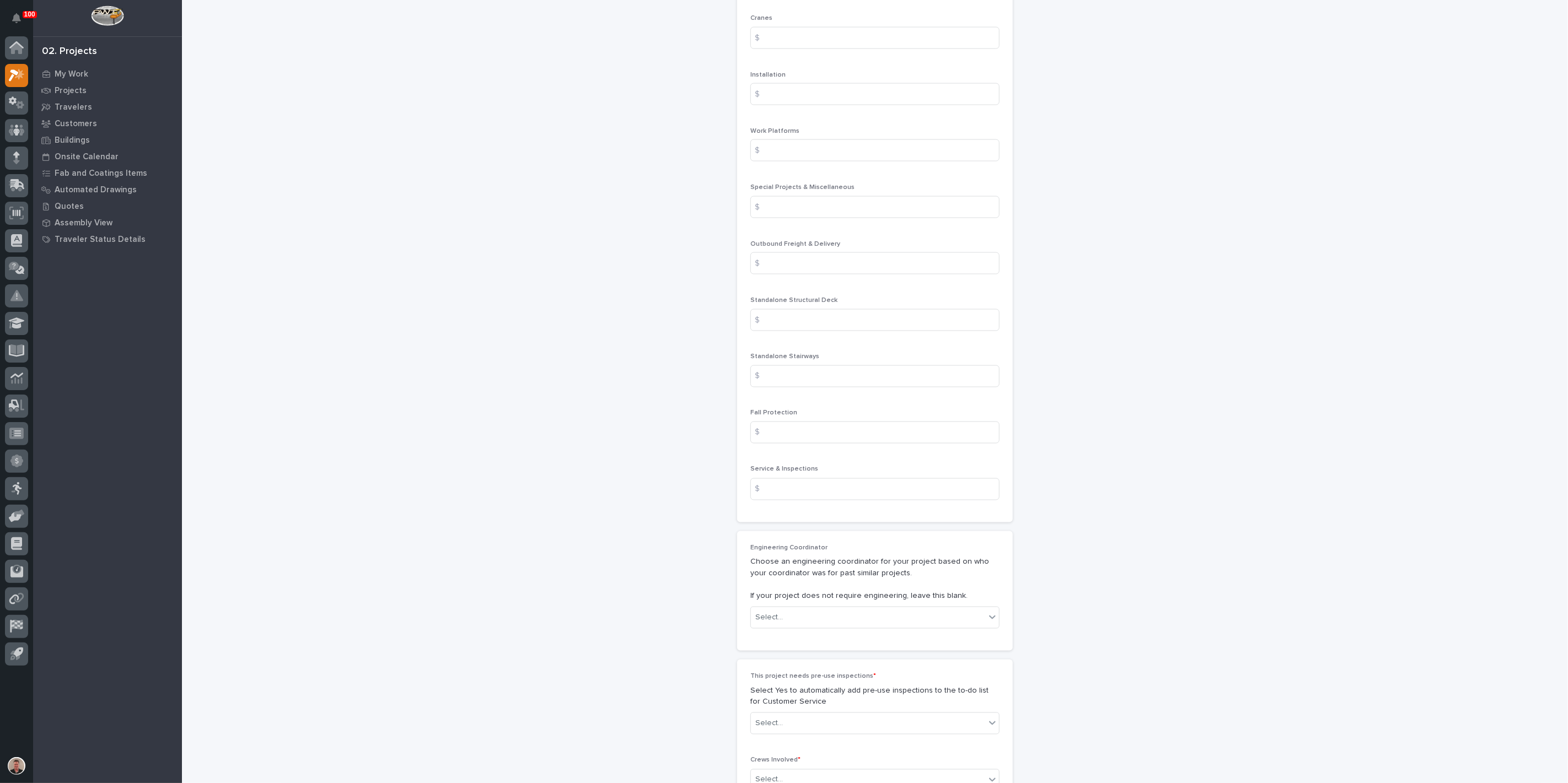
type input "12"
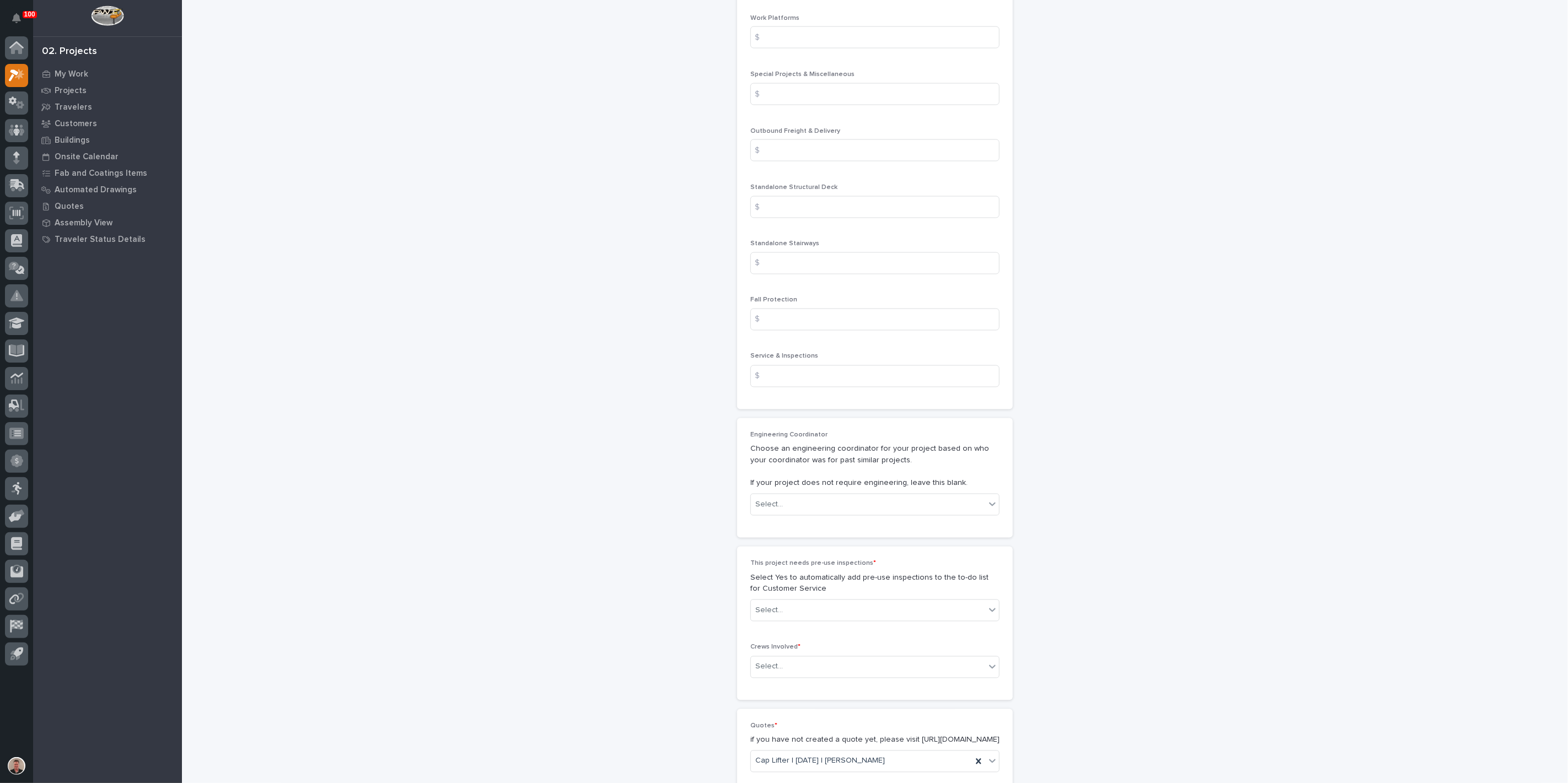
scroll to position [1530, 0]
click at [794, 96] on input at bounding box center [875, 85] width 249 height 22
type input "26725"
click at [794, 152] on input at bounding box center [875, 141] width 249 height 22
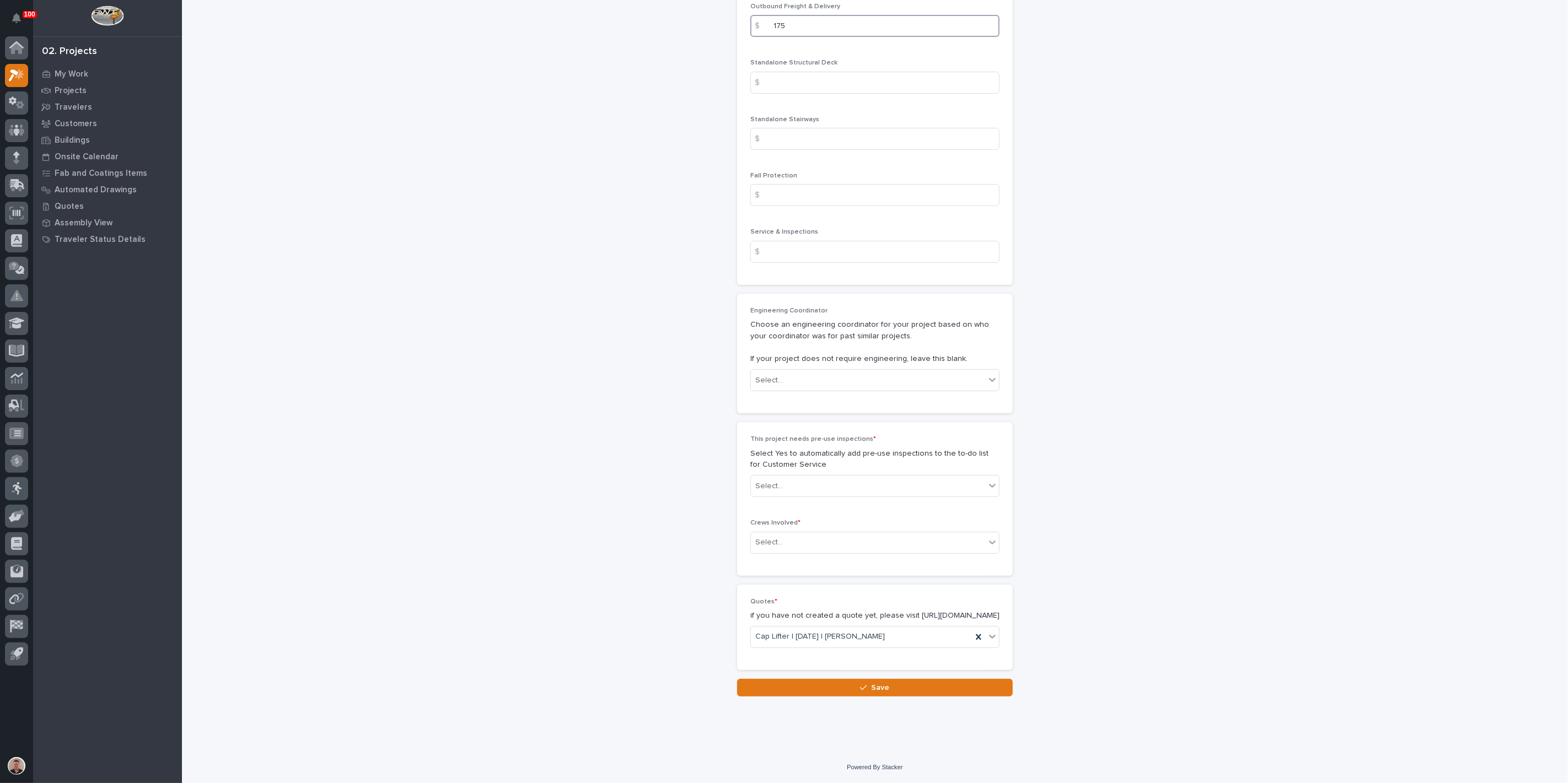
scroll to position [1653, 0]
type input "175"
type input "1260"
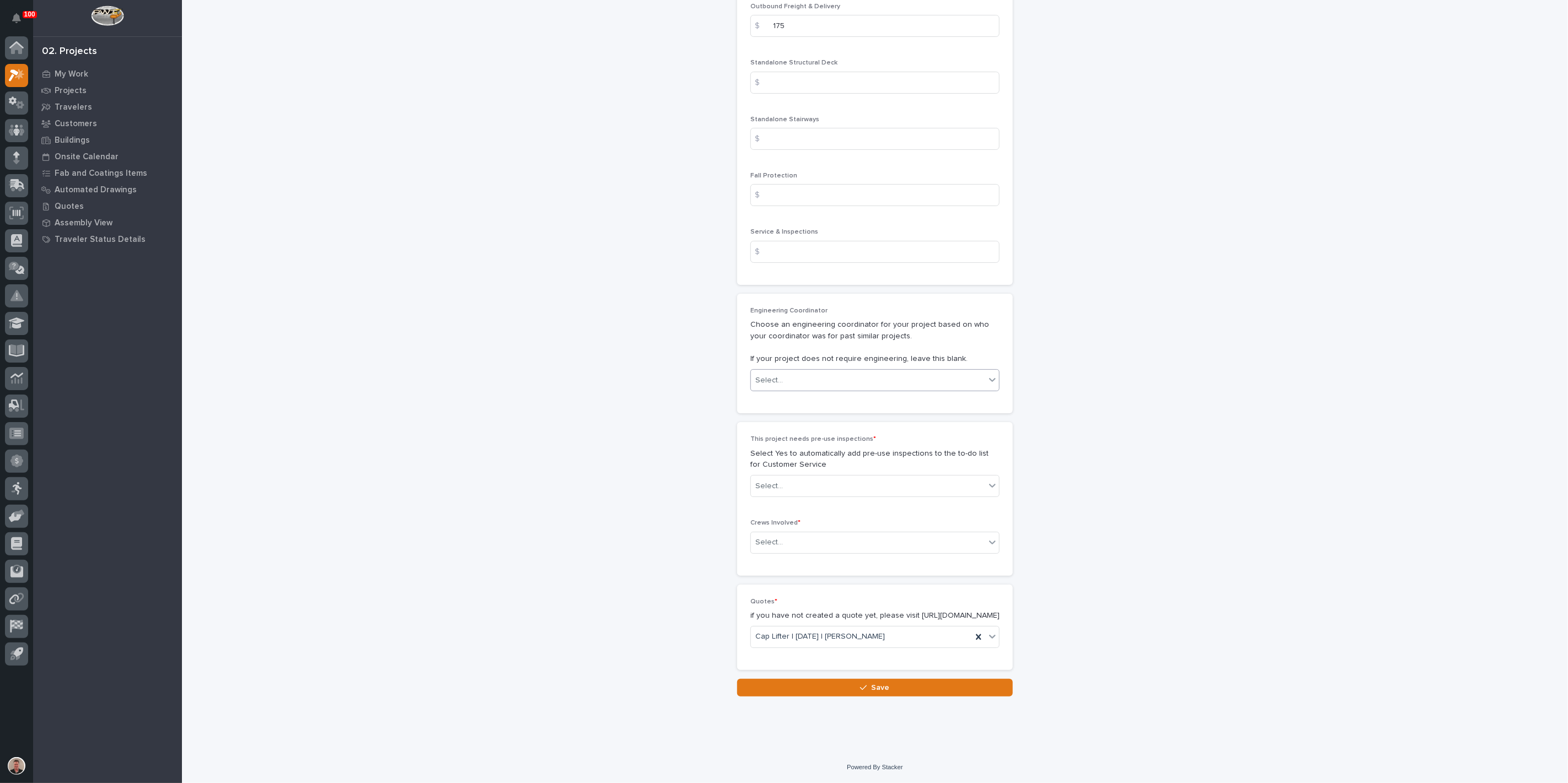
click at [810, 371] on div "Select..." at bounding box center [868, 380] width 234 height 18
click at [810, 447] on div "[PERSON_NAME]" at bounding box center [870, 447] width 242 height 19
click at [821, 477] on div "Select..." at bounding box center [868, 486] width 234 height 18
drag, startPoint x: 819, startPoint y: 462, endPoint x: 816, endPoint y: 482, distance: 20.2
click at [816, 482] on div "No" at bounding box center [870, 477] width 242 height 19
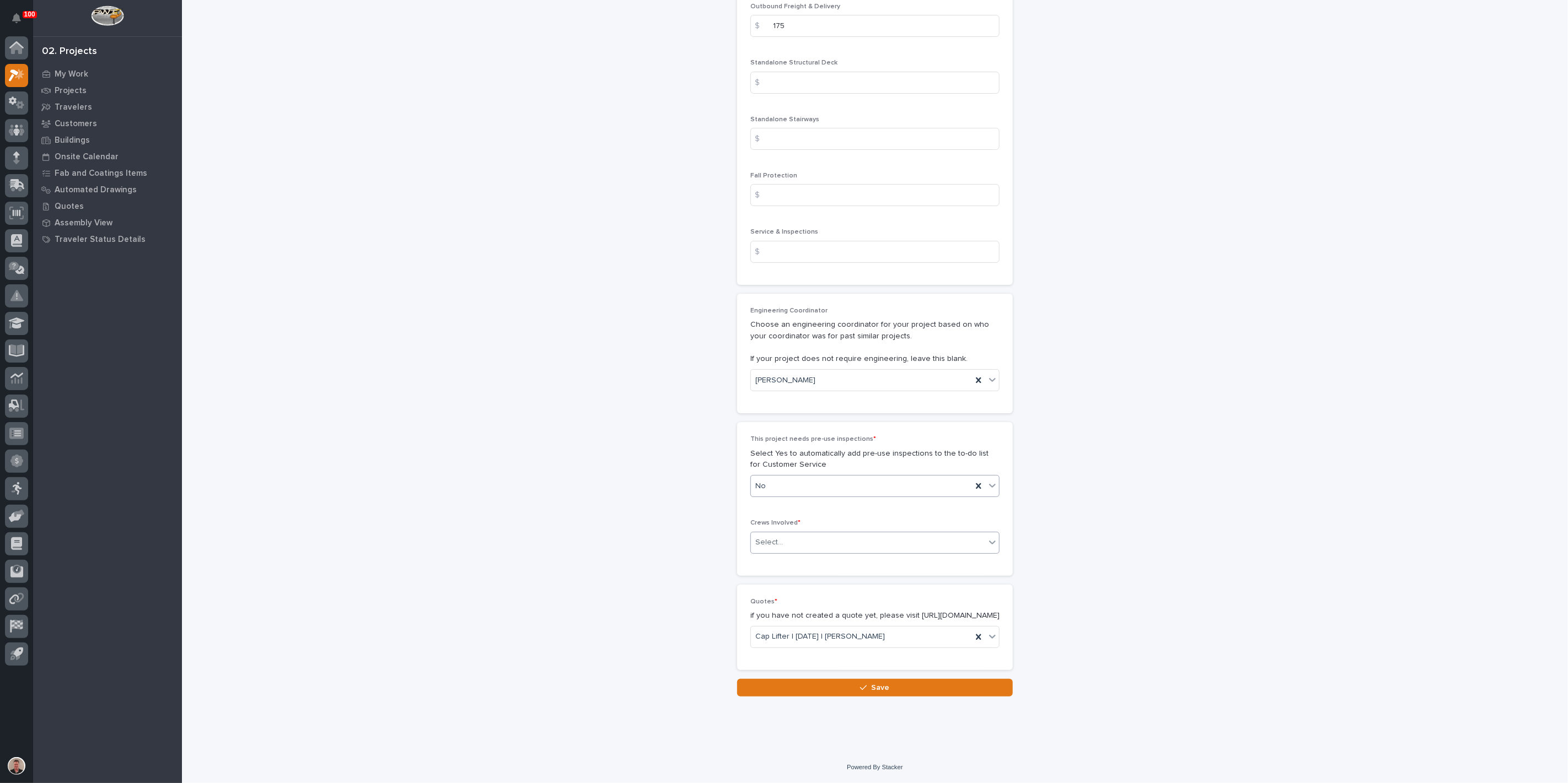
click at [811, 534] on div "Select..." at bounding box center [868, 543] width 234 height 18
click at [803, 524] on div "Production" at bounding box center [870, 522] width 242 height 19
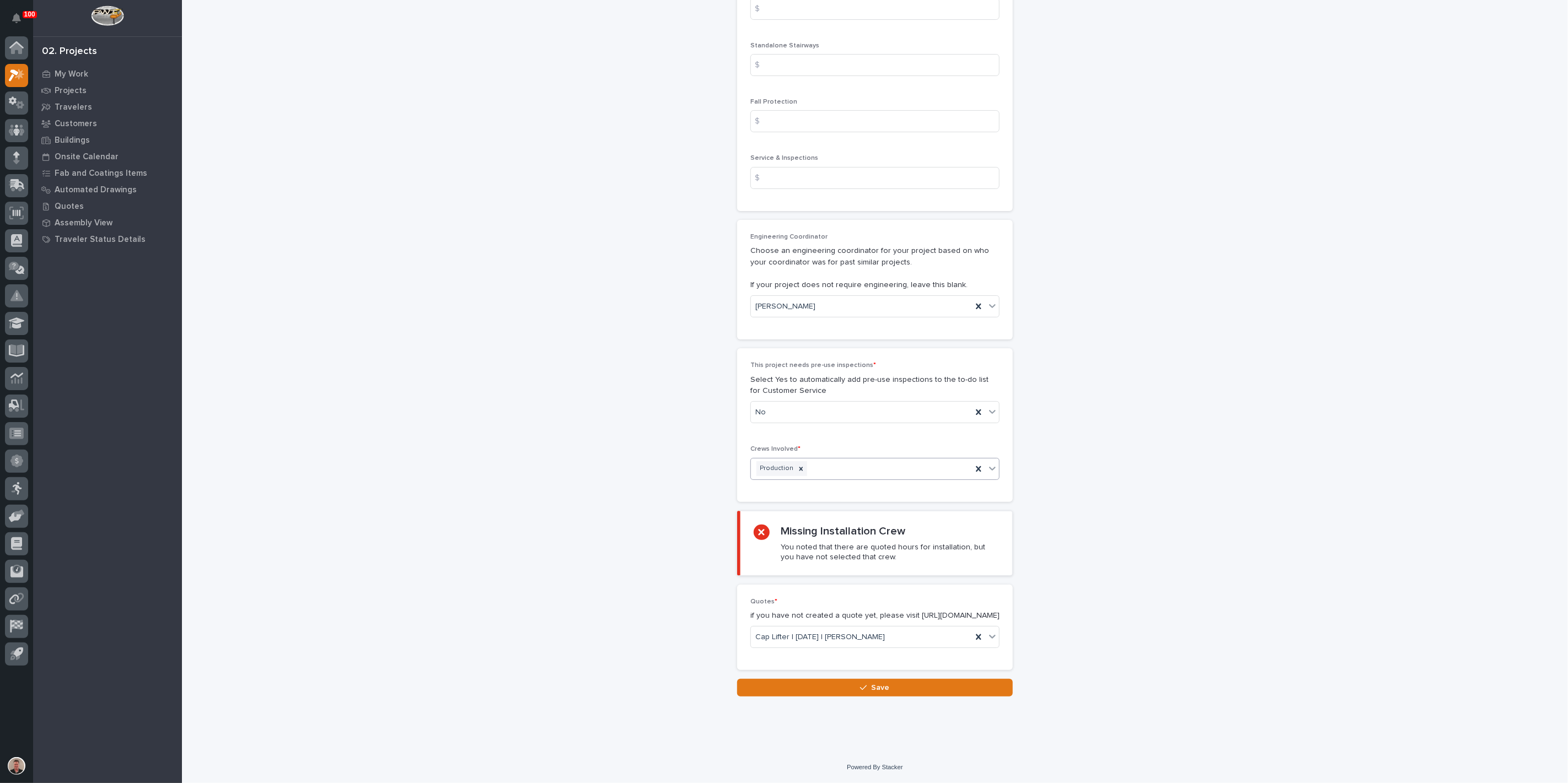
click at [842, 478] on div "Production" at bounding box center [861, 469] width 221 height 19
click at [822, 523] on div "Installation" at bounding box center [870, 523] width 242 height 19
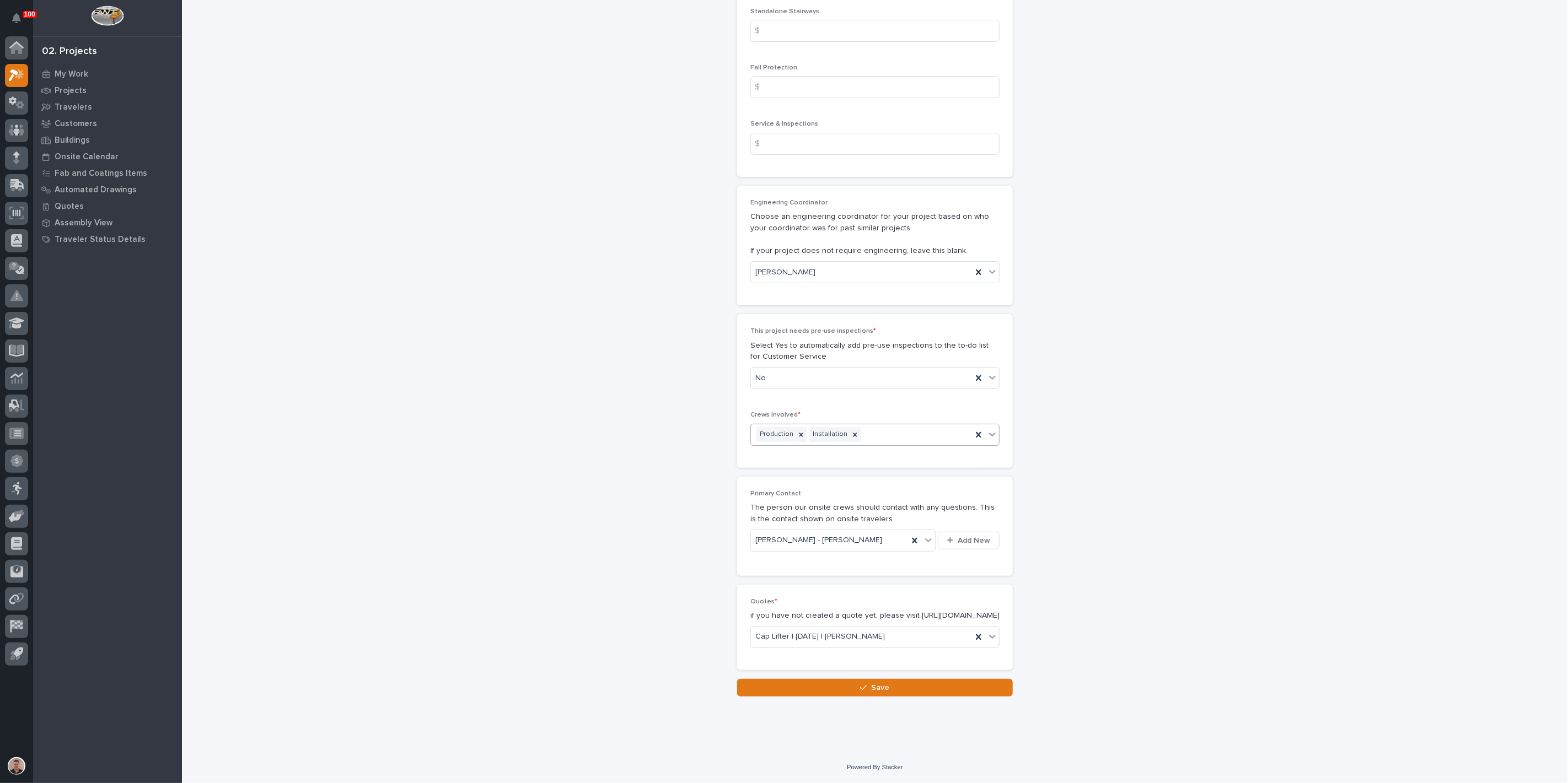
scroll to position [2344, 0]
click at [875, 690] on span "Save" at bounding box center [881, 687] width 18 height 10
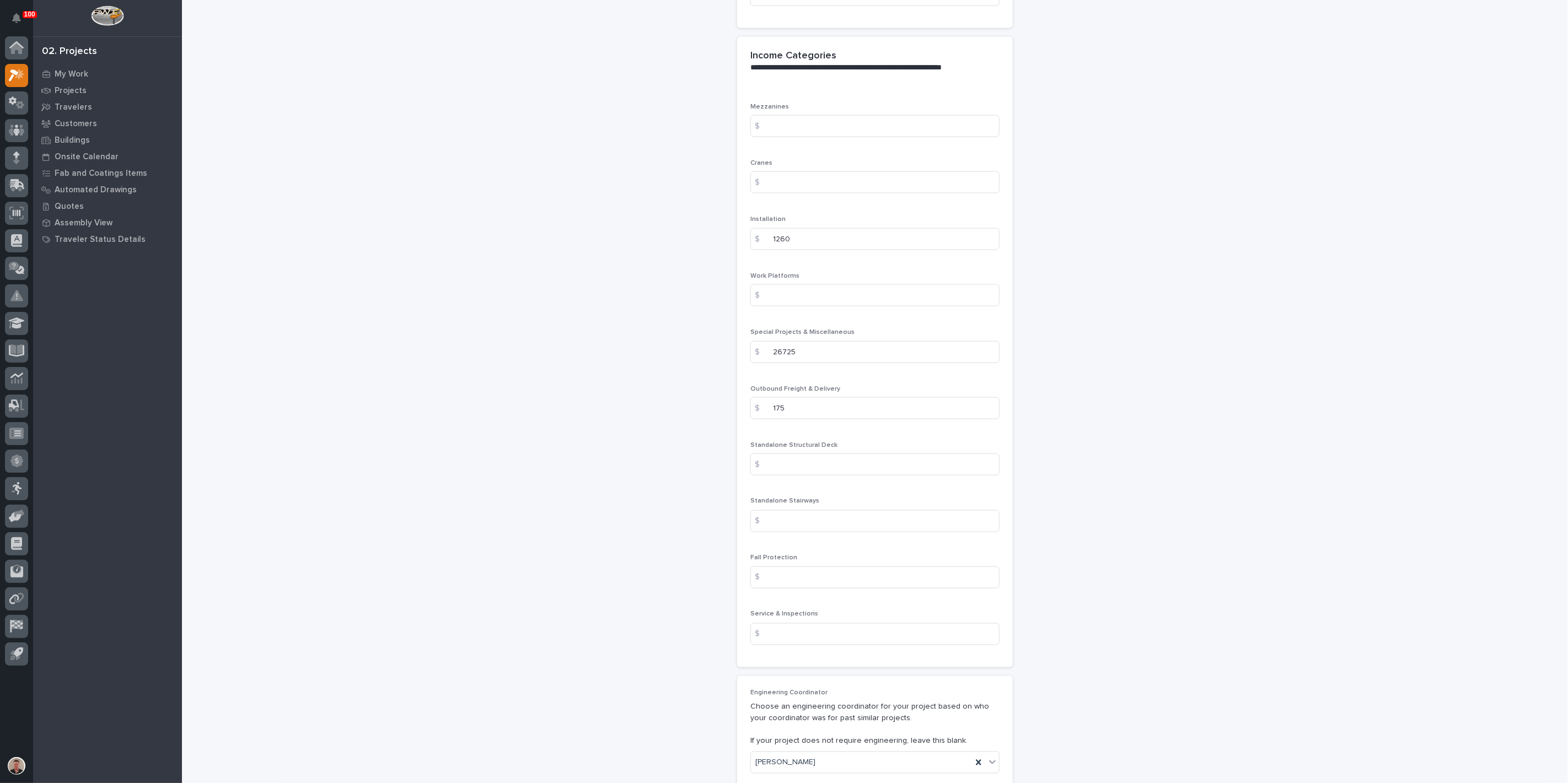
scroll to position [1272, 0]
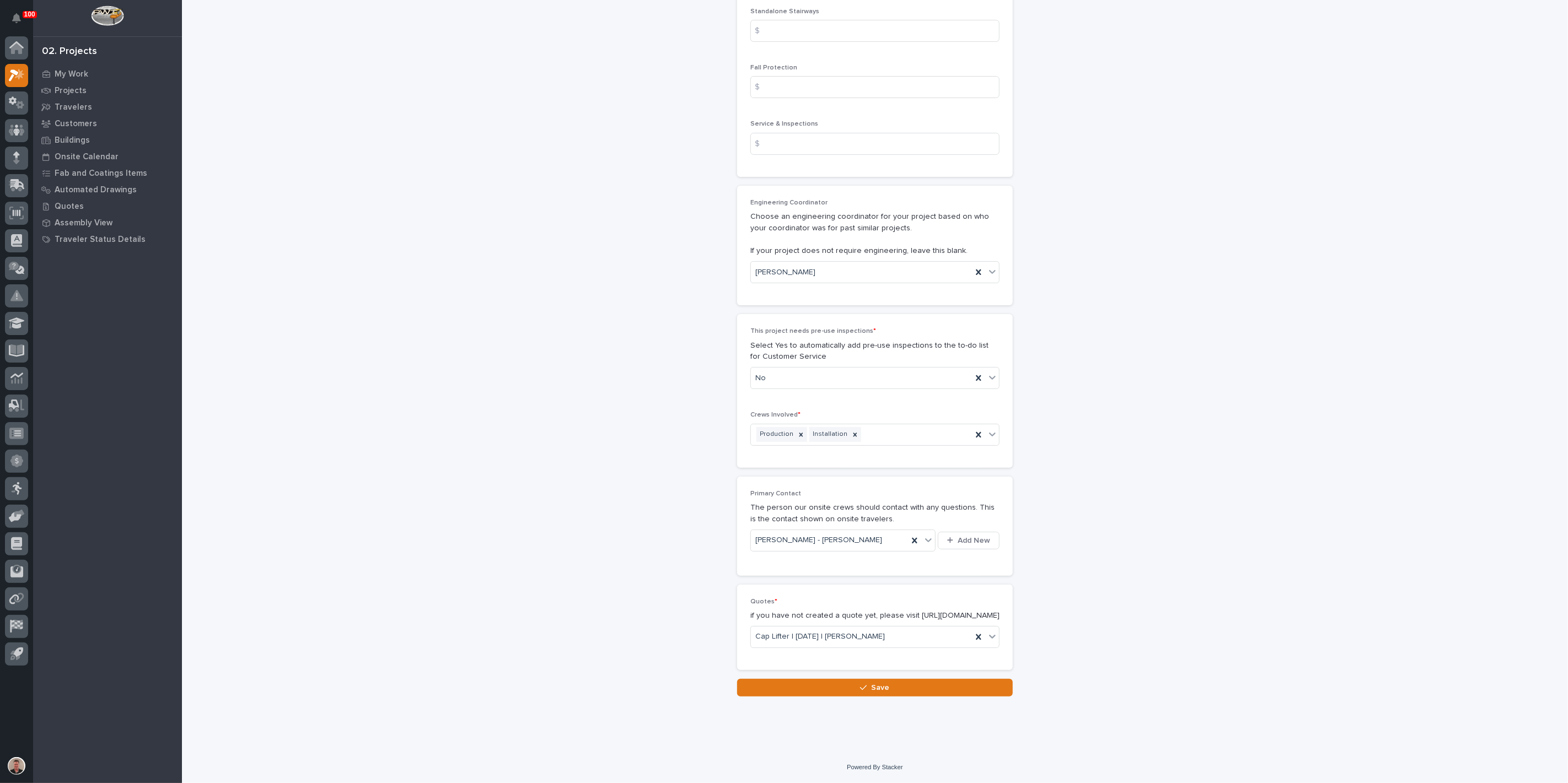
scroll to position [2344, 0]
type input "0"
click at [821, 682] on button "Save" at bounding box center [875, 687] width 276 height 18
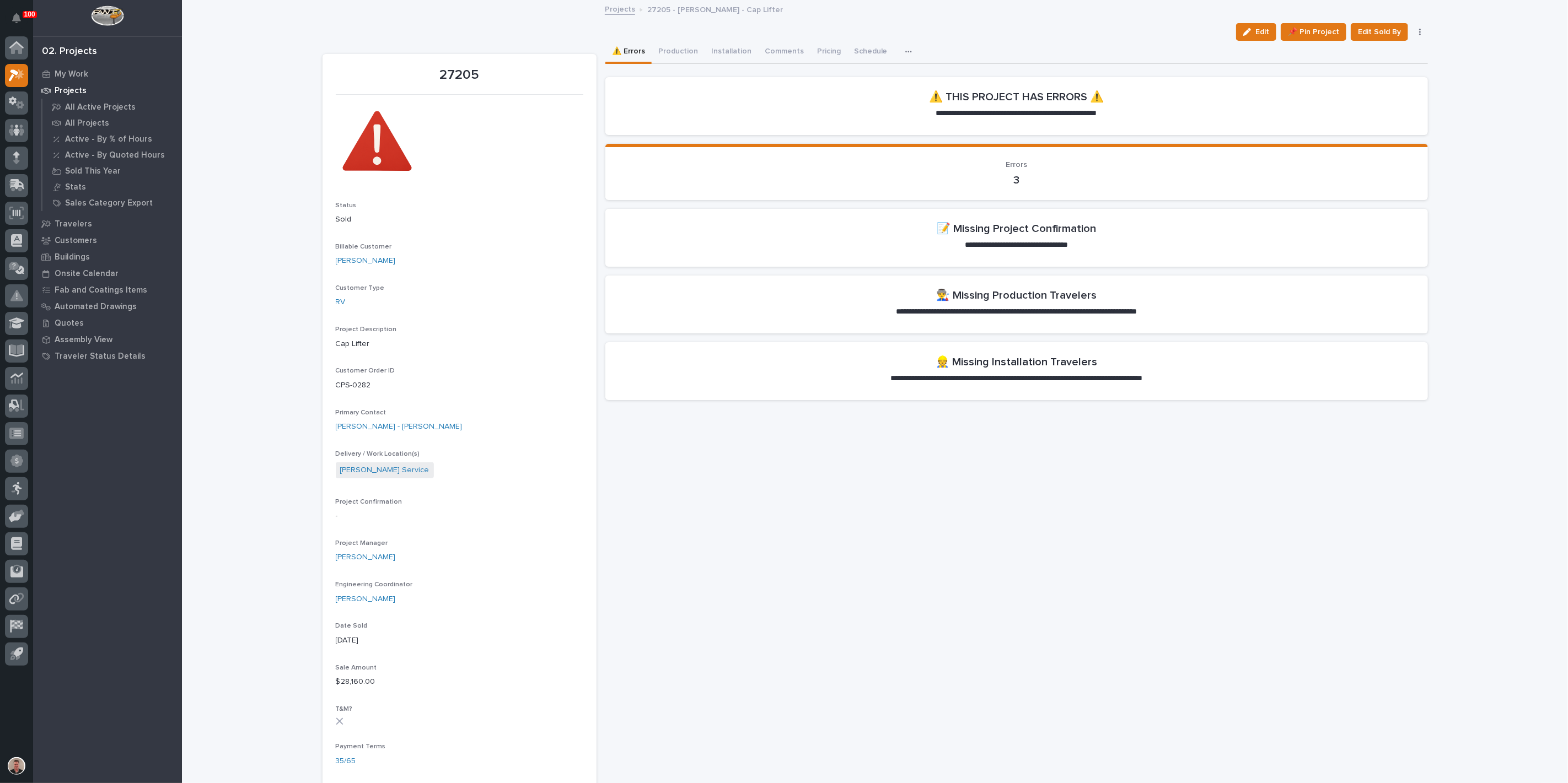
drag, startPoint x: 1236, startPoint y: 44, endPoint x: 1159, endPoint y: 190, distance: 165.1
click at [1236, 41] on button "Edit" at bounding box center [1256, 32] width 40 height 18
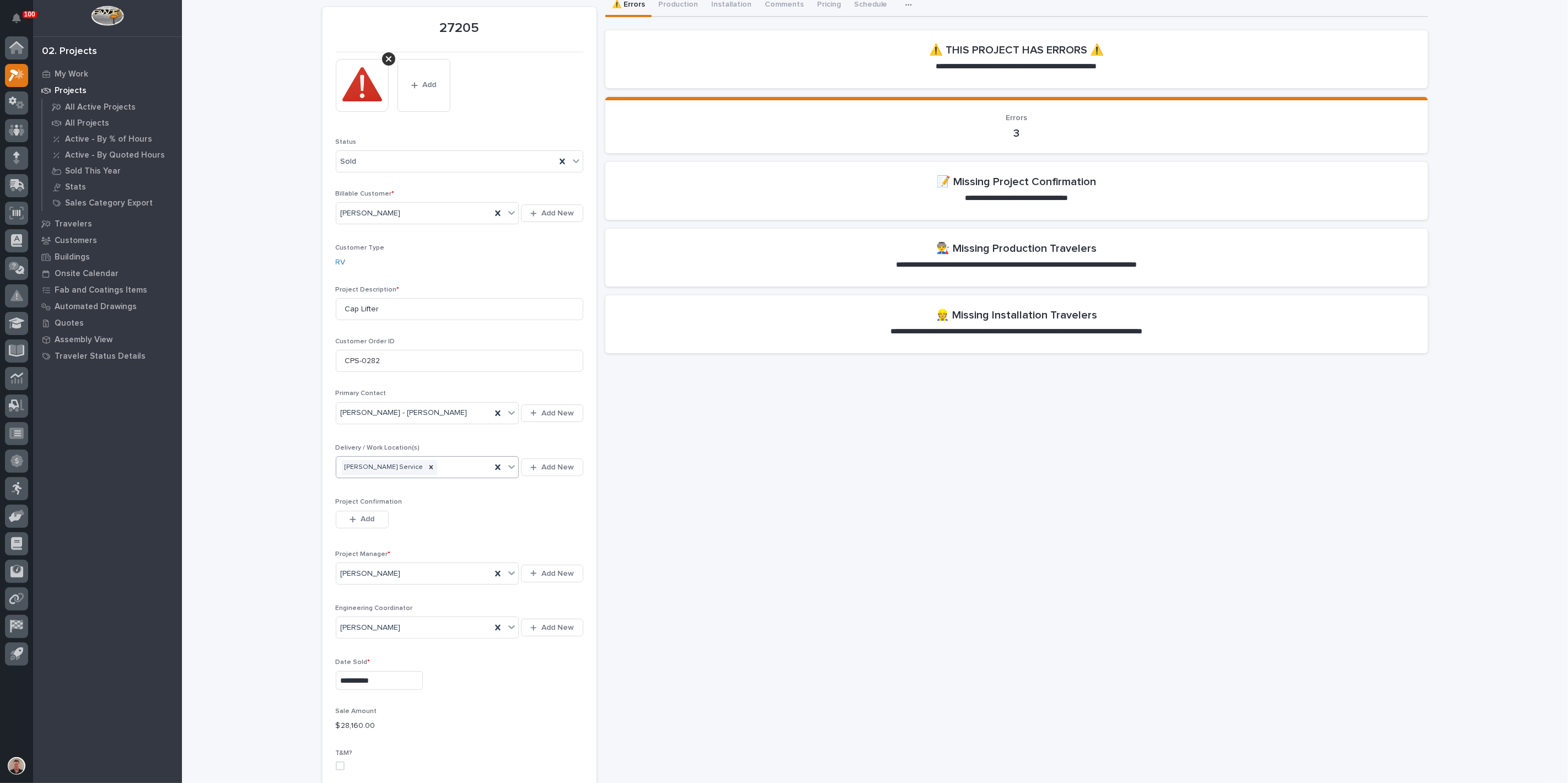
scroll to position [184, 0]
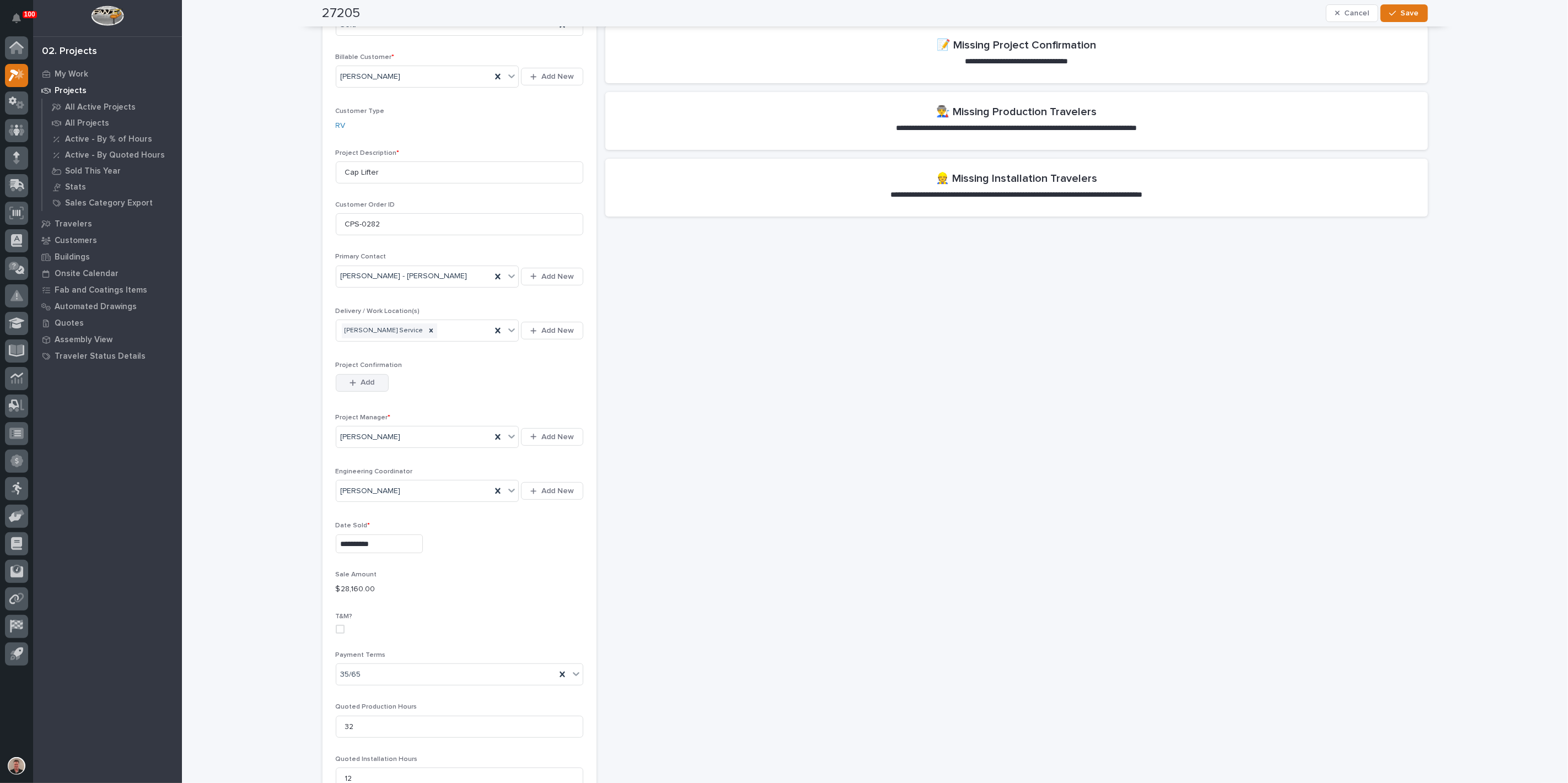
click at [362, 388] on span "Add" at bounding box center [367, 382] width 14 height 10
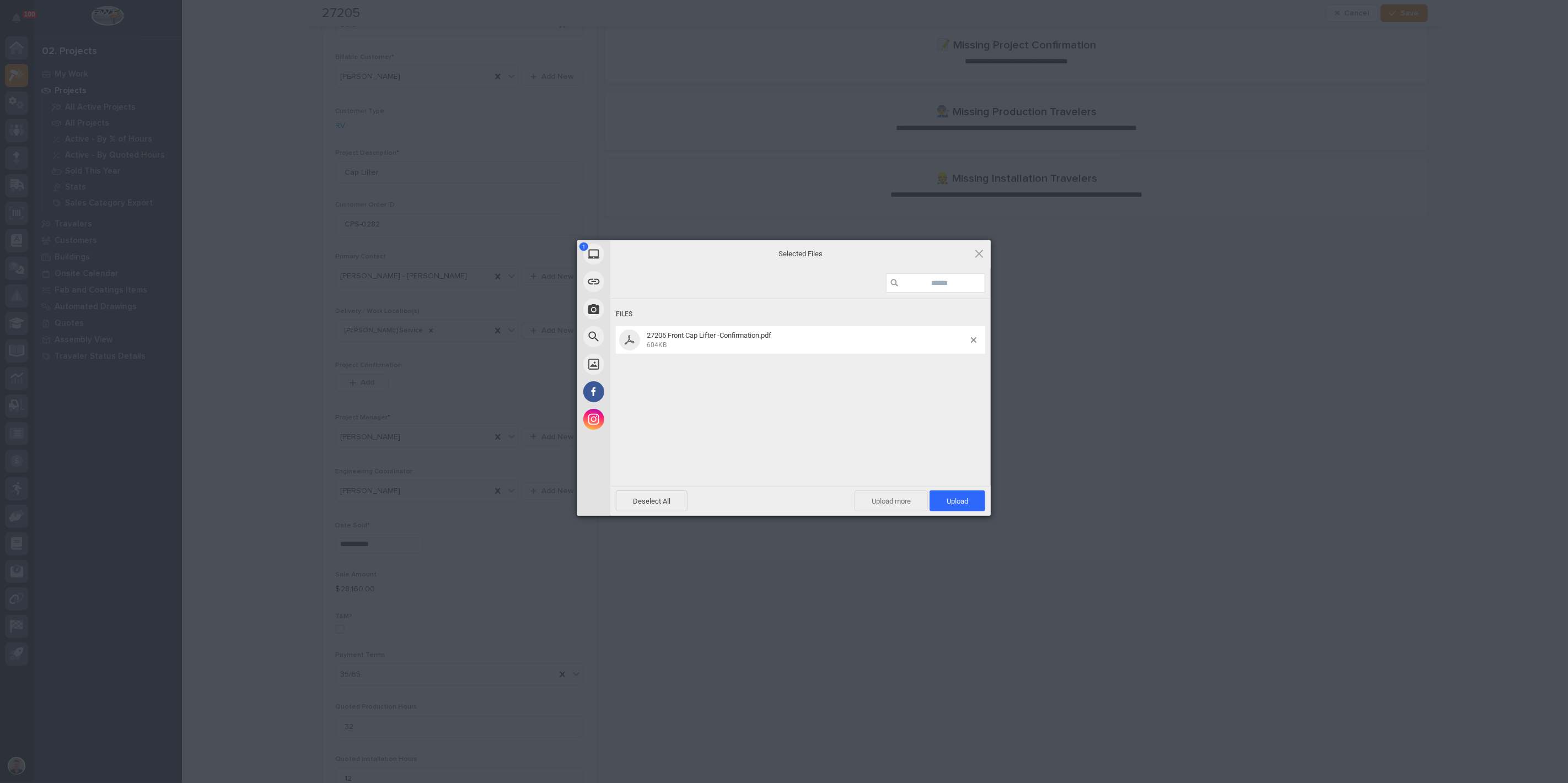
click at [893, 501] on span "Upload more" at bounding box center [891, 501] width 73 height 21
click at [978, 252] on span at bounding box center [979, 254] width 12 height 12
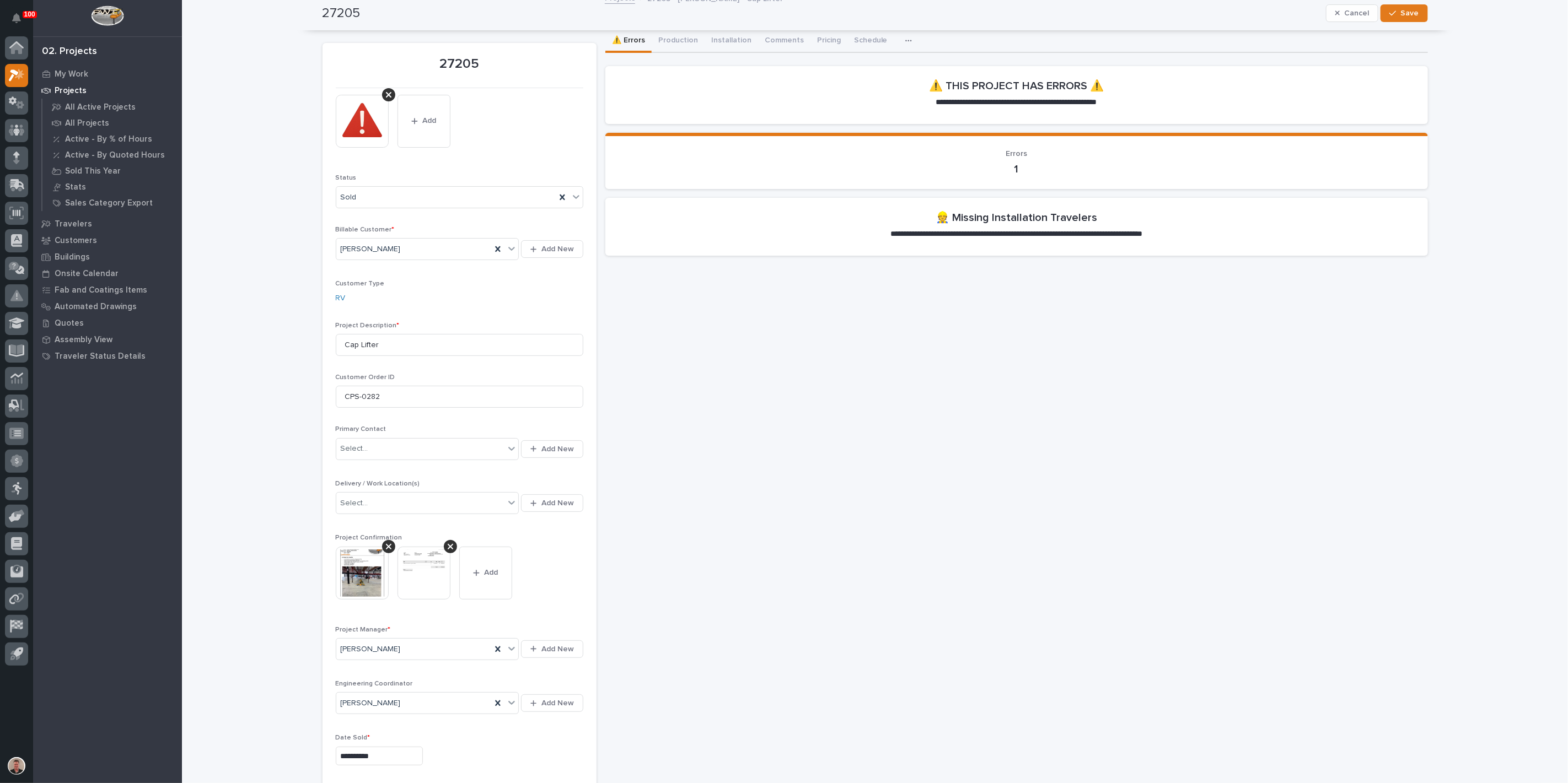
scroll to position [0, 0]
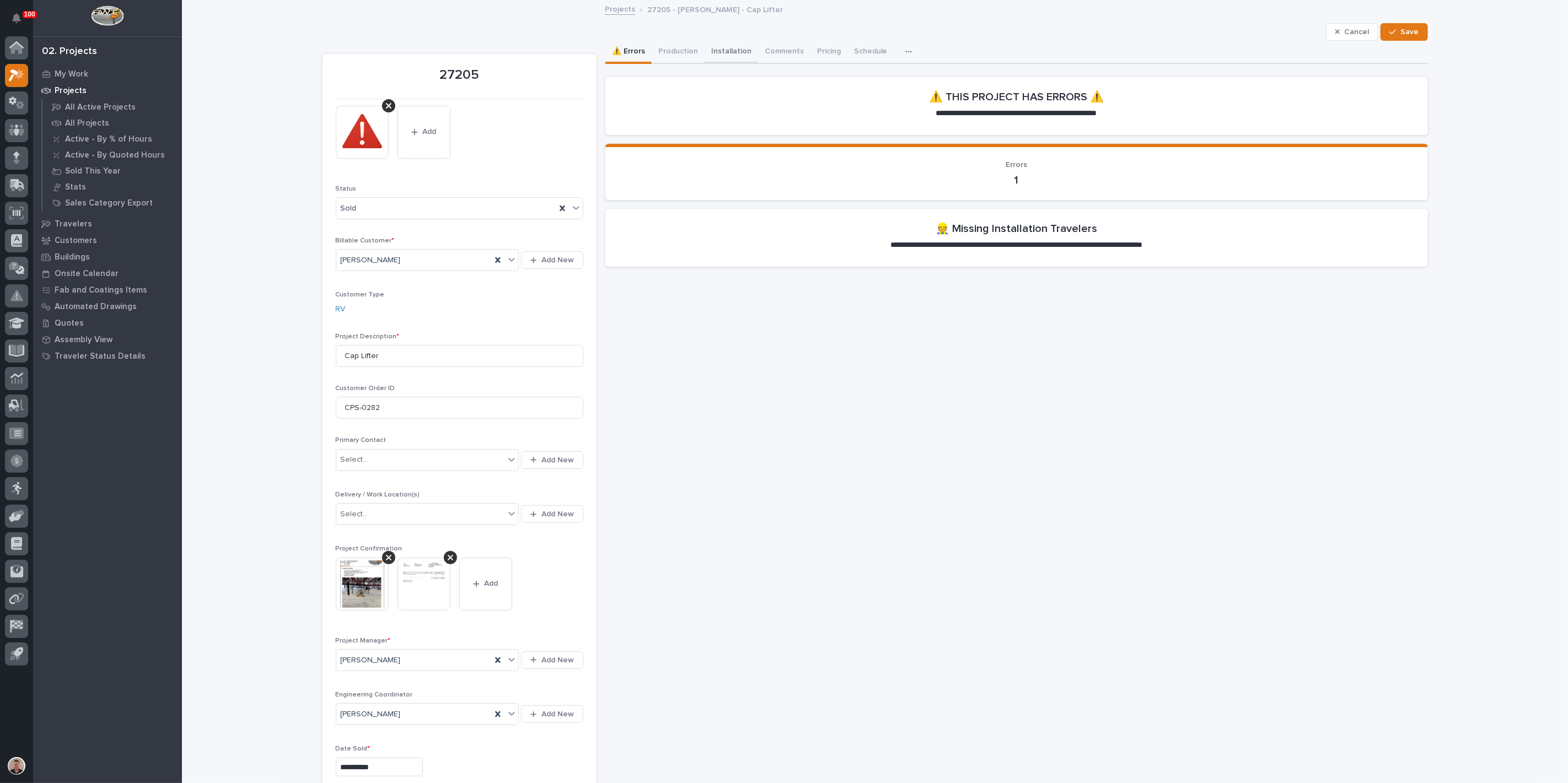
click at [754, 61] on button "Installation" at bounding box center [732, 52] width 54 height 23
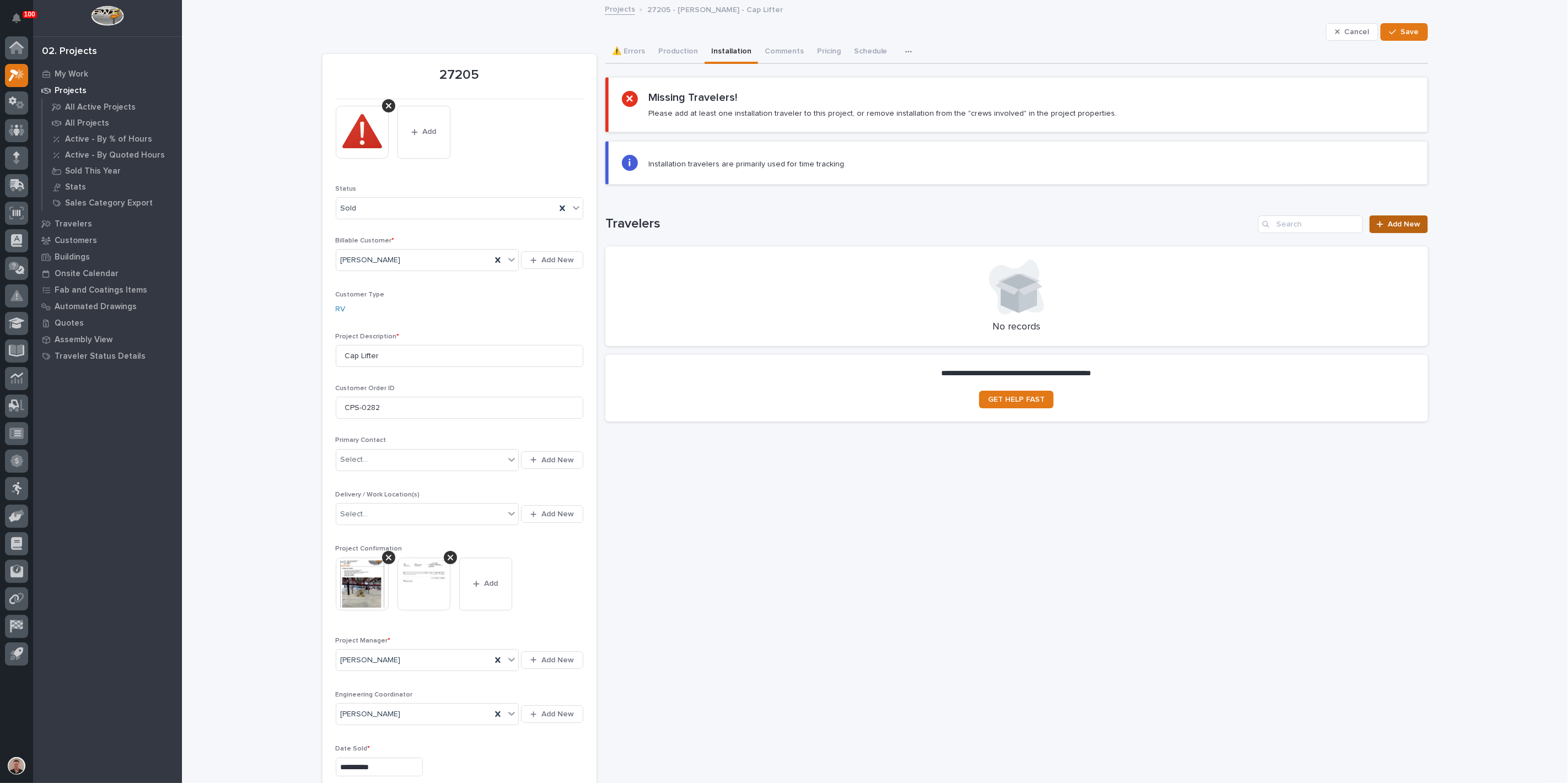
click at [1381, 228] on div at bounding box center [1382, 224] width 11 height 8
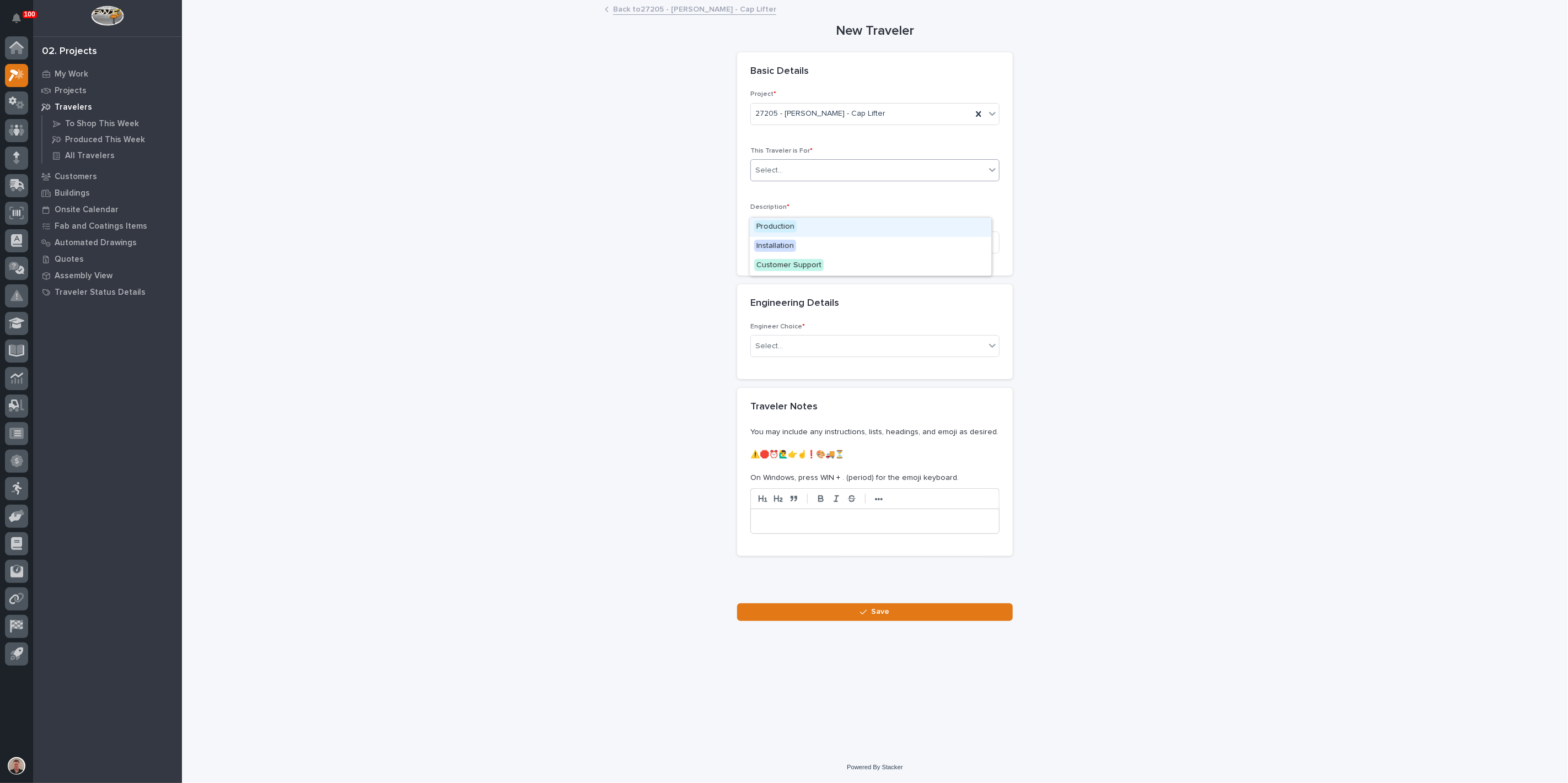
click at [800, 179] on div "Select..." at bounding box center [868, 170] width 234 height 18
click at [792, 244] on span "Installation" at bounding box center [775, 246] width 42 height 12
click at [787, 254] on input at bounding box center [875, 242] width 249 height 22
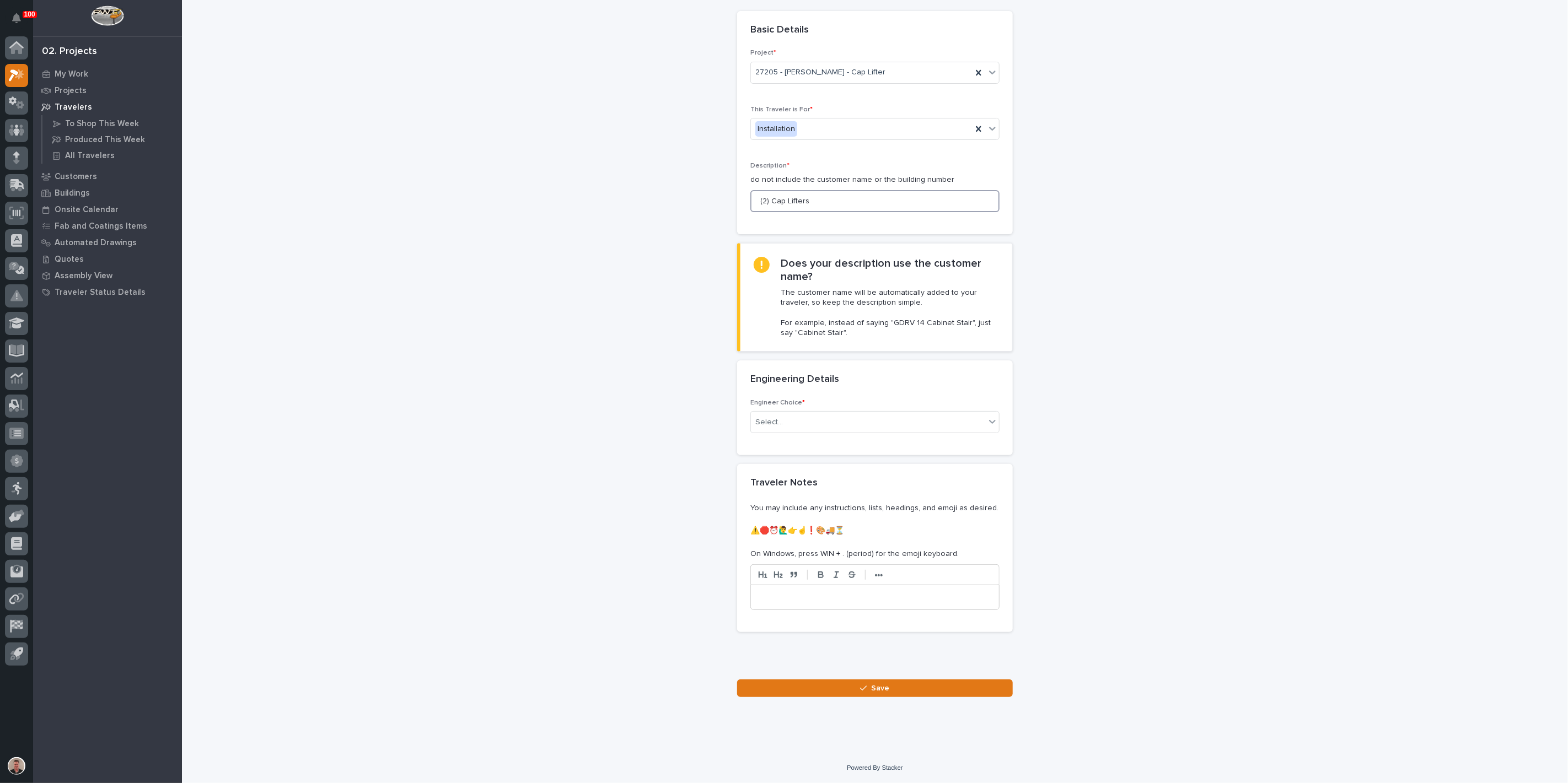
scroll to position [122, 0]
type input "(2) Cap Lifters"
click at [822, 431] on div "Select..." at bounding box center [868, 422] width 234 height 18
click at [821, 487] on div "There is no engineering (no drawings)" at bounding box center [870, 481] width 242 height 19
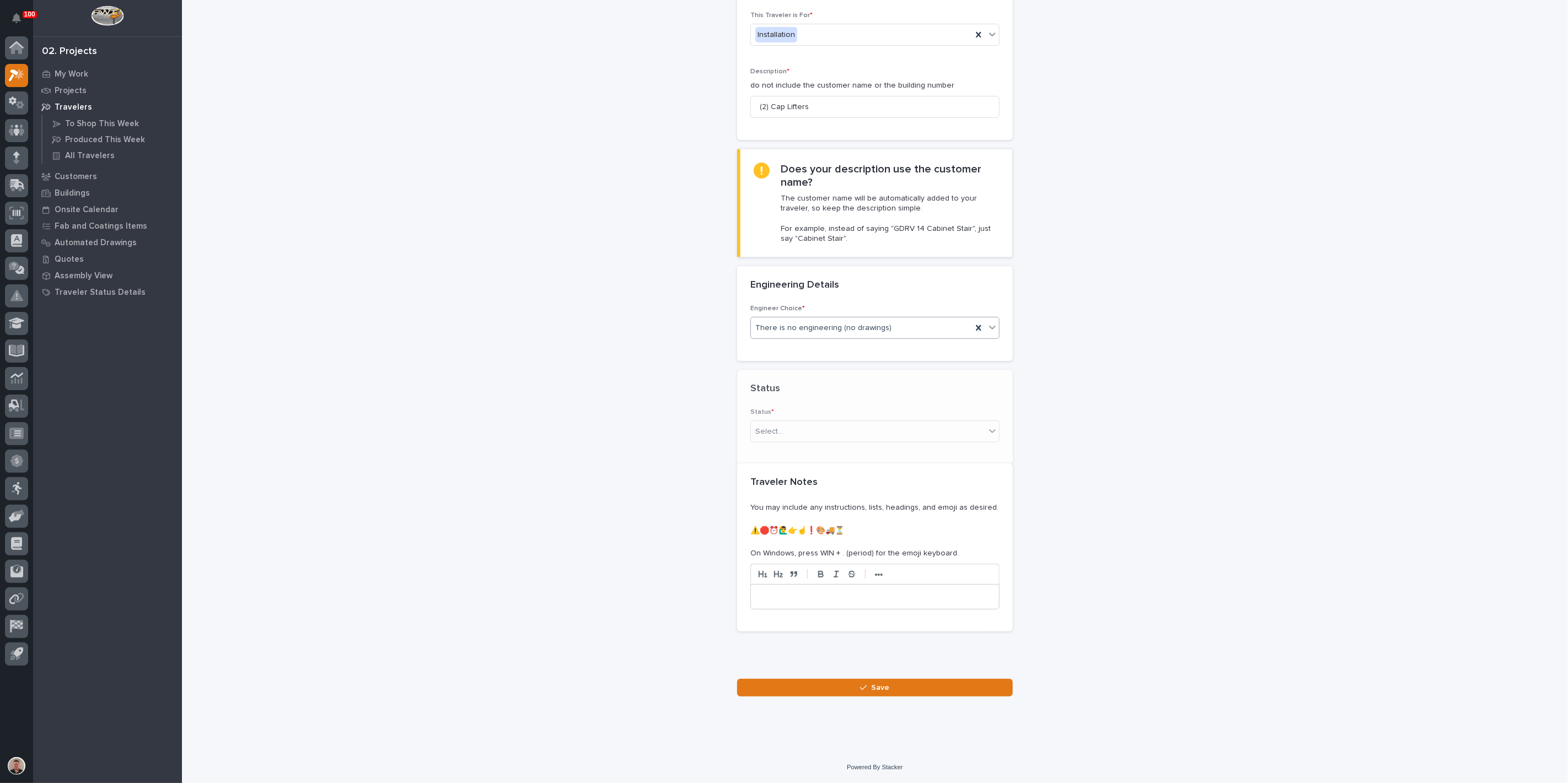
scroll to position [184, 0]
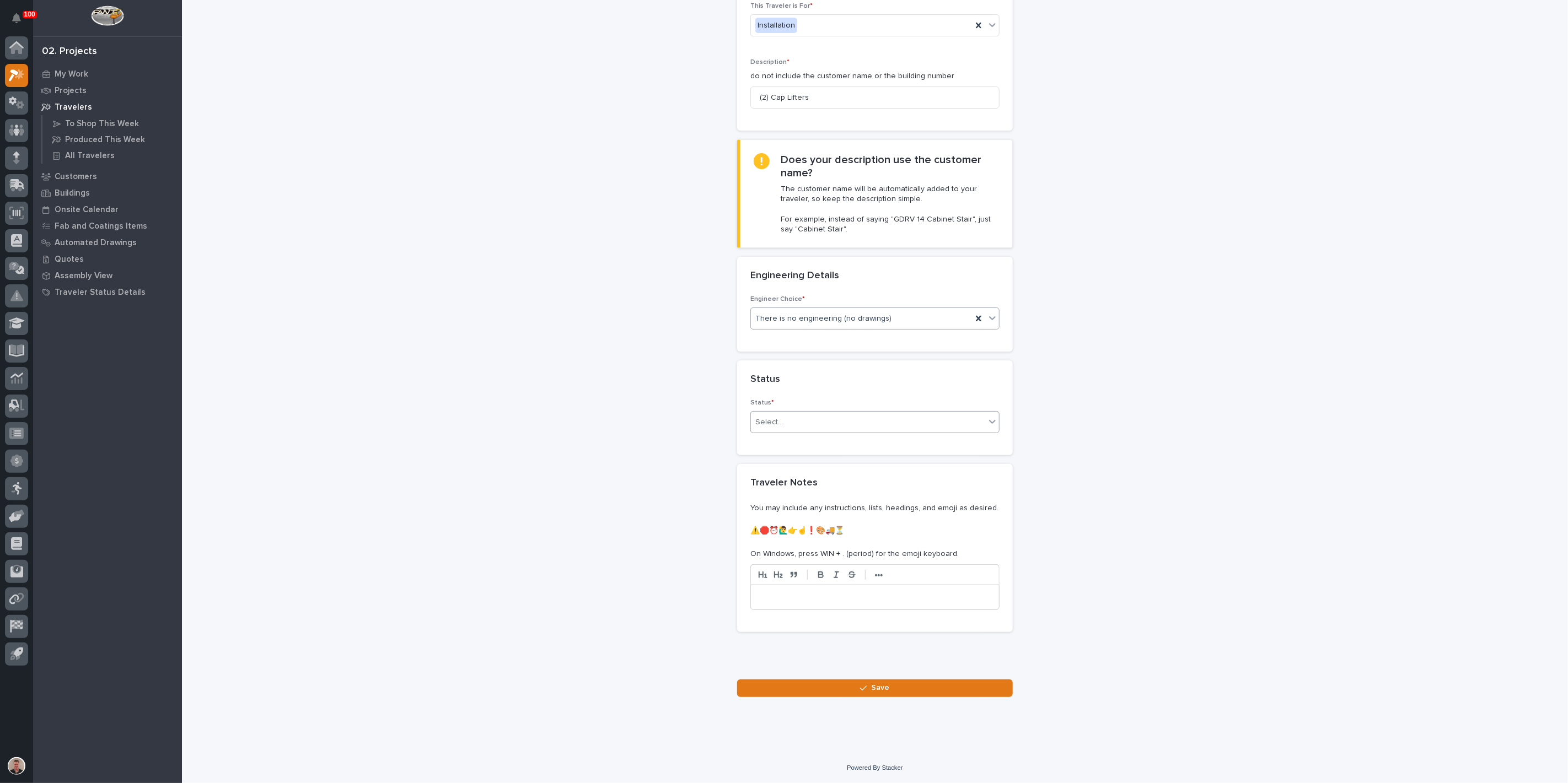
click at [817, 431] on div "Select..." at bounding box center [868, 422] width 234 height 18
click at [816, 544] on div "On-Site Work" at bounding box center [870, 541] width 242 height 19
click at [875, 689] on span "Save" at bounding box center [881, 687] width 18 height 10
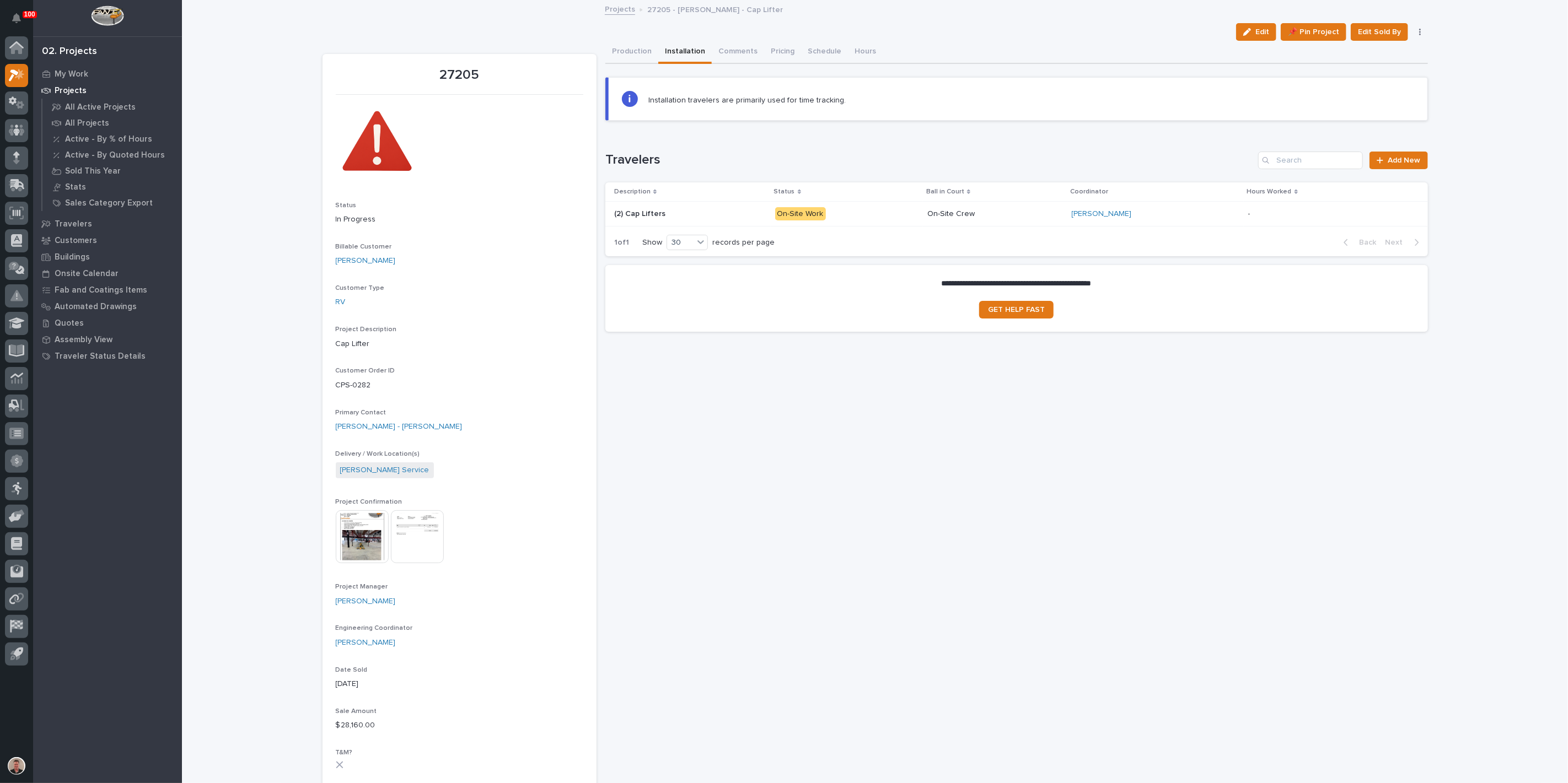
click at [883, 221] on p "On-Site Work" at bounding box center [847, 214] width 144 height 14
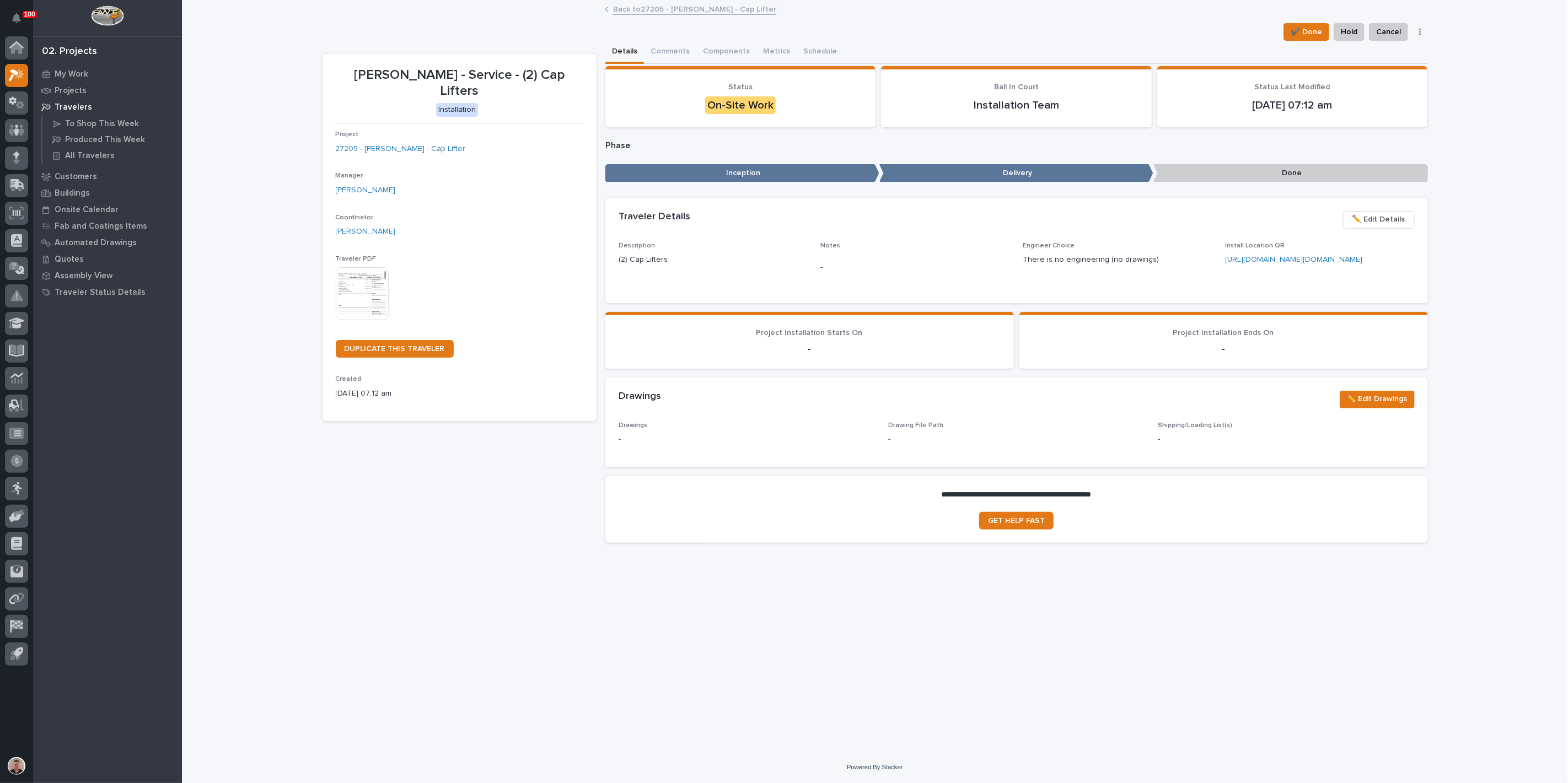
click at [375, 320] on img at bounding box center [362, 293] width 53 height 53
